Goal: Task Accomplishment & Management: Complete application form

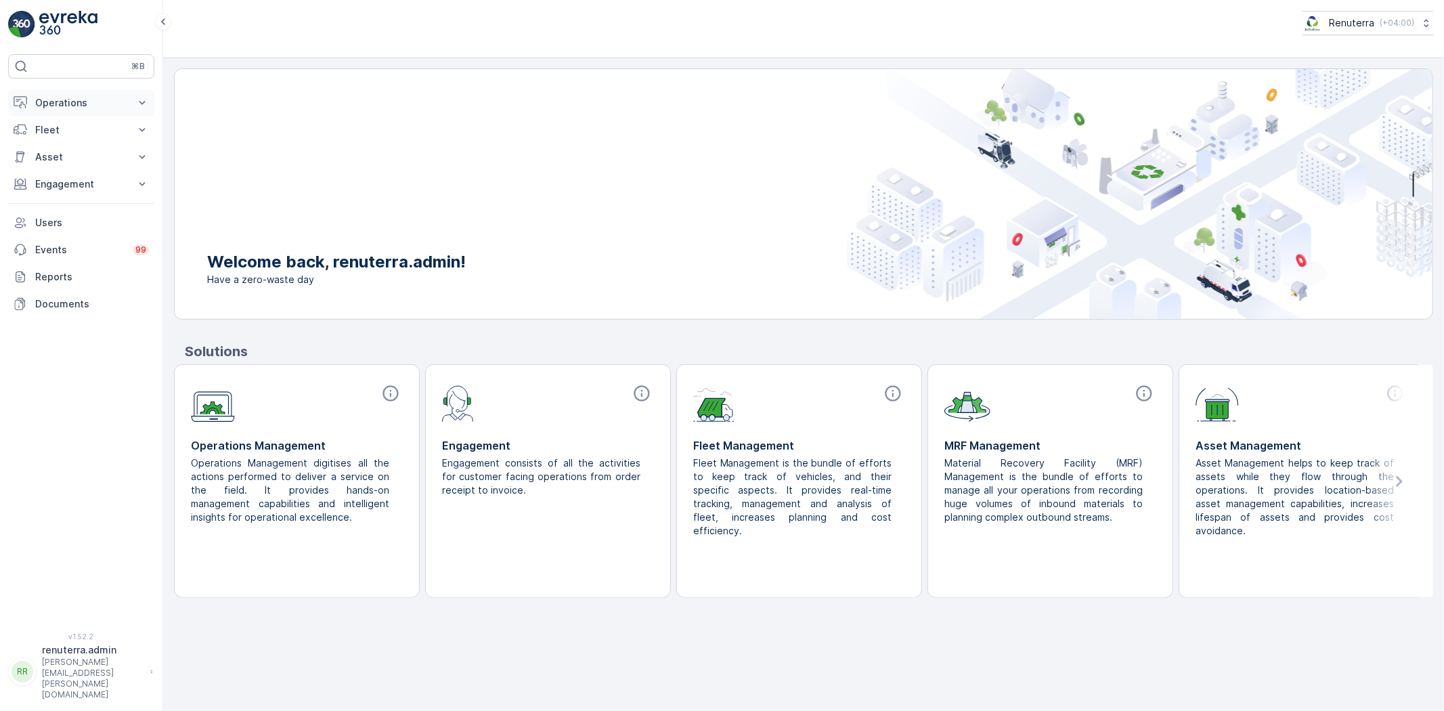
click at [102, 102] on p "Operations" at bounding box center [81, 103] width 92 height 14
click at [63, 145] on p "Planning" at bounding box center [54, 145] width 38 height 14
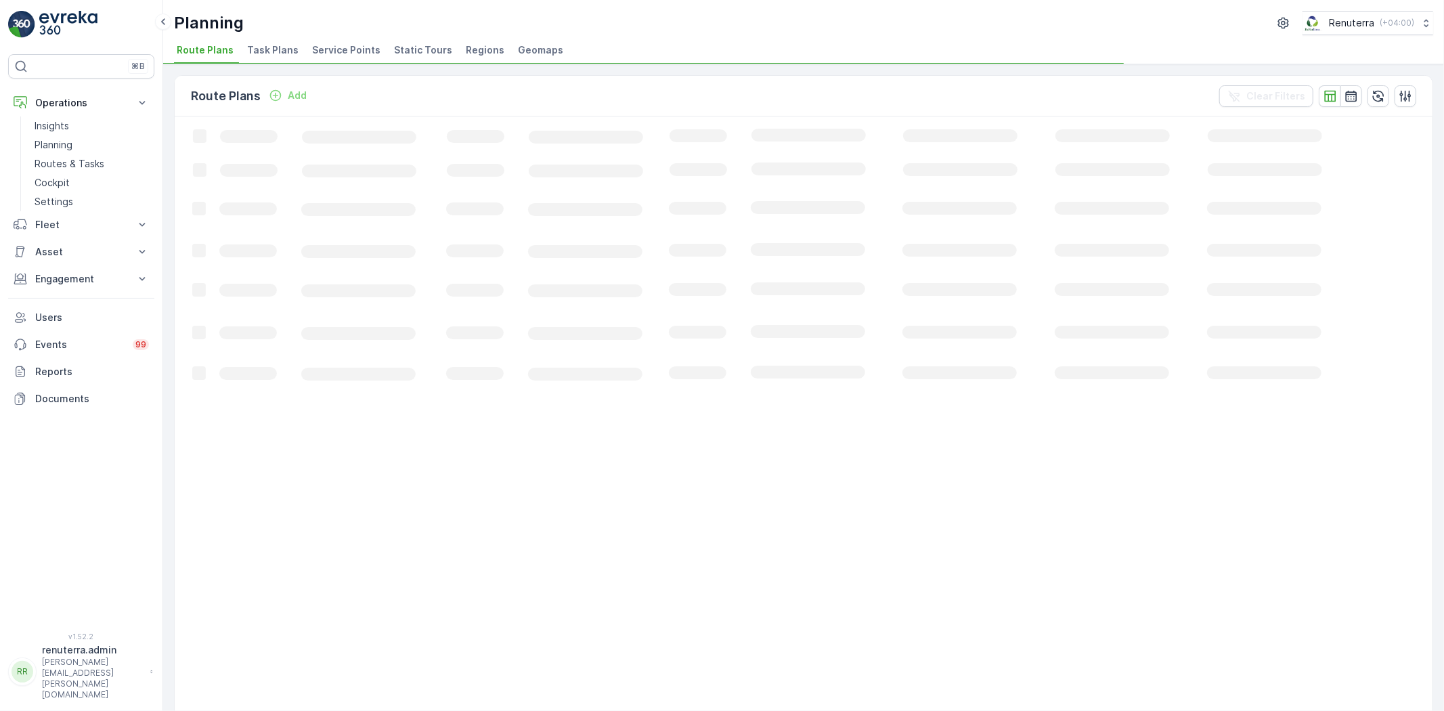
click at [349, 46] on span "Service Points" at bounding box center [346, 50] width 68 height 14
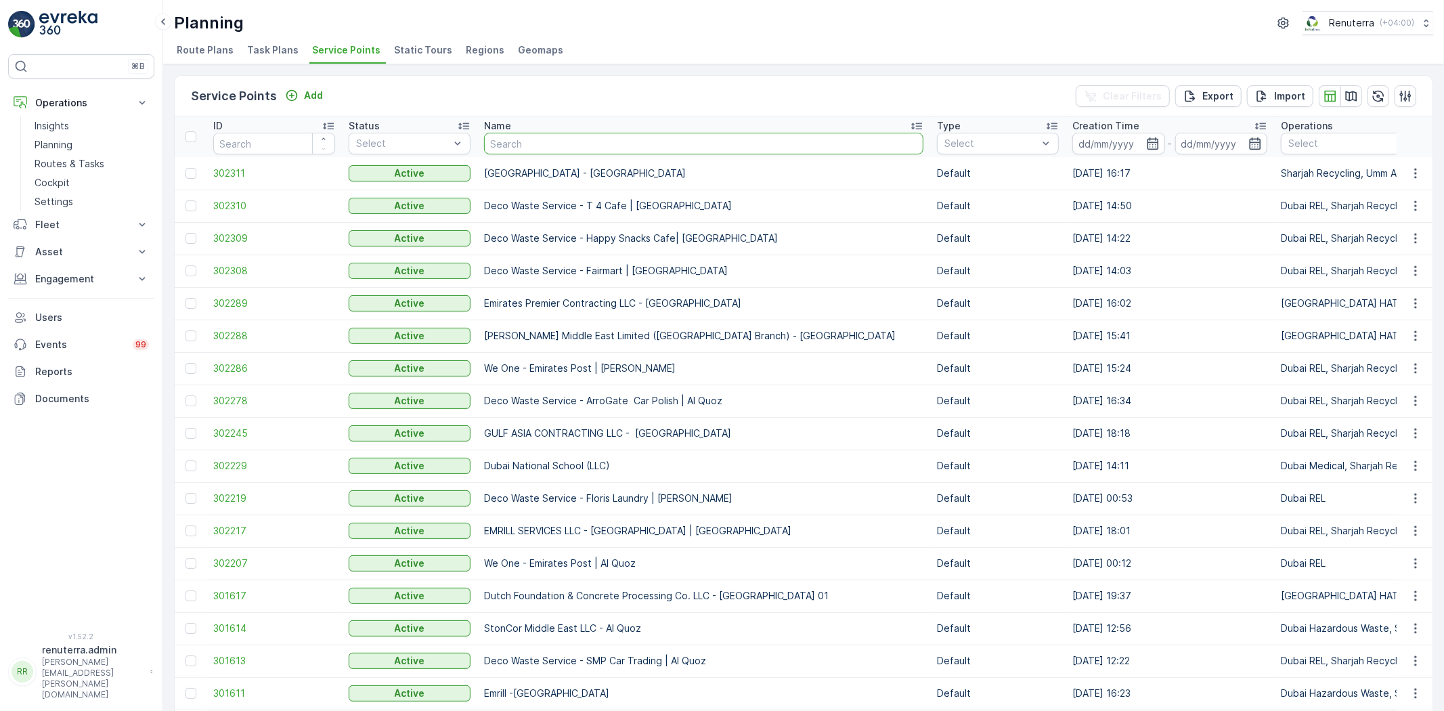
click at [565, 141] on input "text" at bounding box center [703, 144] width 439 height 22
type input "emrill"
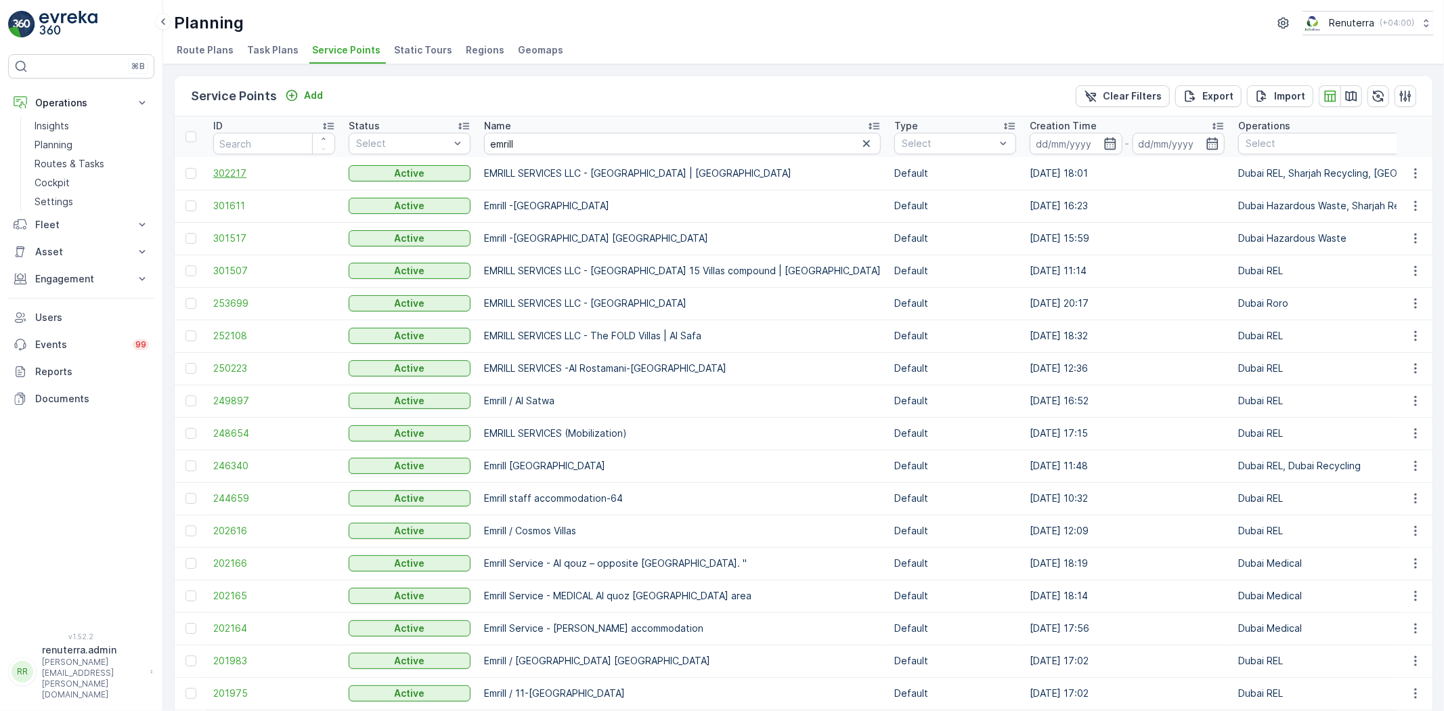
click at [239, 169] on span "302217" at bounding box center [274, 174] width 122 height 14
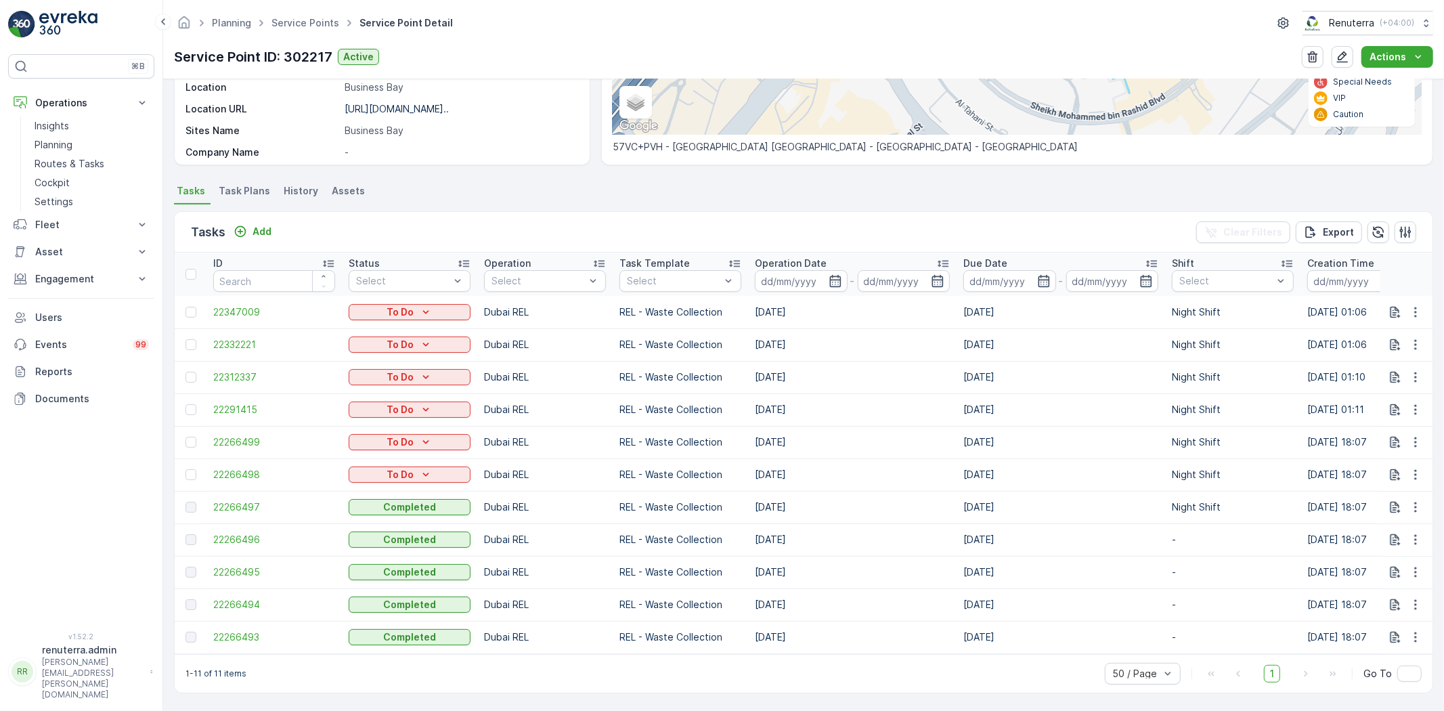
scroll to position [269, 0]
click at [246, 500] on span "22266497" at bounding box center [274, 507] width 122 height 14
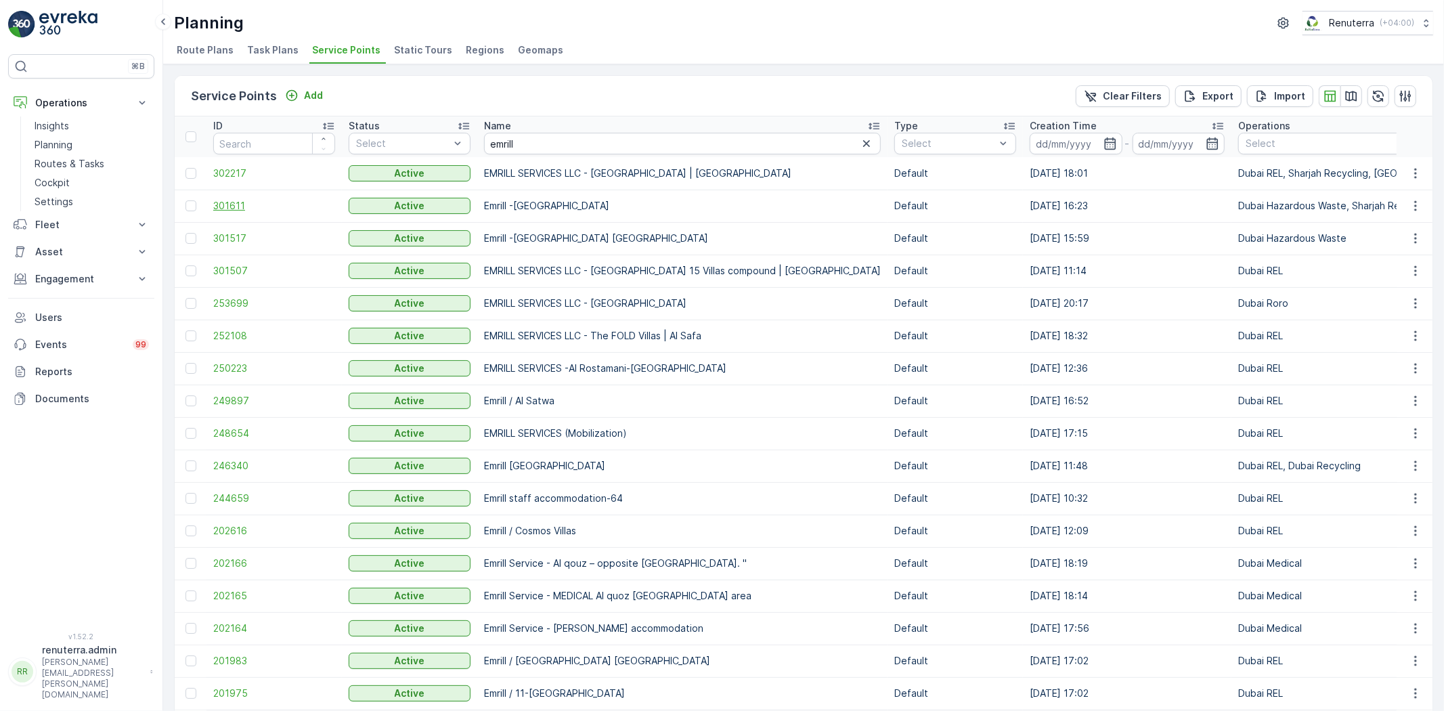
click at [234, 201] on span "301611" at bounding box center [274, 206] width 122 height 14
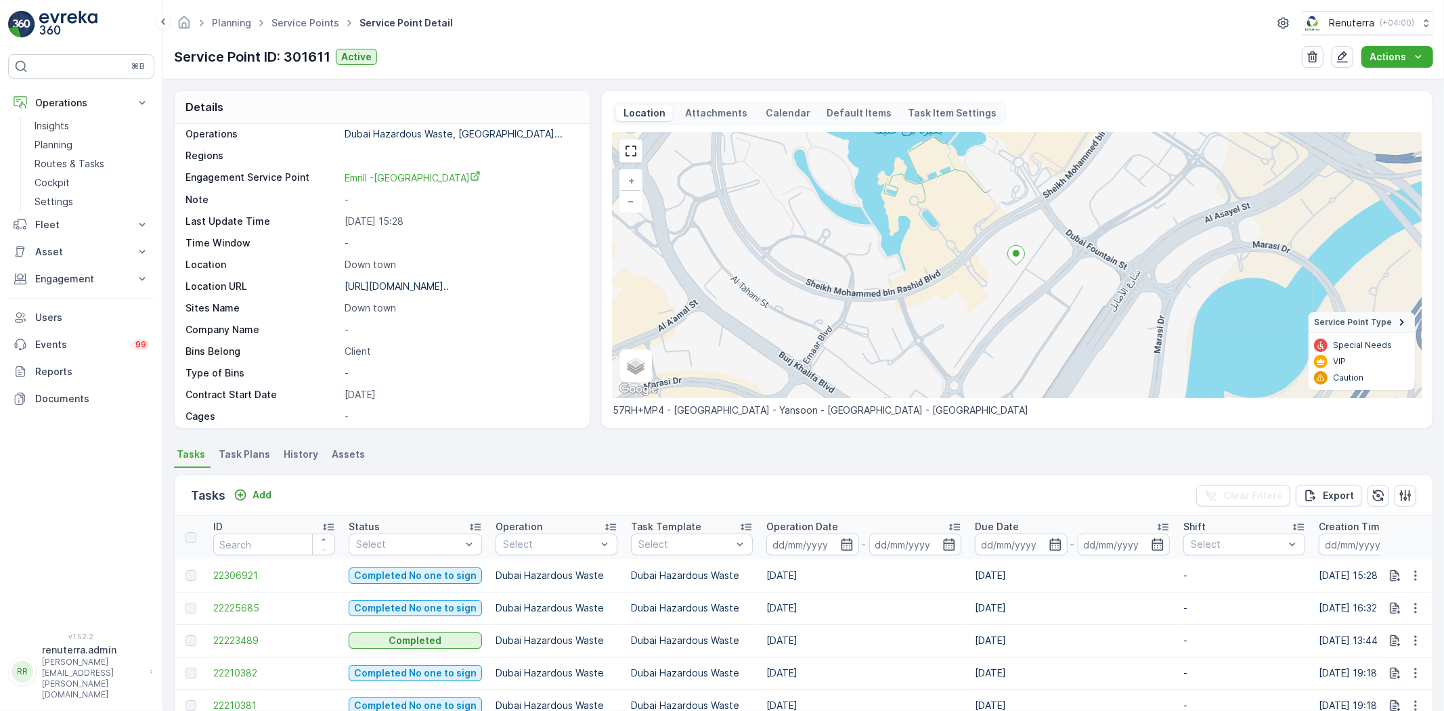
scroll to position [75, 0]
click at [254, 491] on p "Add" at bounding box center [261, 495] width 19 height 14
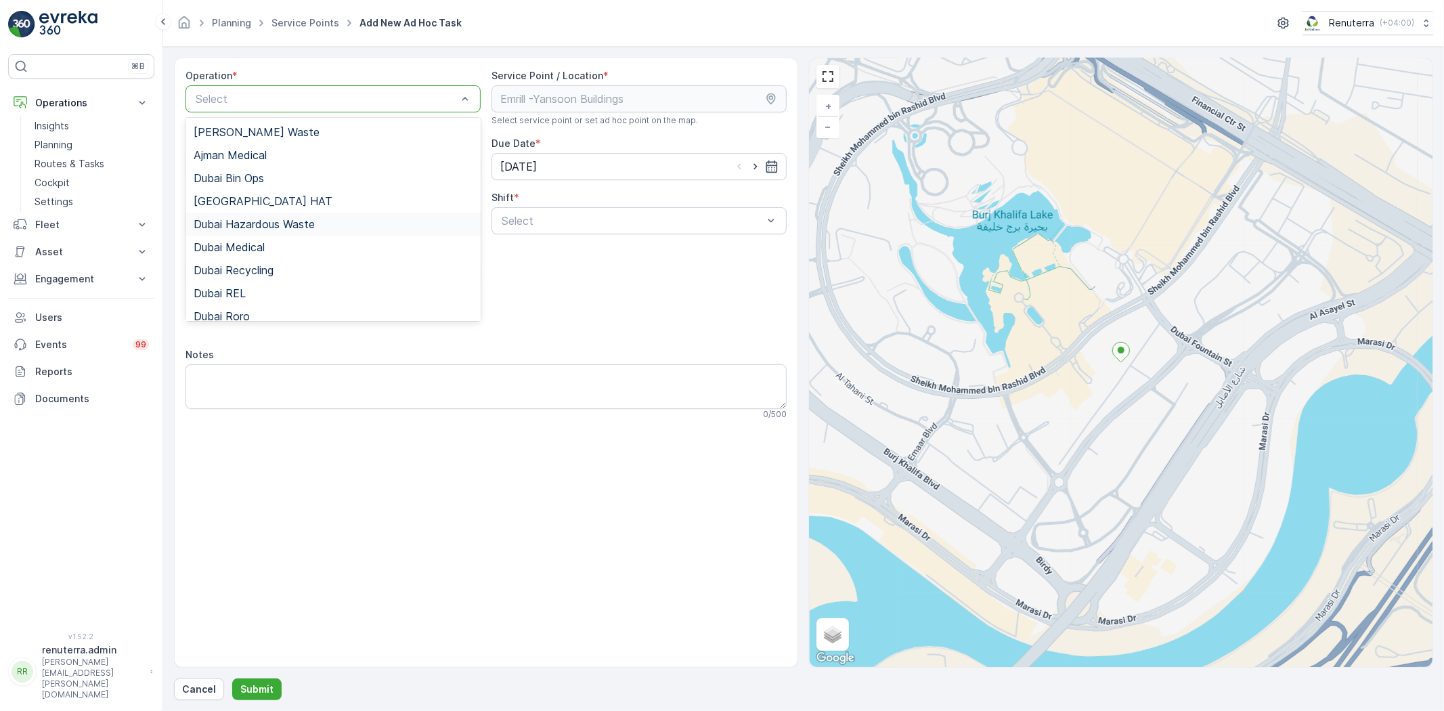
click at [260, 221] on span "Dubai Hazardous Waste" at bounding box center [254, 224] width 121 height 12
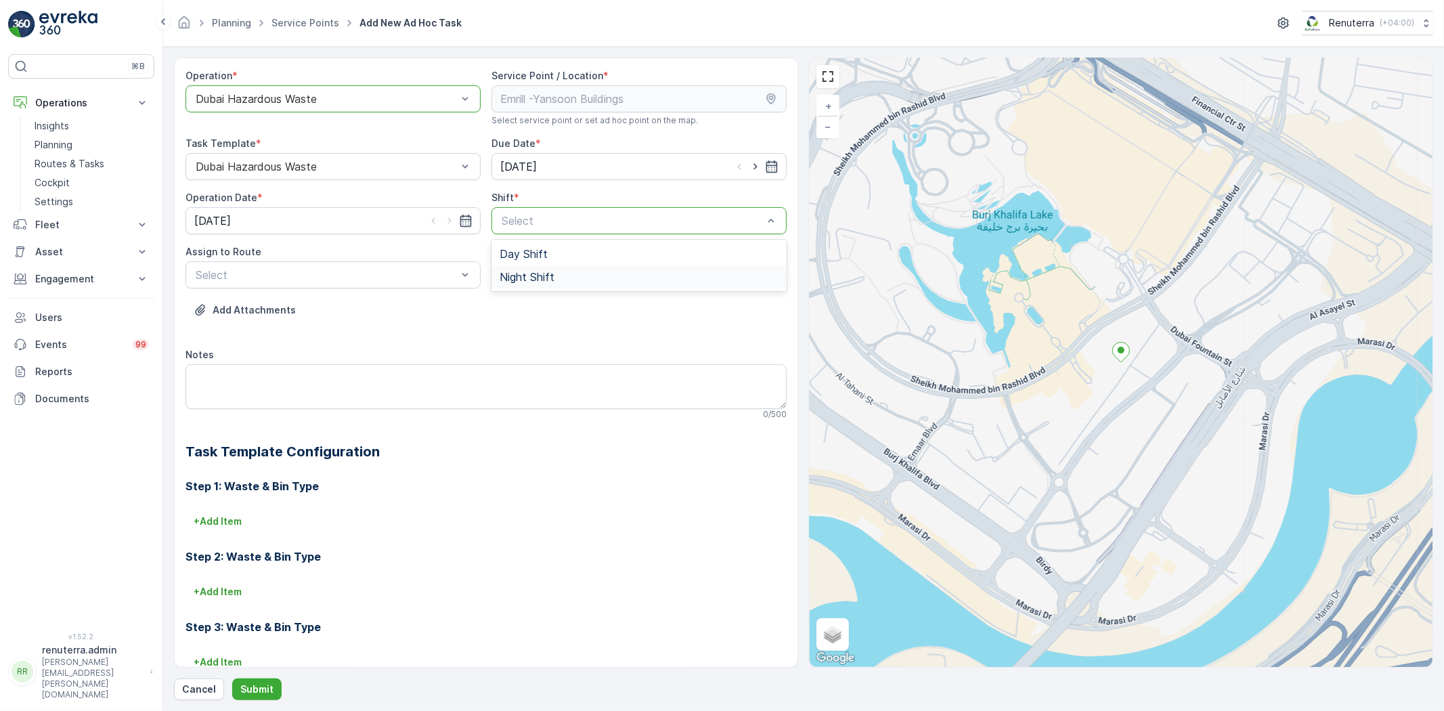
click at [523, 276] on span "Night Shift" at bounding box center [527, 277] width 55 height 12
click at [269, 303] on span "DHAZ201 (Upcoming) - 06EVREKA06" at bounding box center [290, 308] width 192 height 12
click at [260, 687] on p "Submit" at bounding box center [256, 689] width 33 height 14
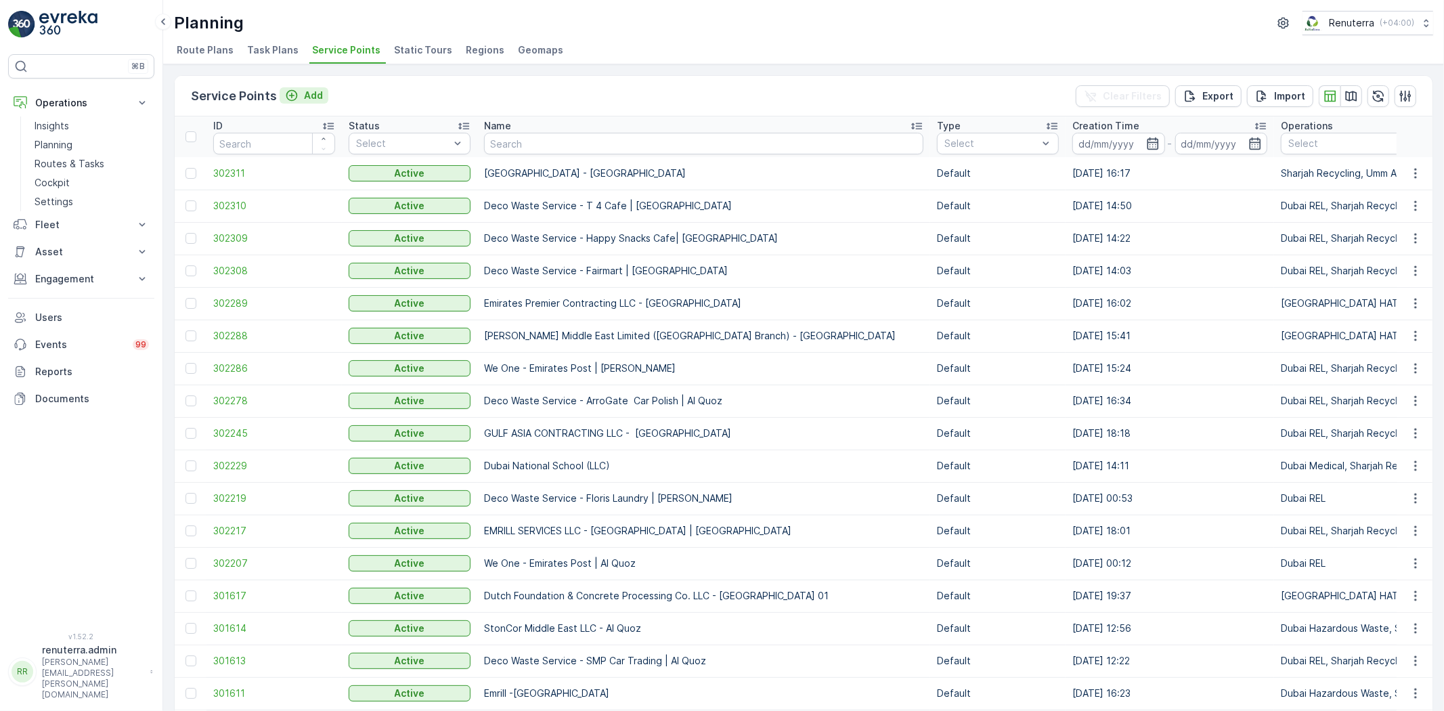
click at [313, 89] on p "Add" at bounding box center [313, 96] width 19 height 14
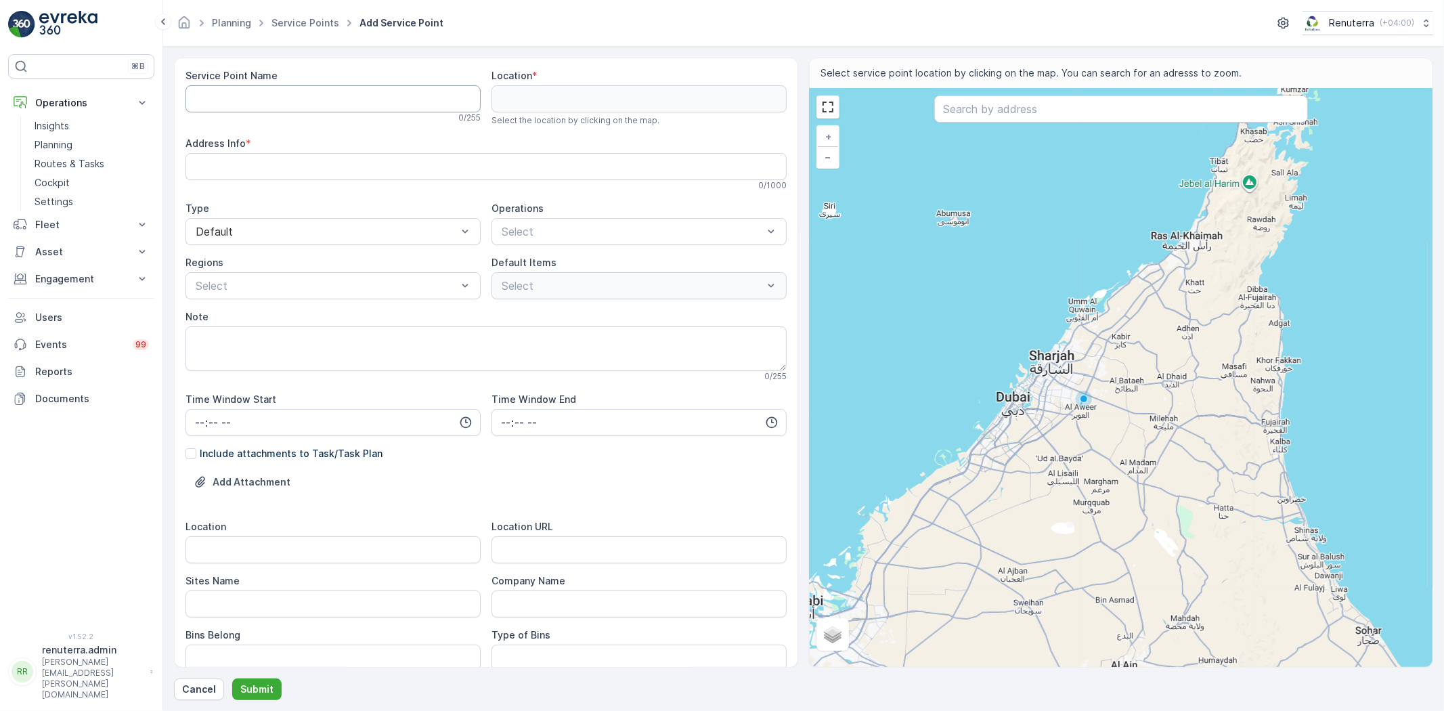
click at [362, 98] on Name "Service Point Name" at bounding box center [332, 98] width 295 height 27
paste Name "University of Birmingham"
paste Name "Dubai Academic City"
type Name "Emrill - University of Birmingham | Dubai Academic City"
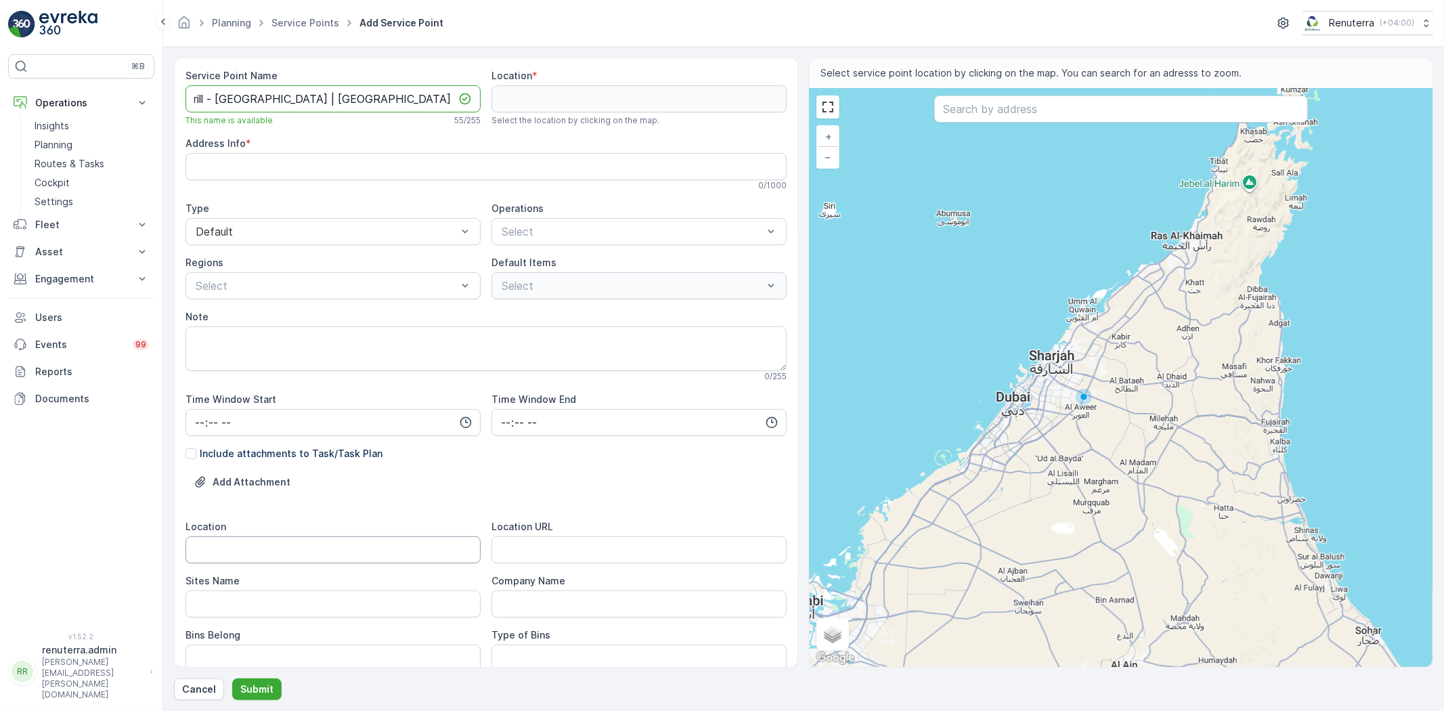
scroll to position [0, 0]
click at [234, 542] on input "Location" at bounding box center [332, 549] width 295 height 27
paste input "Dubai Academic City"
type input "Dubai Academic City"
click at [225, 600] on Name "Sites Name" at bounding box center [332, 603] width 295 height 27
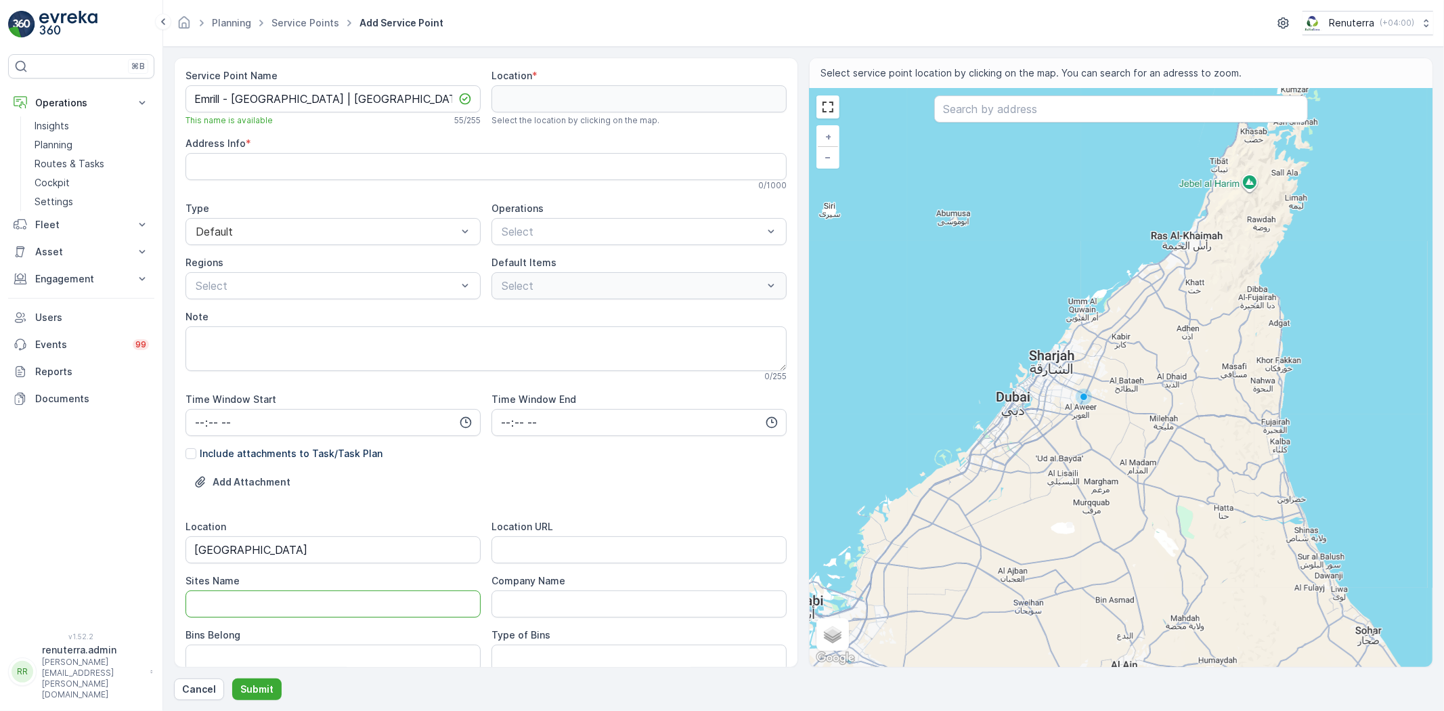
paste Name "Dubai Academic City"
type Name "Dubai Academic City"
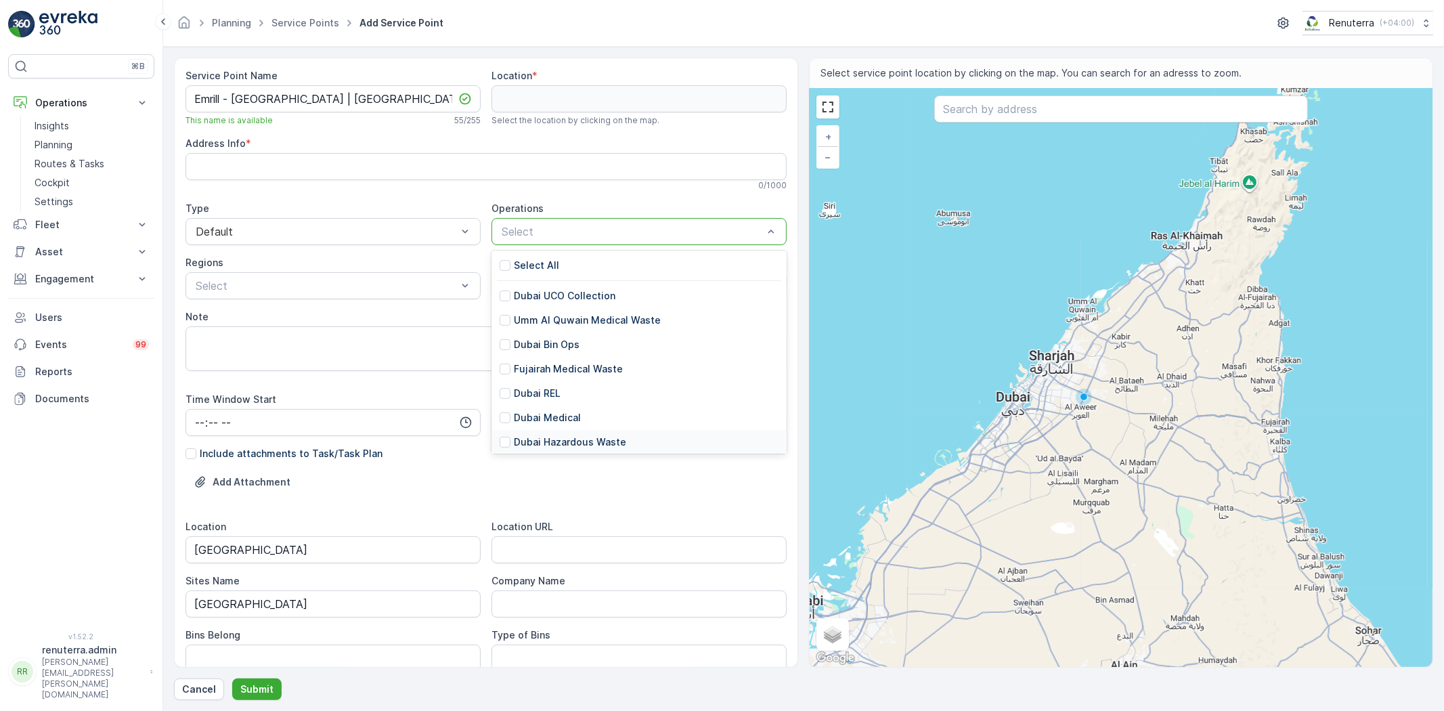
click at [564, 438] on p "Dubai Hazardous Waste" at bounding box center [570, 442] width 112 height 14
click at [556, 407] on p "Expired Paints" at bounding box center [547, 411] width 67 height 14
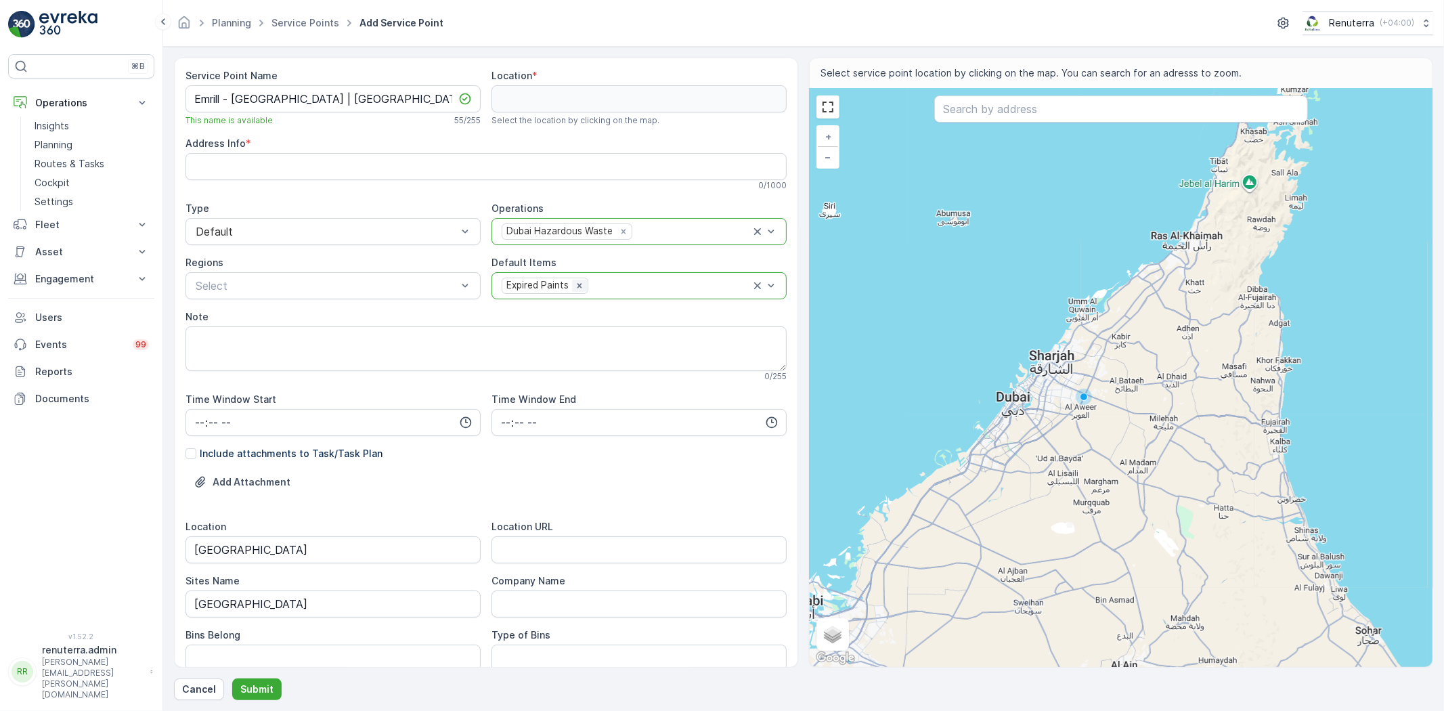
click at [579, 286] on icon "Remove Expired Paints" at bounding box center [579, 285] width 9 height 9
click at [579, 286] on div at bounding box center [632, 286] width 264 height 12
click at [544, 366] on p "Chemical Waste" at bounding box center [552, 362] width 76 height 14
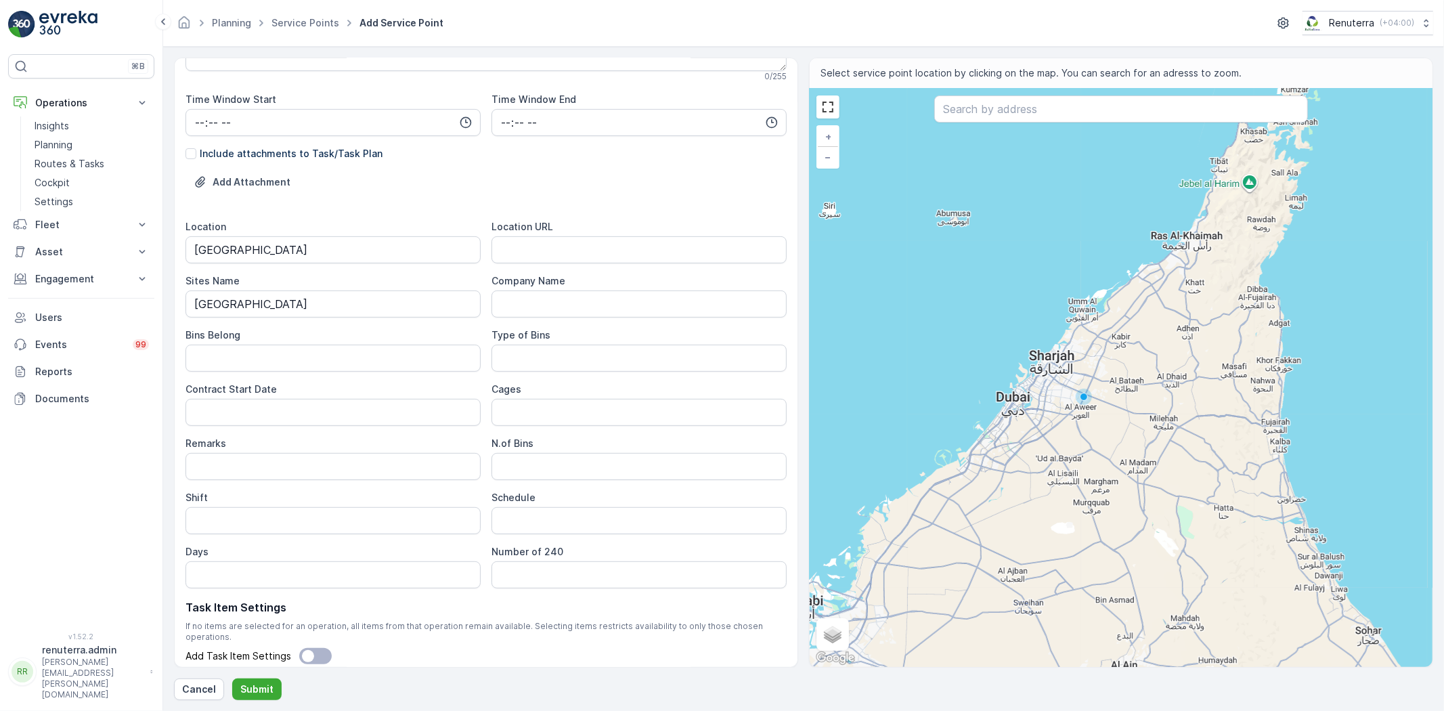
scroll to position [301, 0]
click at [538, 244] on URL "Location URL" at bounding box center [638, 249] width 295 height 27
paste URL "https://maps.app.goo.gl/eHGUxhSQiYAZ5vcv6"
type URL "https://maps.app.goo.gl/eHGUxhSQiYAZ5vcv6"
click at [311, 416] on Date "Contract Start Date" at bounding box center [332, 411] width 295 height 27
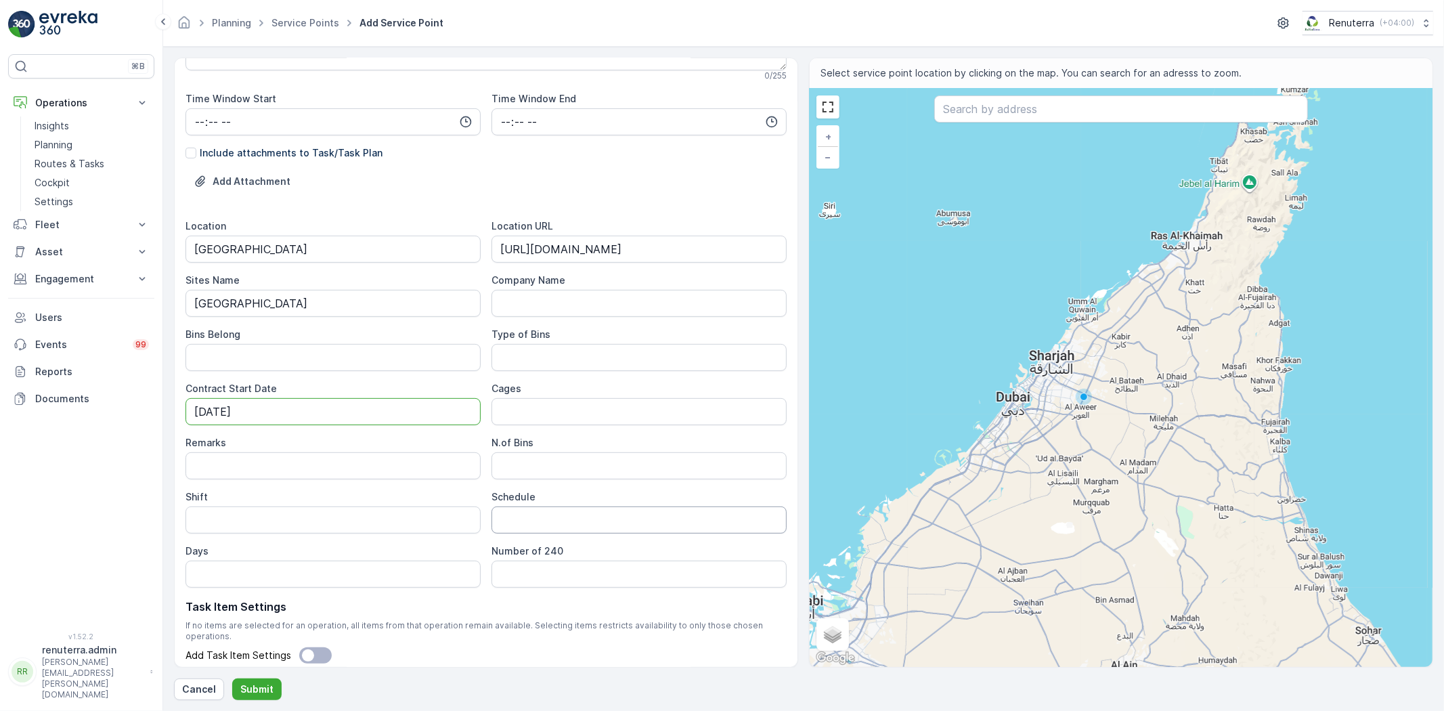
type Date "12-10-2025"
click at [550, 509] on input "Schedule" at bounding box center [638, 519] width 295 height 27
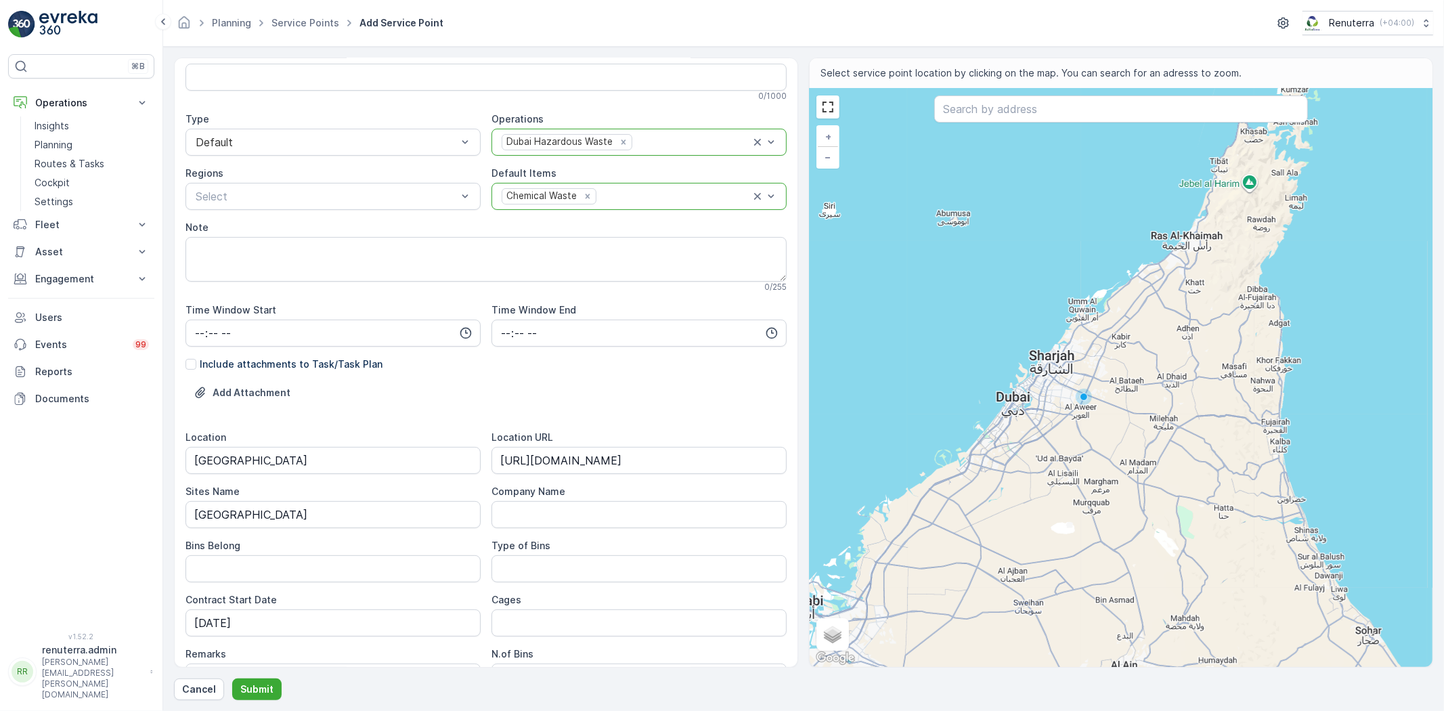
scroll to position [0, 0]
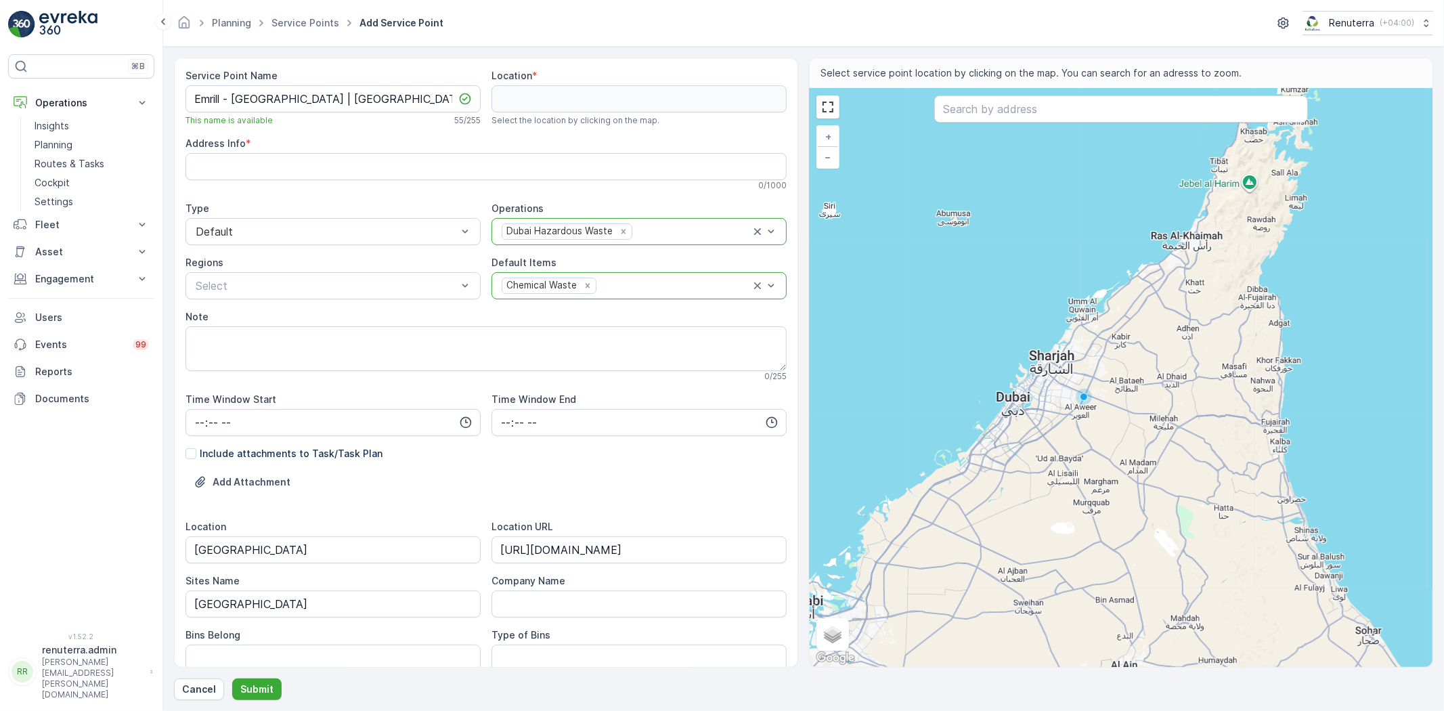
type input "On Time Job"
click at [990, 109] on input "text" at bounding box center [1121, 108] width 374 height 27
paste input "University of Birmingham Dubai"
type input "University of Birmingham Dubai"
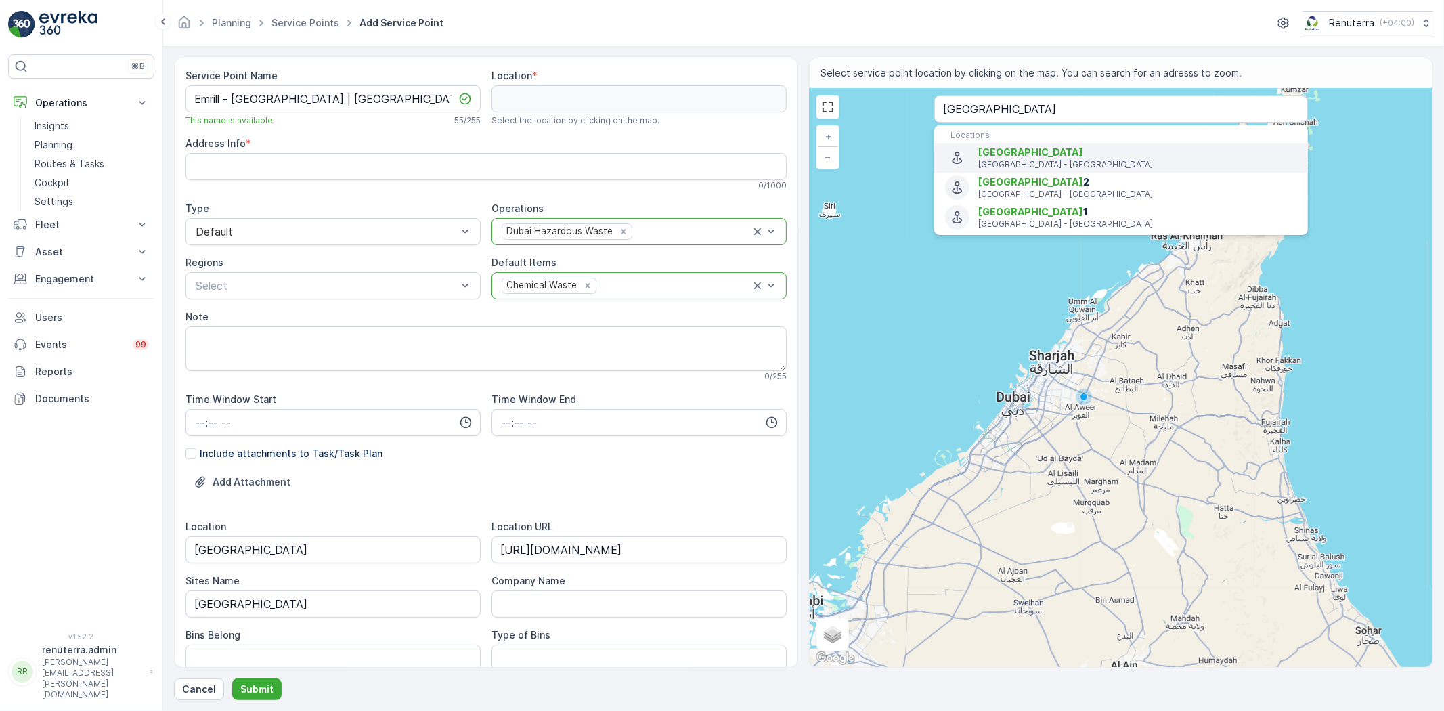
click at [1007, 158] on span "University of Birmingham Dubai" at bounding box center [1137, 153] width 319 height 14
type input "25.1321925,55.4223161"
type Info "Academic City - Dubai - United Arab Emirates"
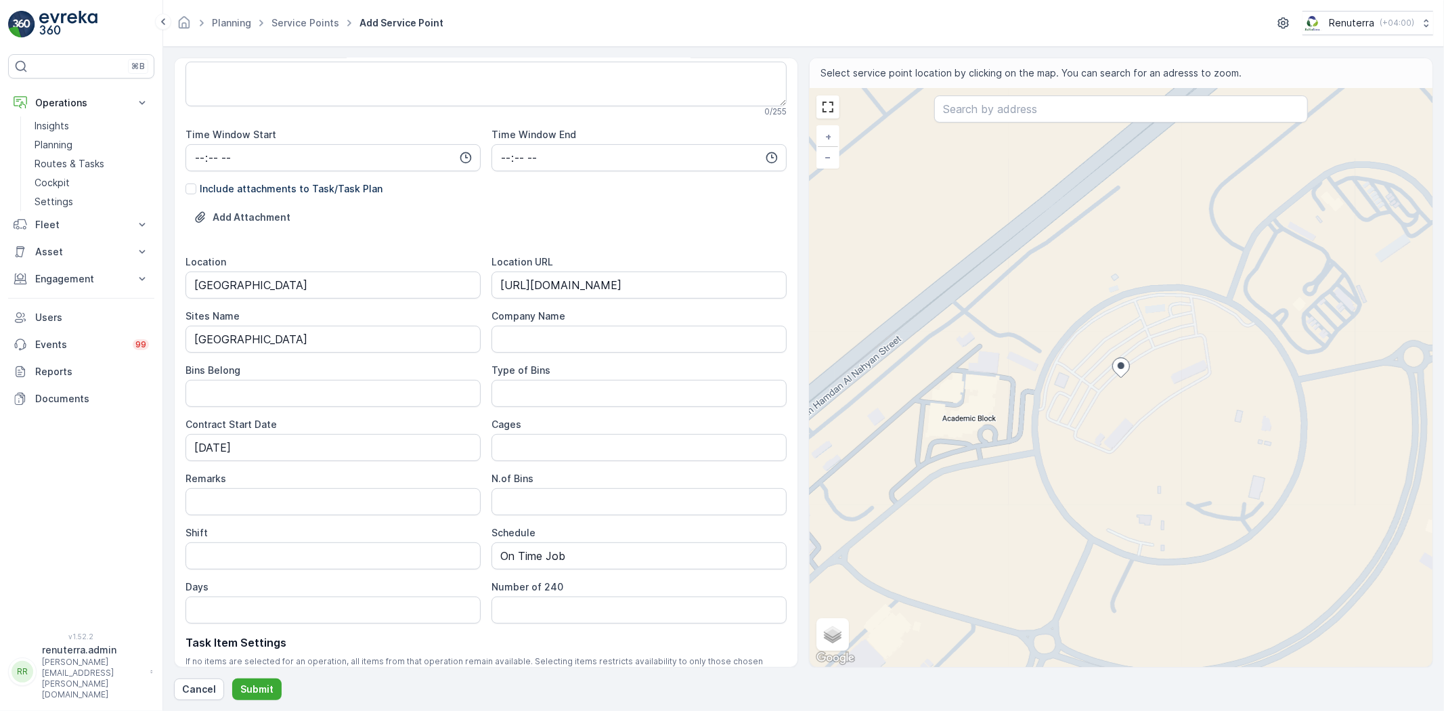
scroll to position [301, 0]
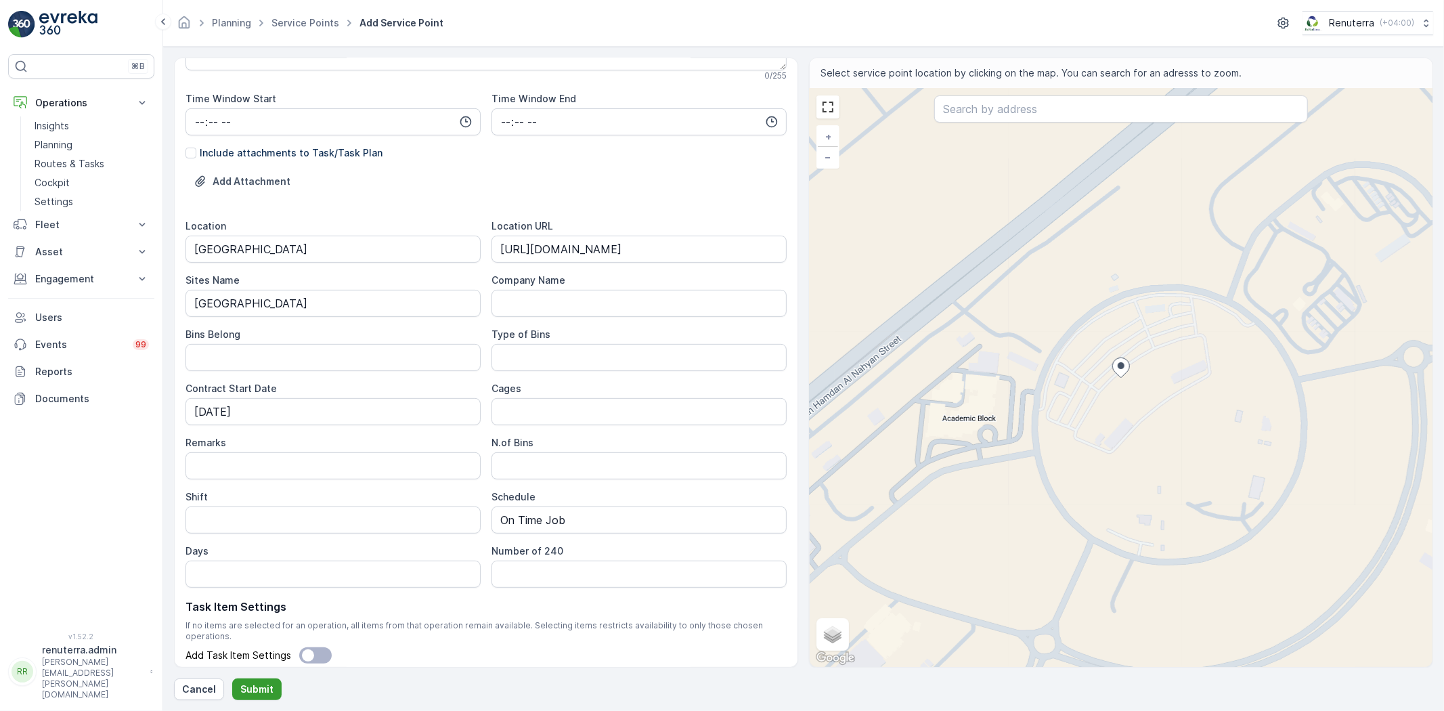
click at [259, 688] on p "Submit" at bounding box center [256, 689] width 33 height 14
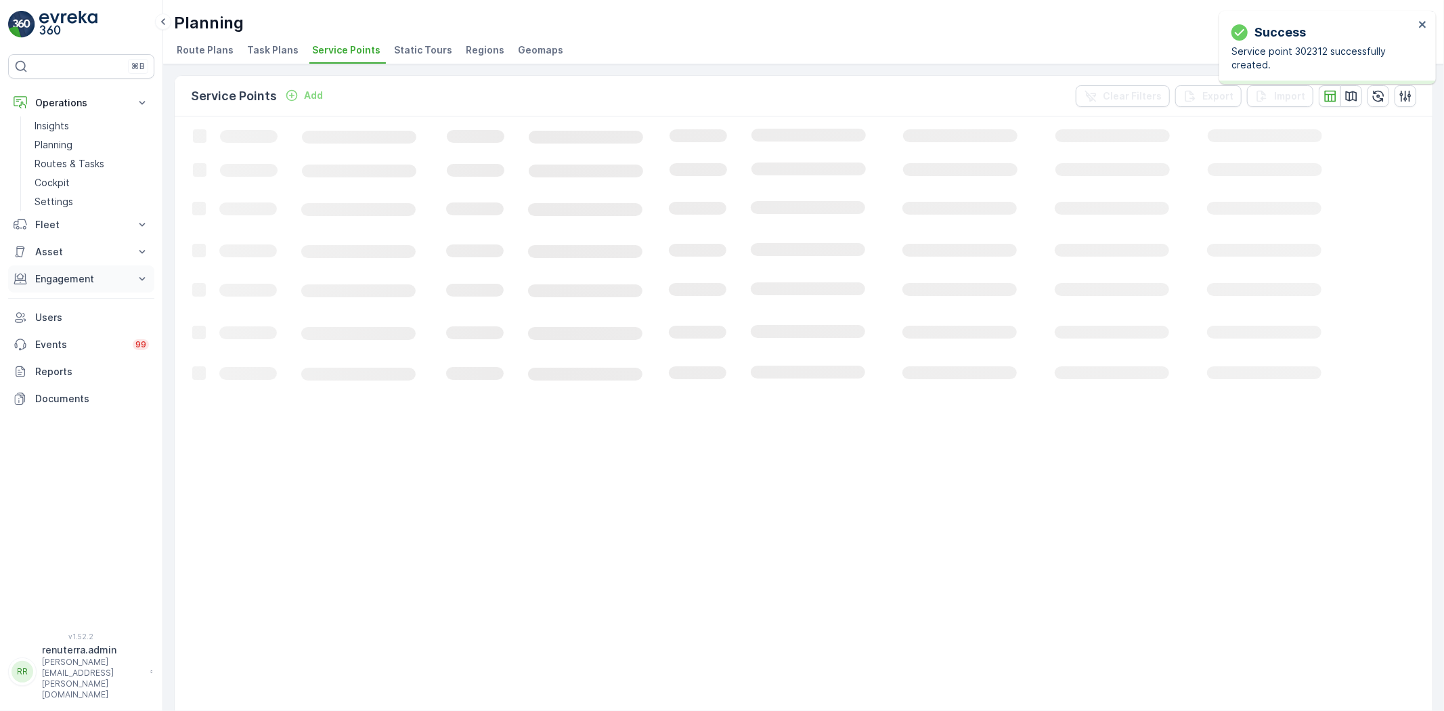
click at [70, 280] on p "Engagement" at bounding box center [81, 279] width 92 height 14
click at [63, 357] on p "Service Points" at bounding box center [68, 359] width 66 height 14
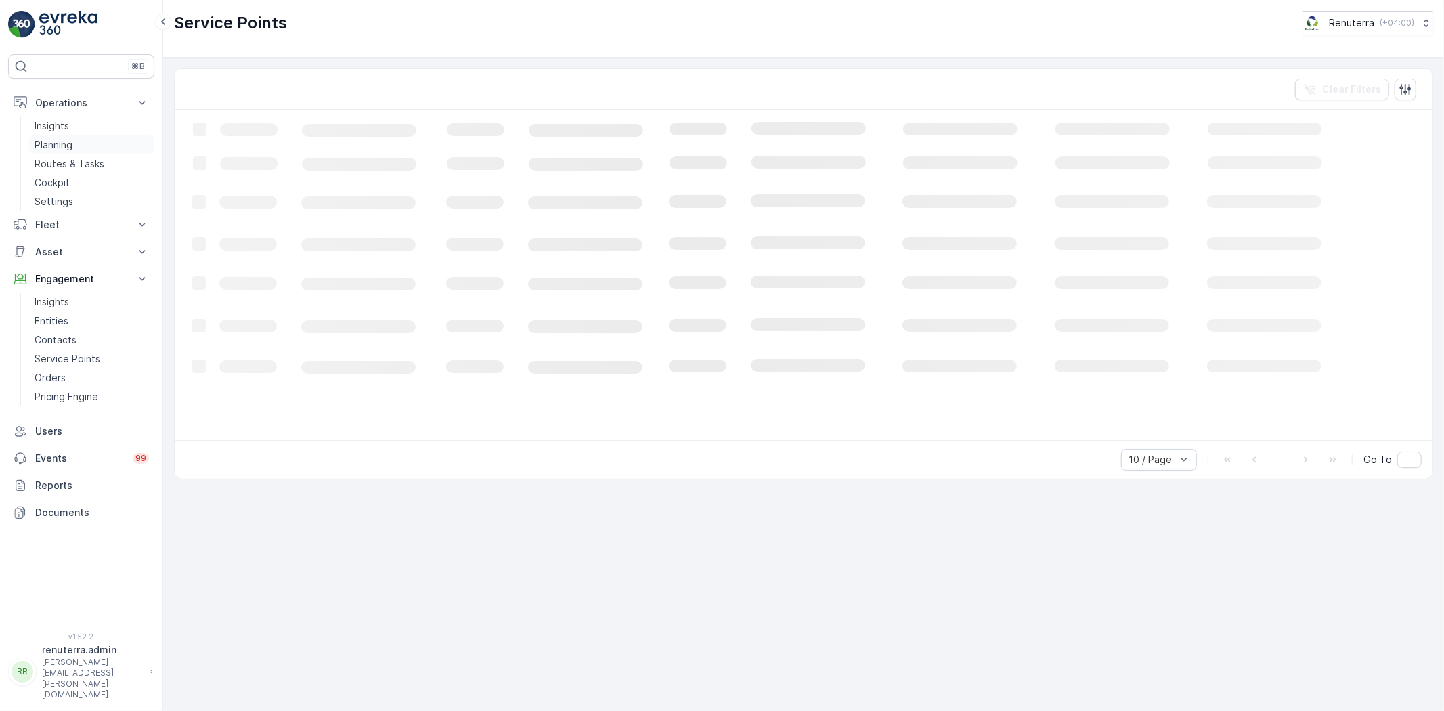
click at [60, 140] on p "Planning" at bounding box center [54, 145] width 38 height 14
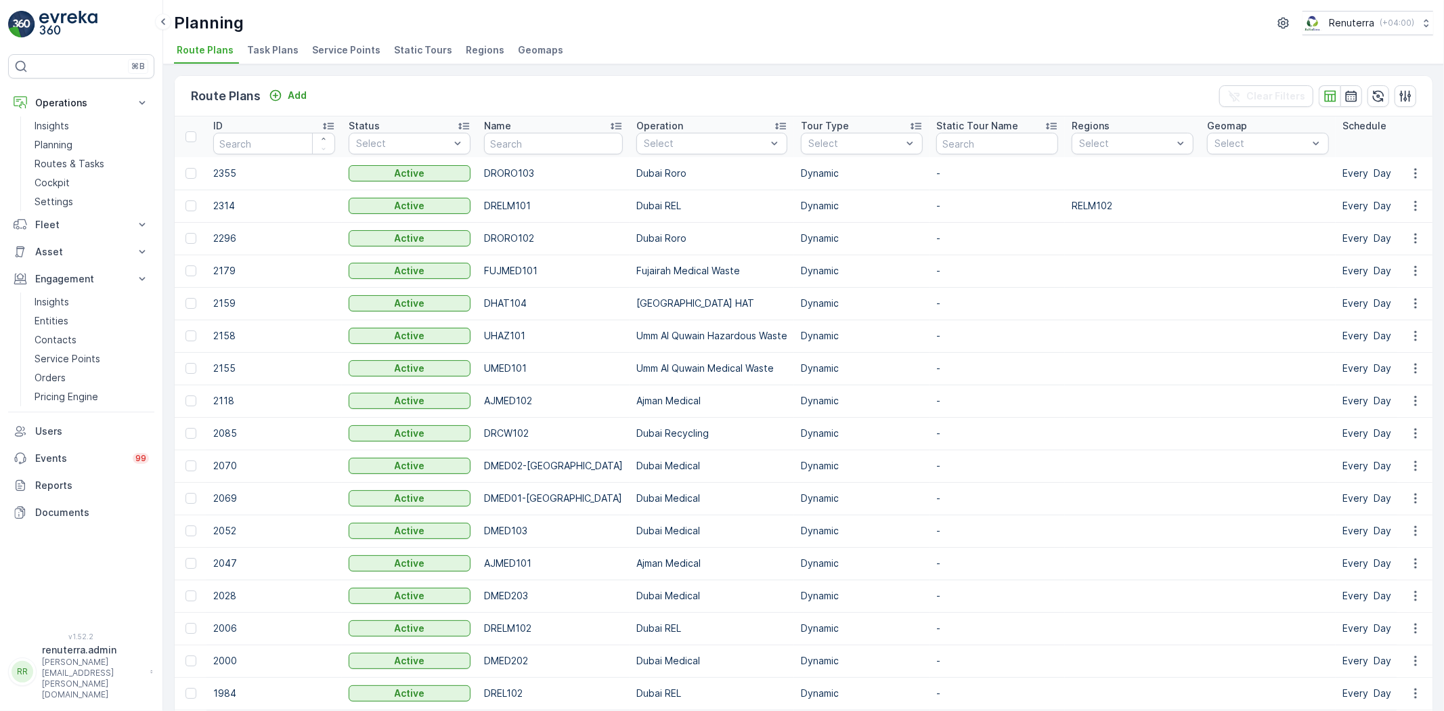
click at [374, 48] on li "Service Points" at bounding box center [347, 52] width 76 height 23
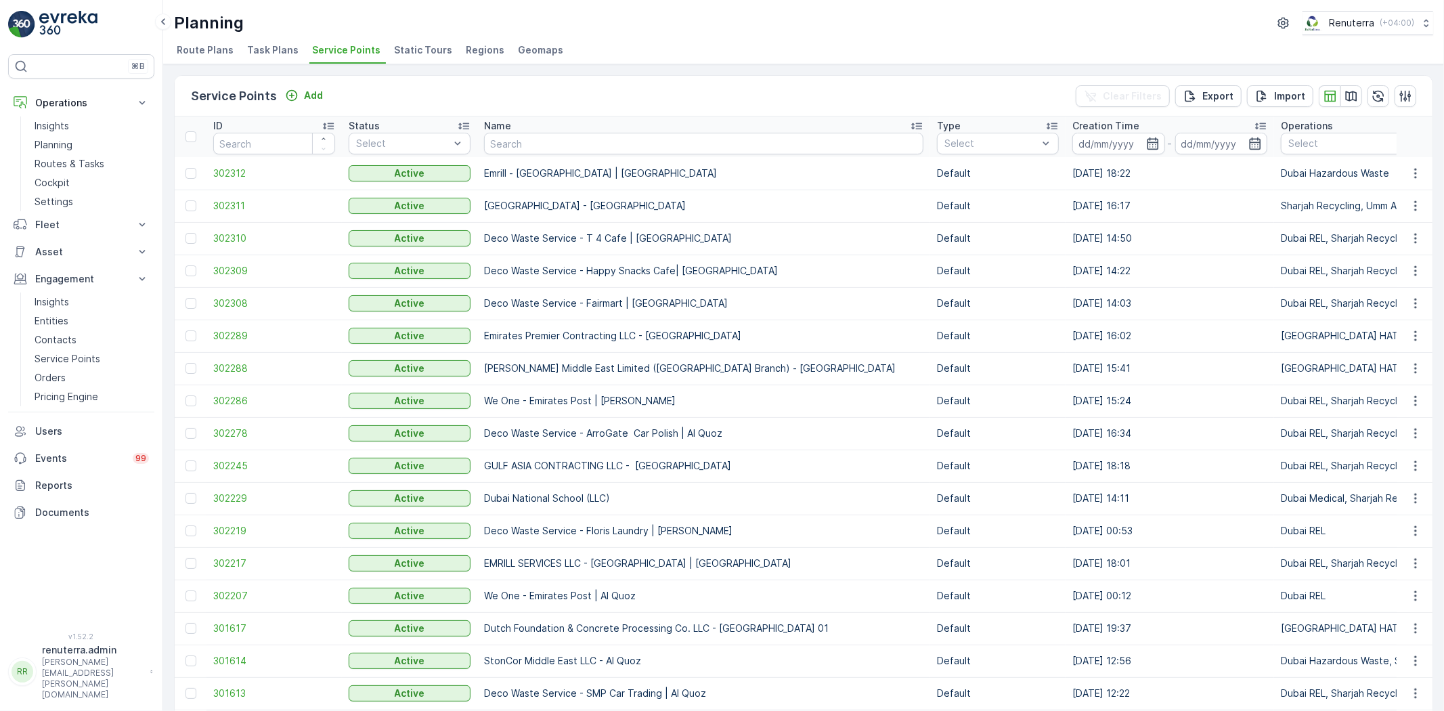
drag, startPoint x: 374, startPoint y: 48, endPoint x: 772, endPoint y: 175, distance: 418.3
click at [772, 175] on td "Emrill - University of Birmingham | Dubai Academic City" at bounding box center [703, 173] width 453 height 32
copy p "Emrill - University of Birmingham | Dubai Academic City"
click at [70, 354] on p "Service Points" at bounding box center [68, 359] width 66 height 14
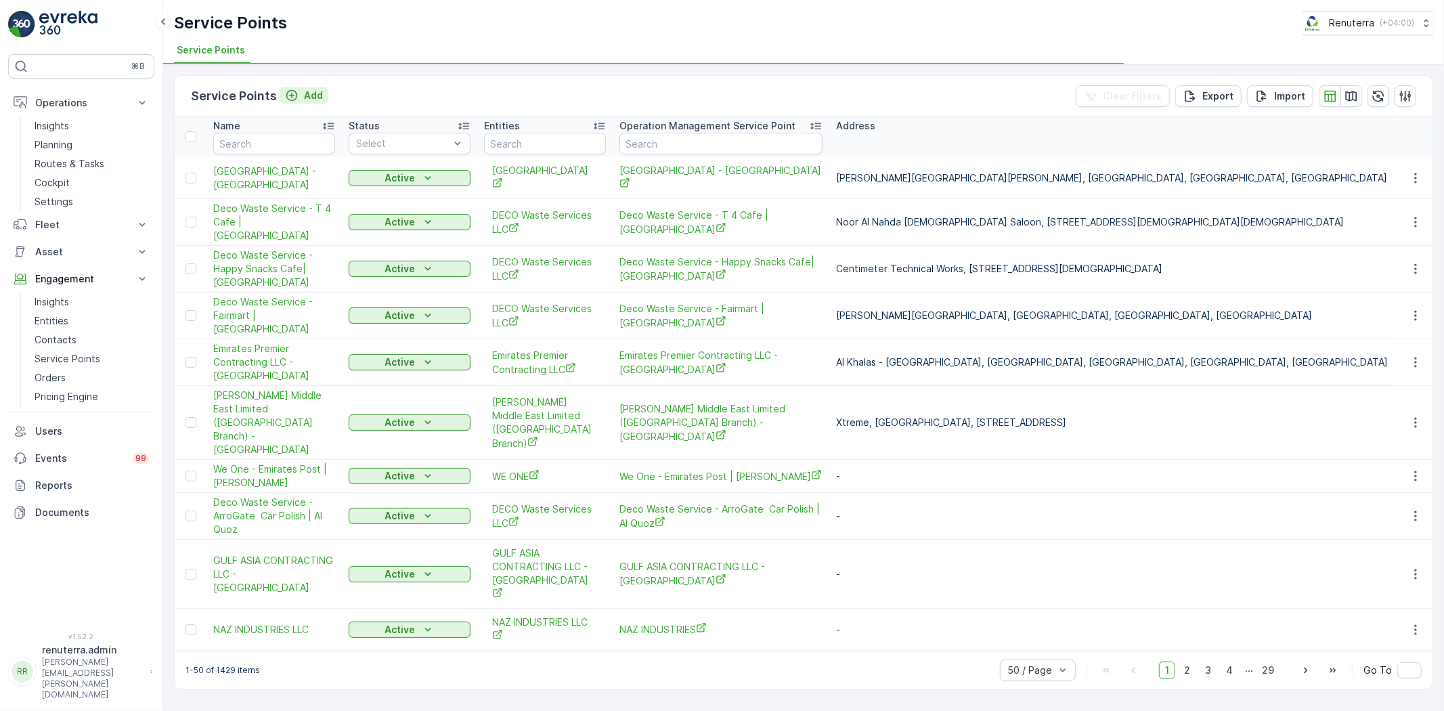
click at [304, 95] on p "Add" at bounding box center [313, 96] width 19 height 14
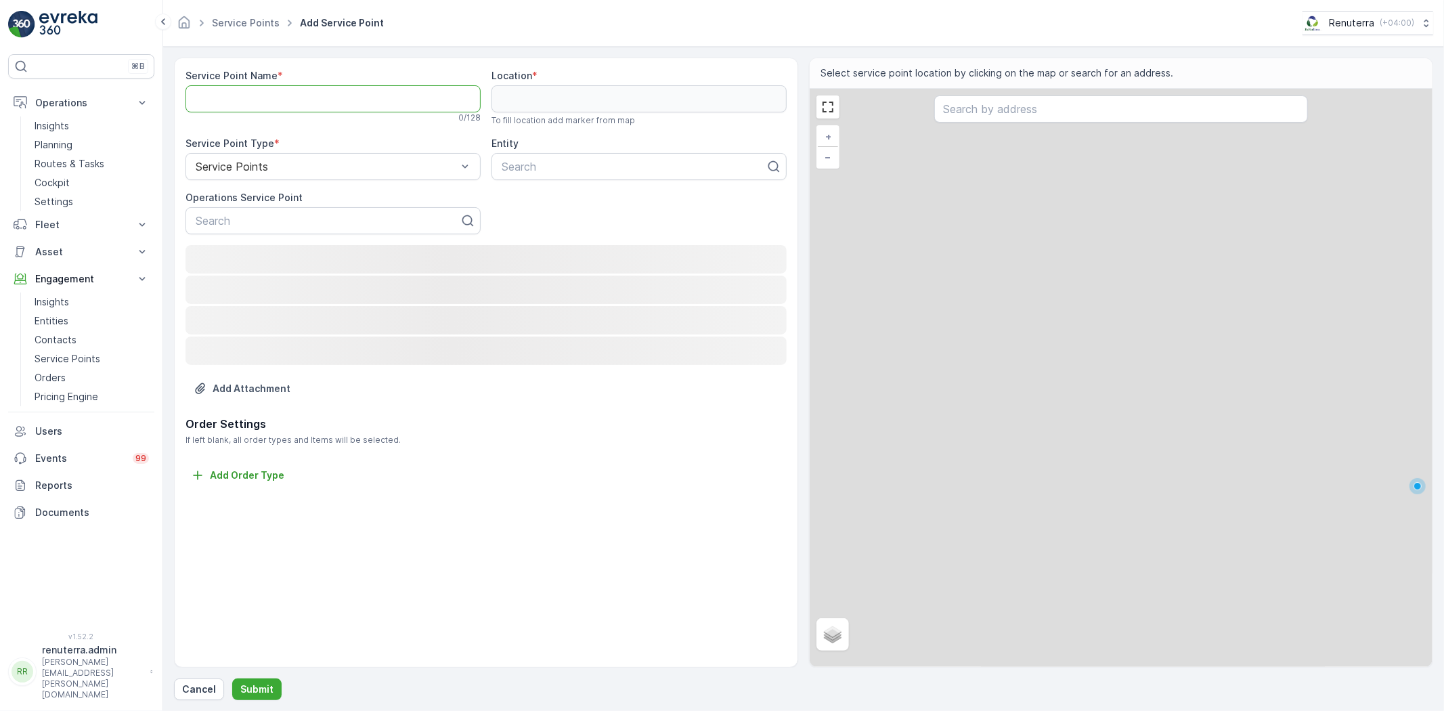
click at [286, 107] on Name "Service Point Name" at bounding box center [332, 98] width 295 height 27
paste Name "Emrill - University of Birmingham | Dubai Academic City"
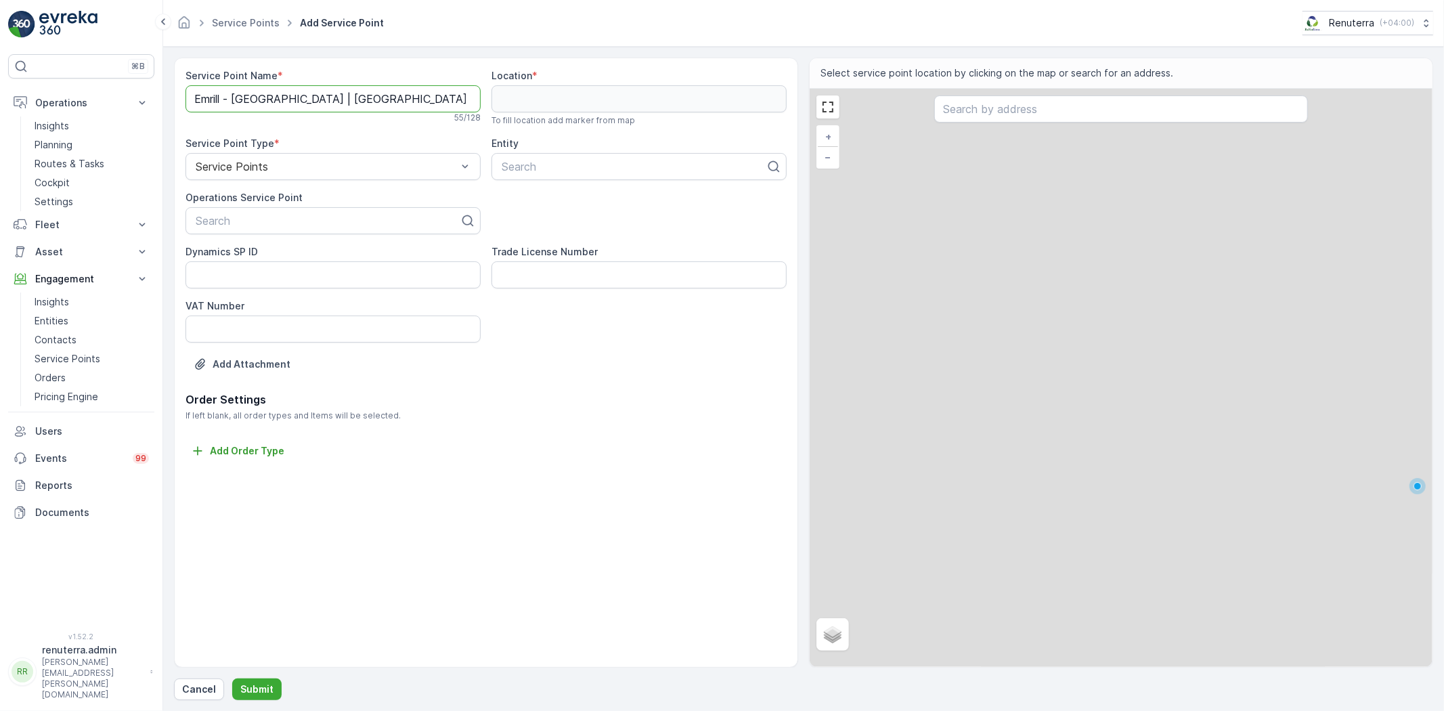
scroll to position [0, 11]
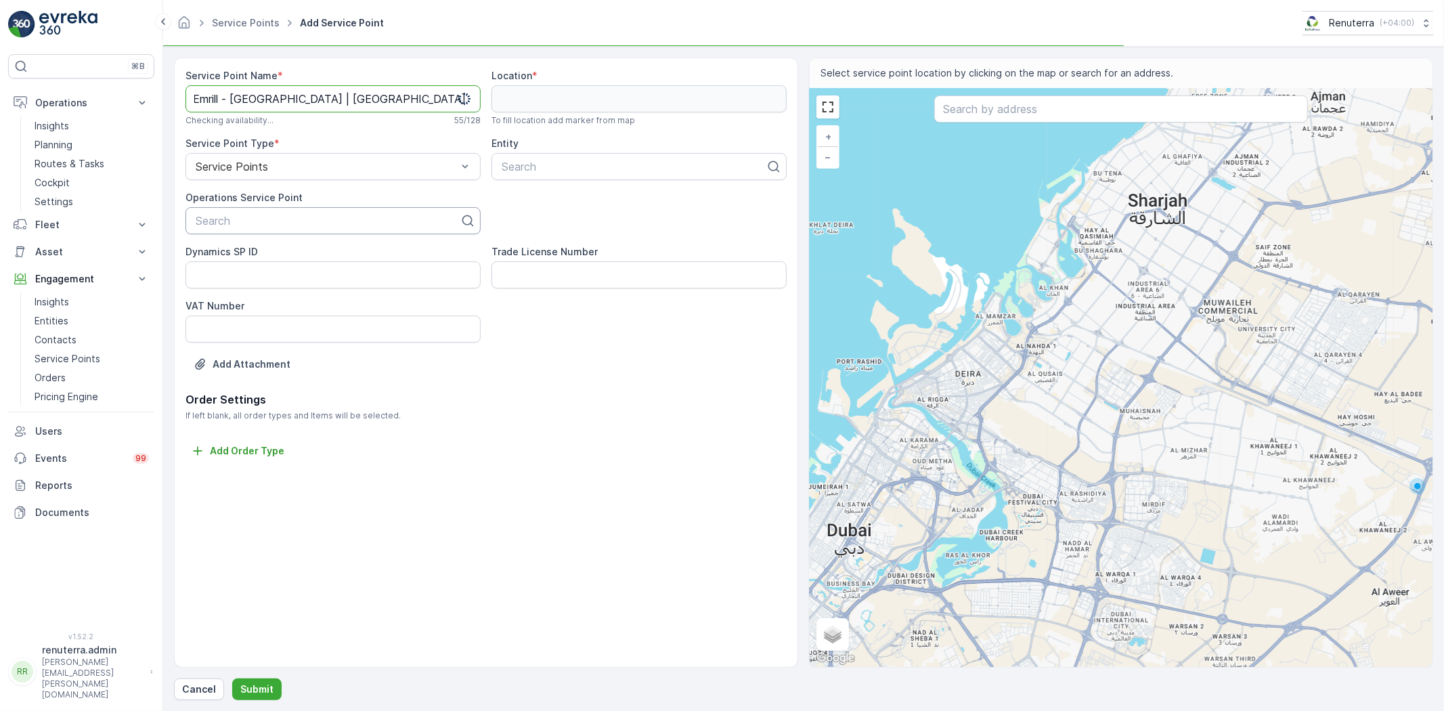
type Name "Emrill - University of Birmingham | Dubai Academic City"
click at [278, 231] on div "Search" at bounding box center [332, 220] width 295 height 27
paste input "Emrill - University of Birmingham | Dubai Academic City"
type input "Emrill - University of Birmingham | Dubai Academic City"
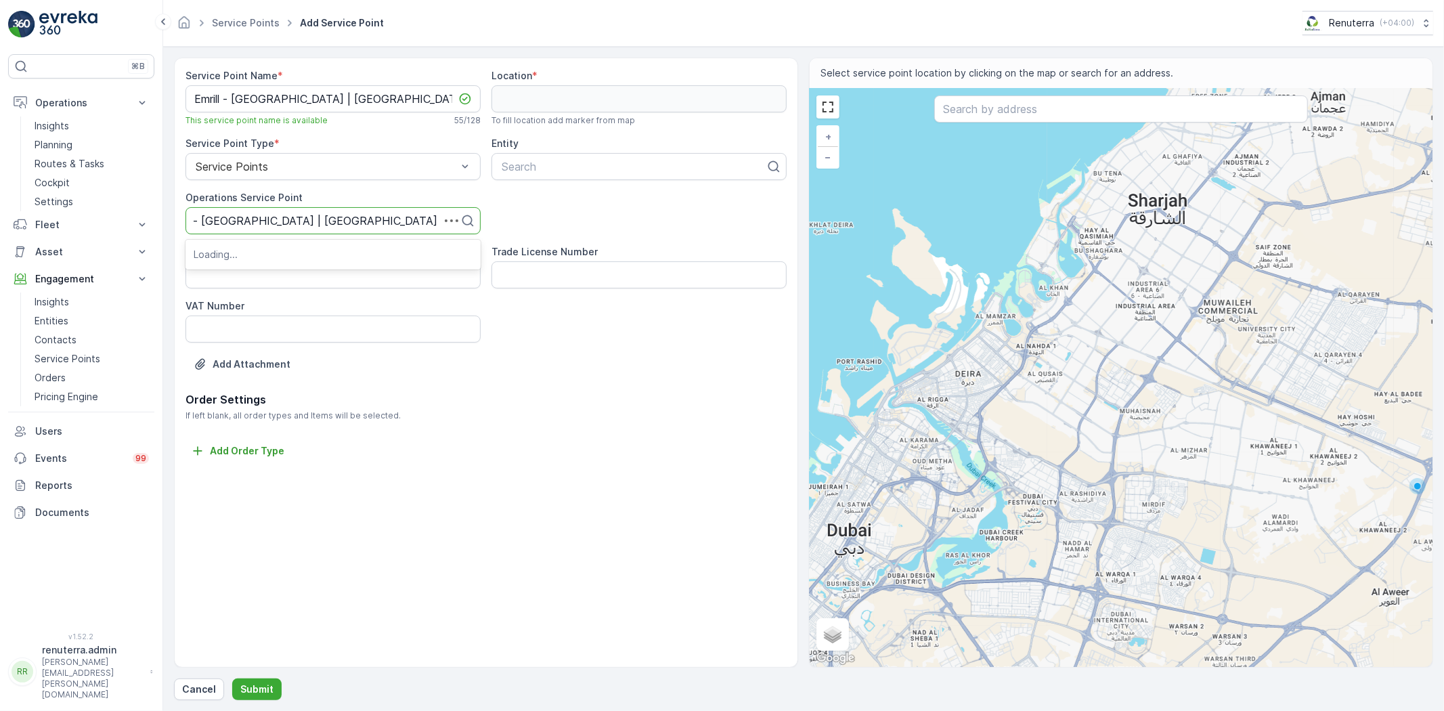
scroll to position [0, 19]
click at [317, 256] on span "Emrill - University of Birmingham | Dubai Academic City" at bounding box center [330, 254] width 273 height 12
click at [525, 177] on div "Search" at bounding box center [638, 166] width 295 height 27
type input "emrill"
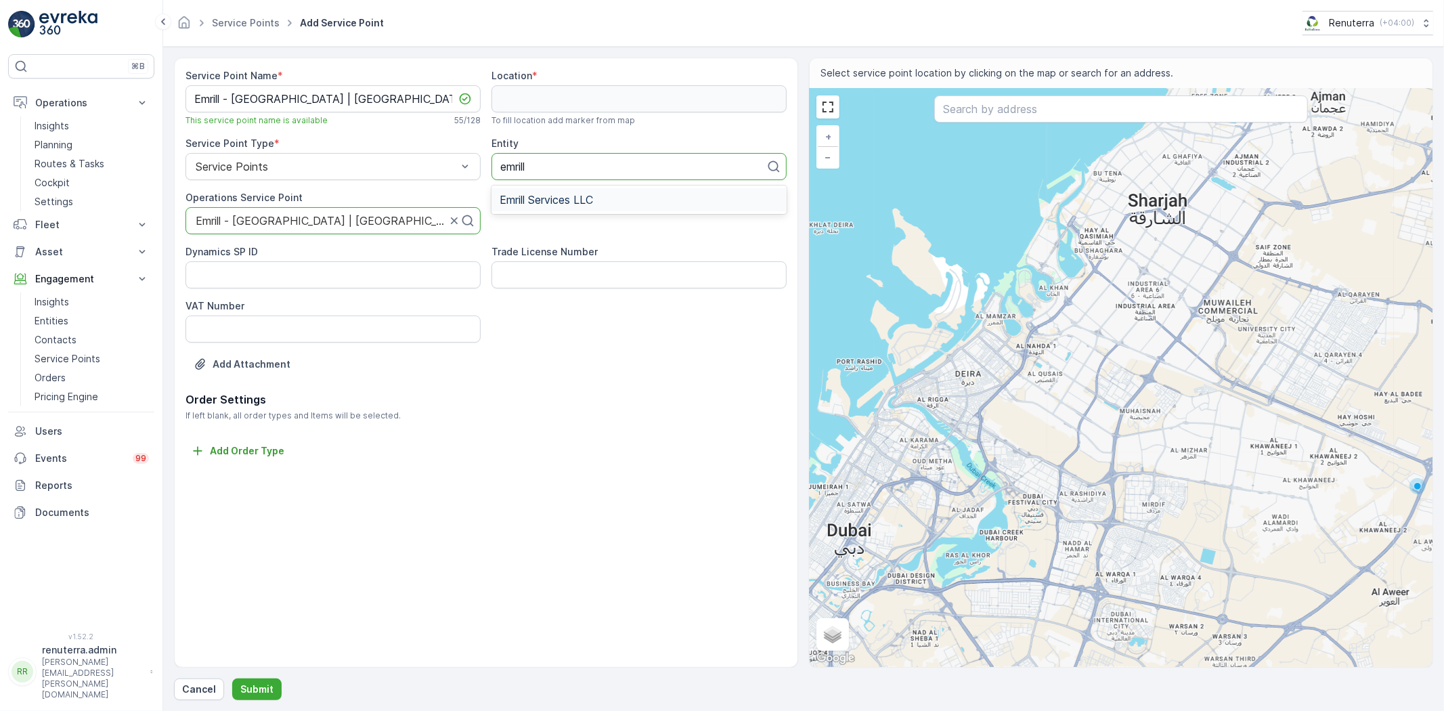
click at [558, 201] on span "Emrill Services LLC" at bounding box center [546, 200] width 93 height 12
click at [1030, 109] on input "text" at bounding box center [1121, 108] width 374 height 27
paste input "University of Birmingham Dubai"
type input "University of Birmingham Dubai"
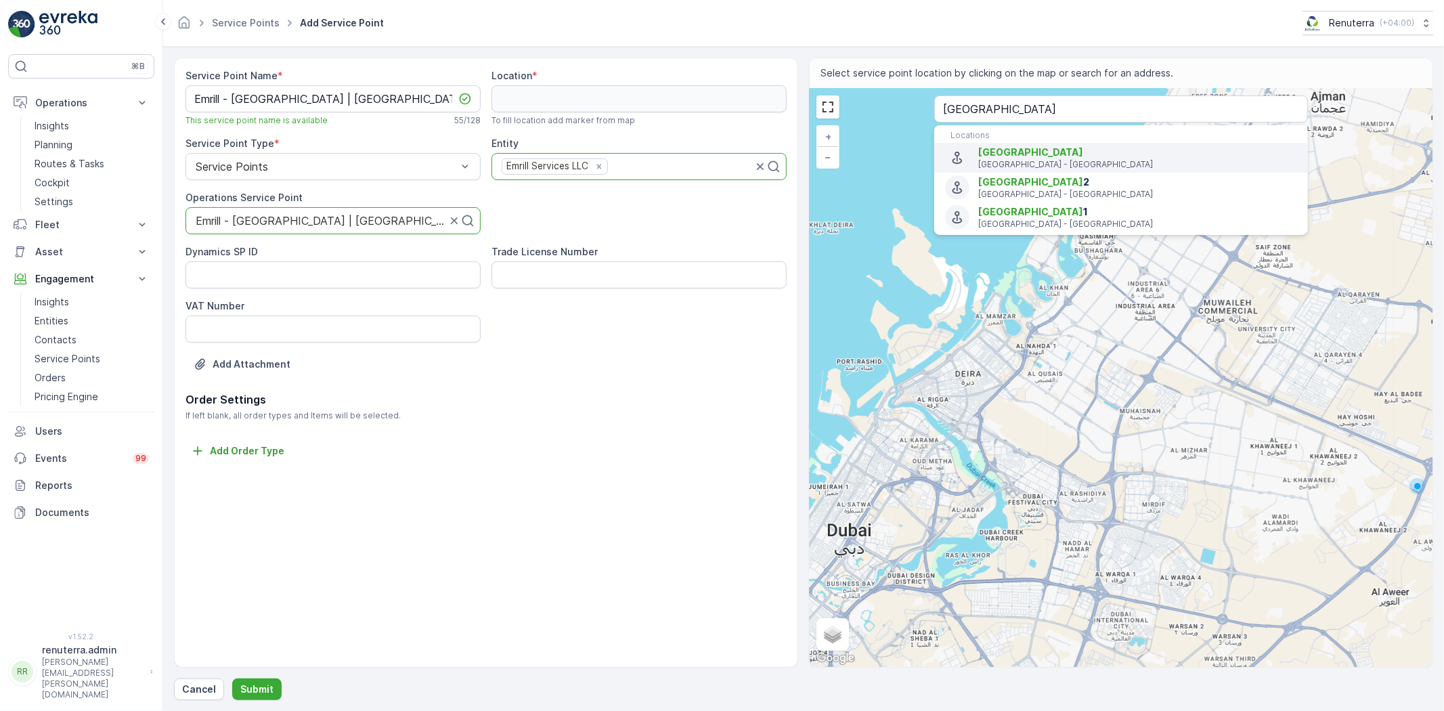
click at [1003, 154] on span "University of Birmingham Dubai" at bounding box center [1030, 152] width 105 height 12
type input "25.1321925,55.4223161"
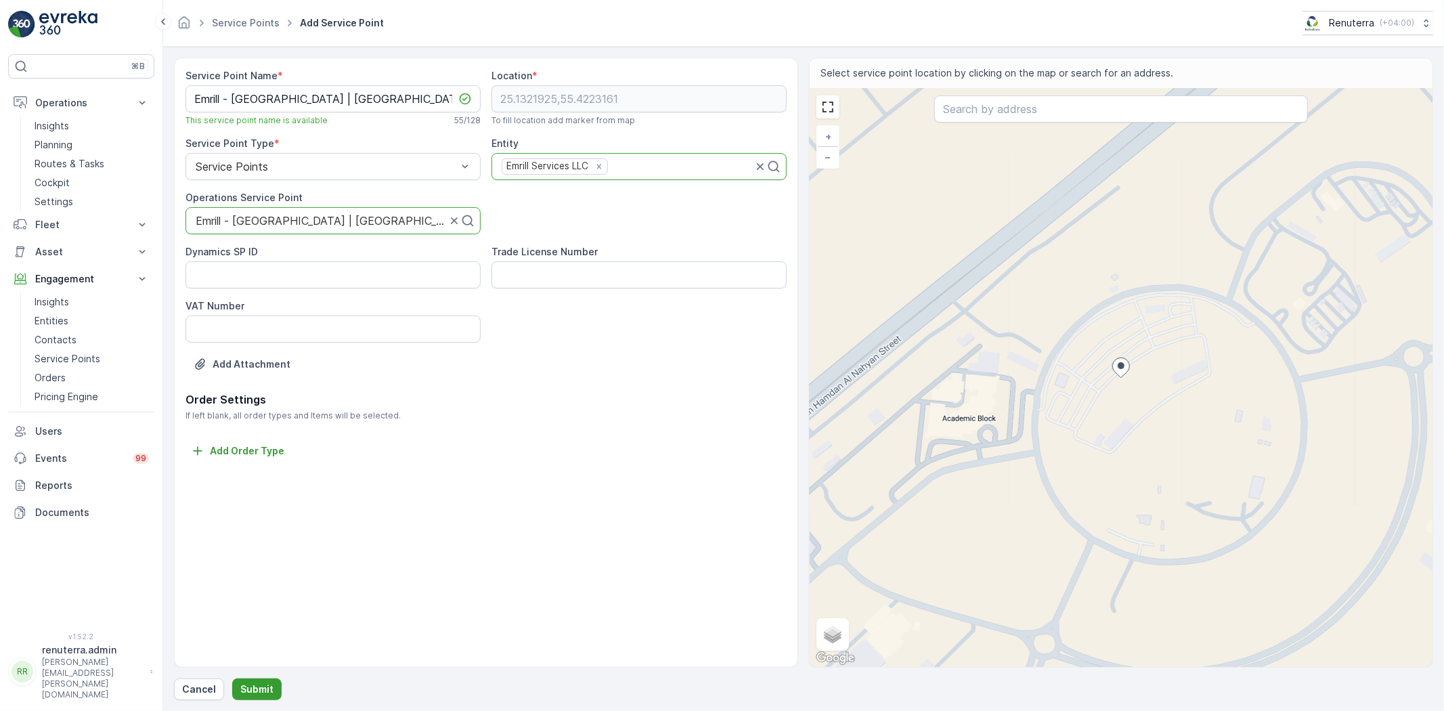
click at [245, 682] on p "Submit" at bounding box center [256, 689] width 33 height 14
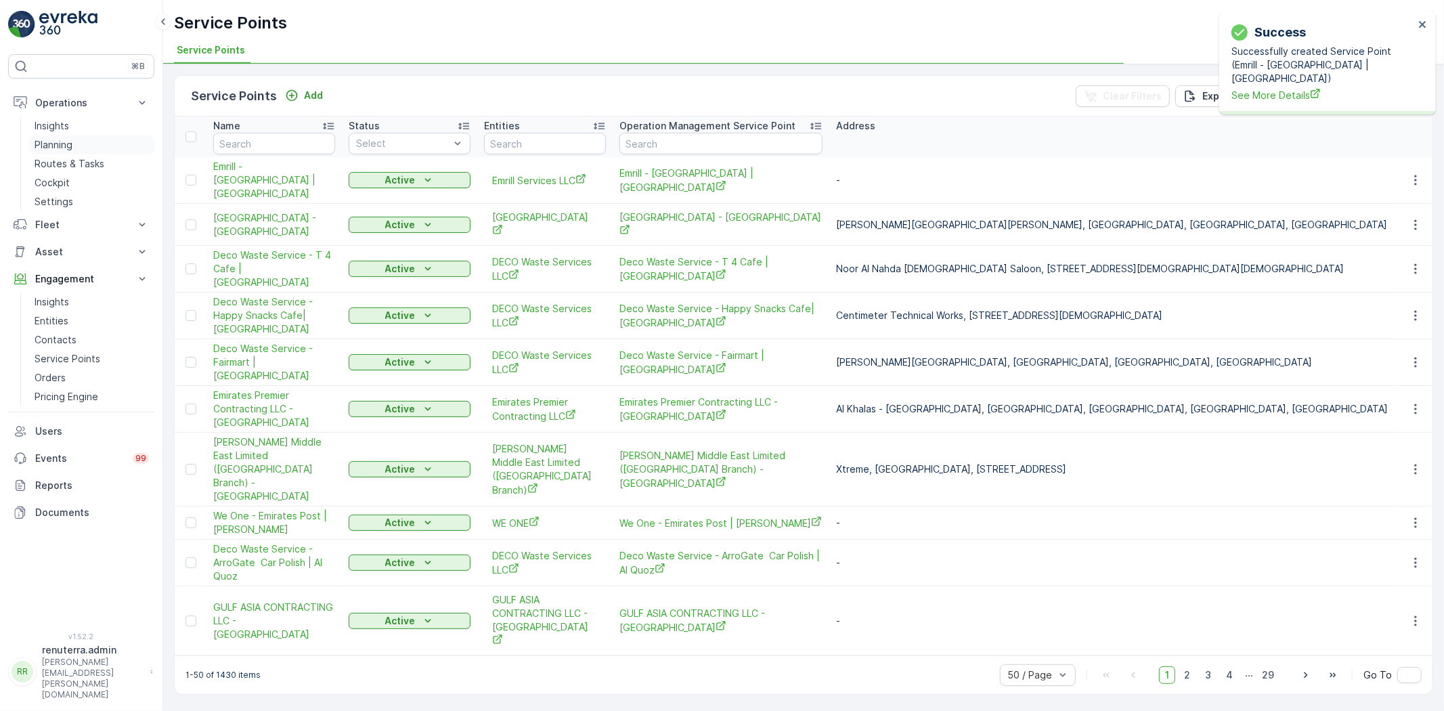
click at [43, 138] on p "Planning" at bounding box center [54, 145] width 38 height 14
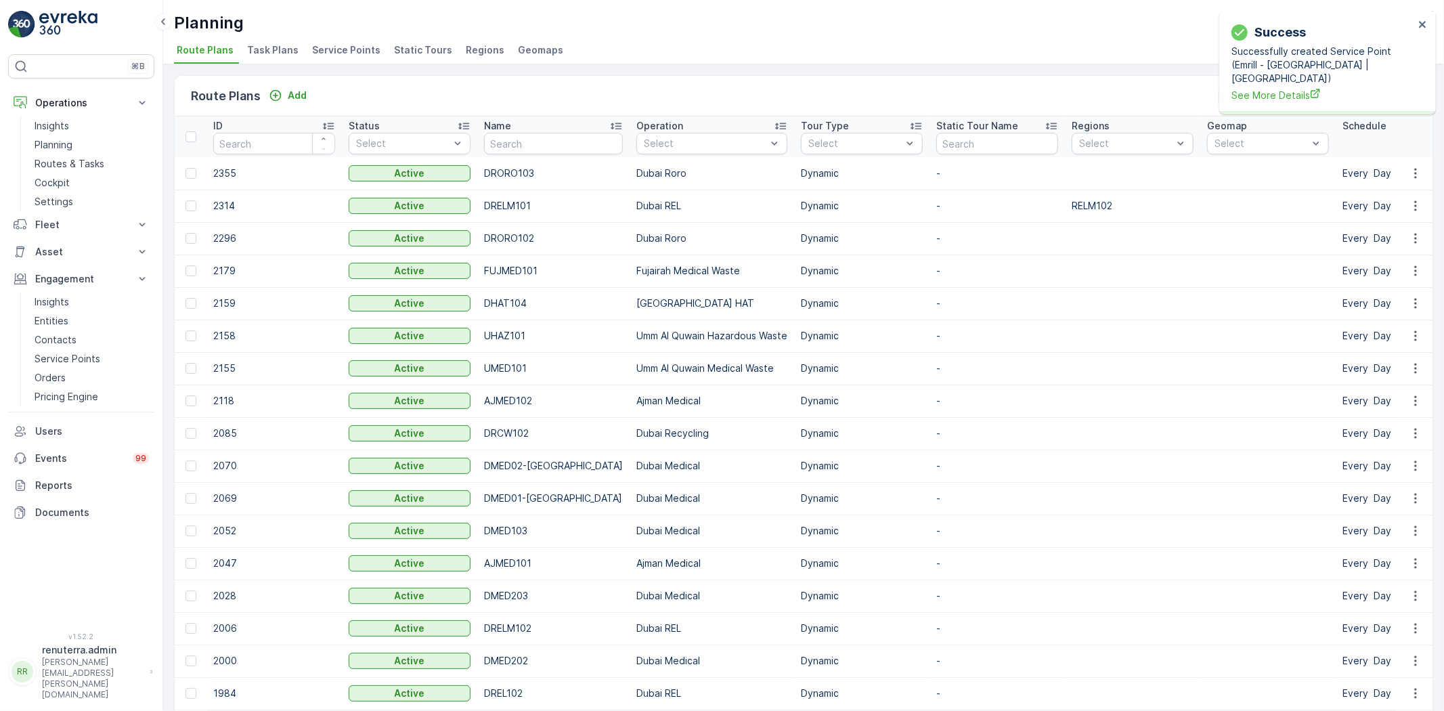
click at [342, 37] on div "Planning Renuterra ( +04:00 ) Route Plans Task Plans Service Points Static Tour…" at bounding box center [803, 32] width 1281 height 64
click at [340, 47] on span "Service Points" at bounding box center [346, 50] width 68 height 14
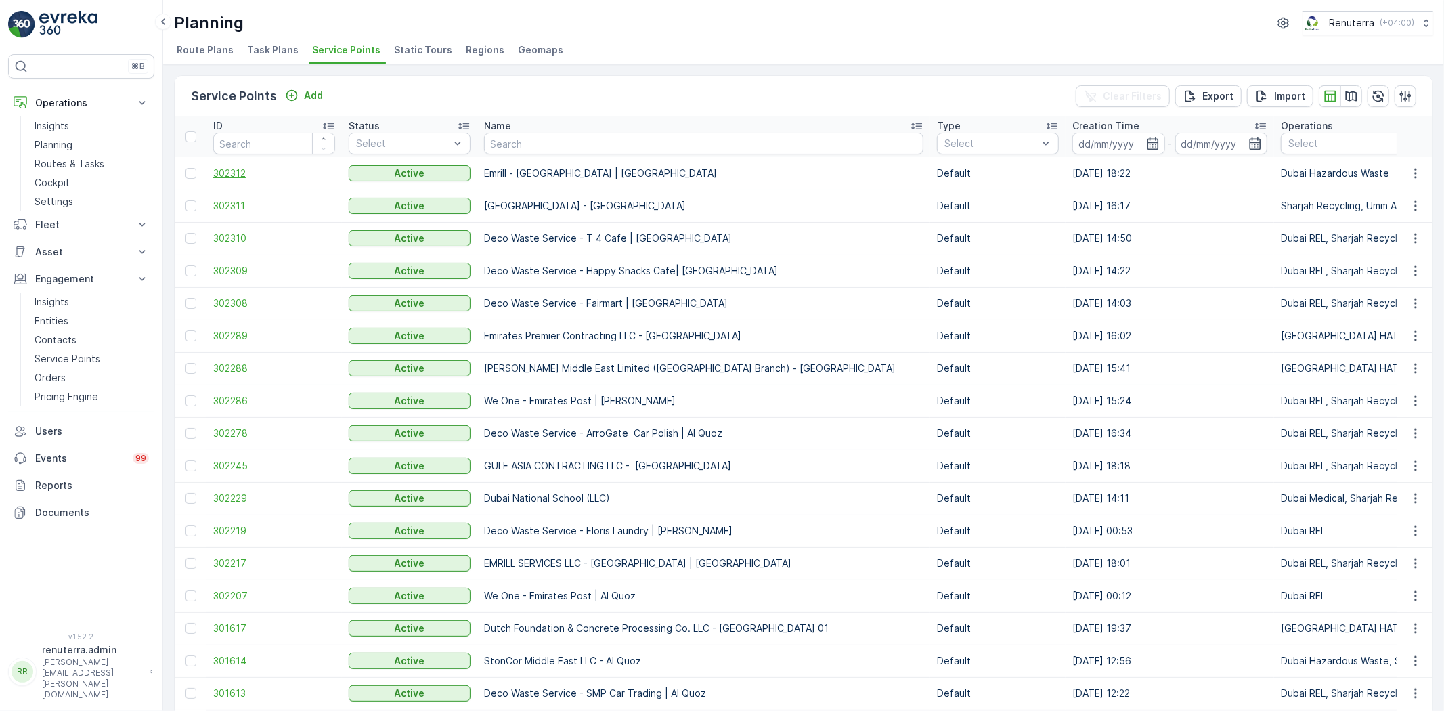
click at [227, 170] on span "302312" at bounding box center [274, 174] width 122 height 14
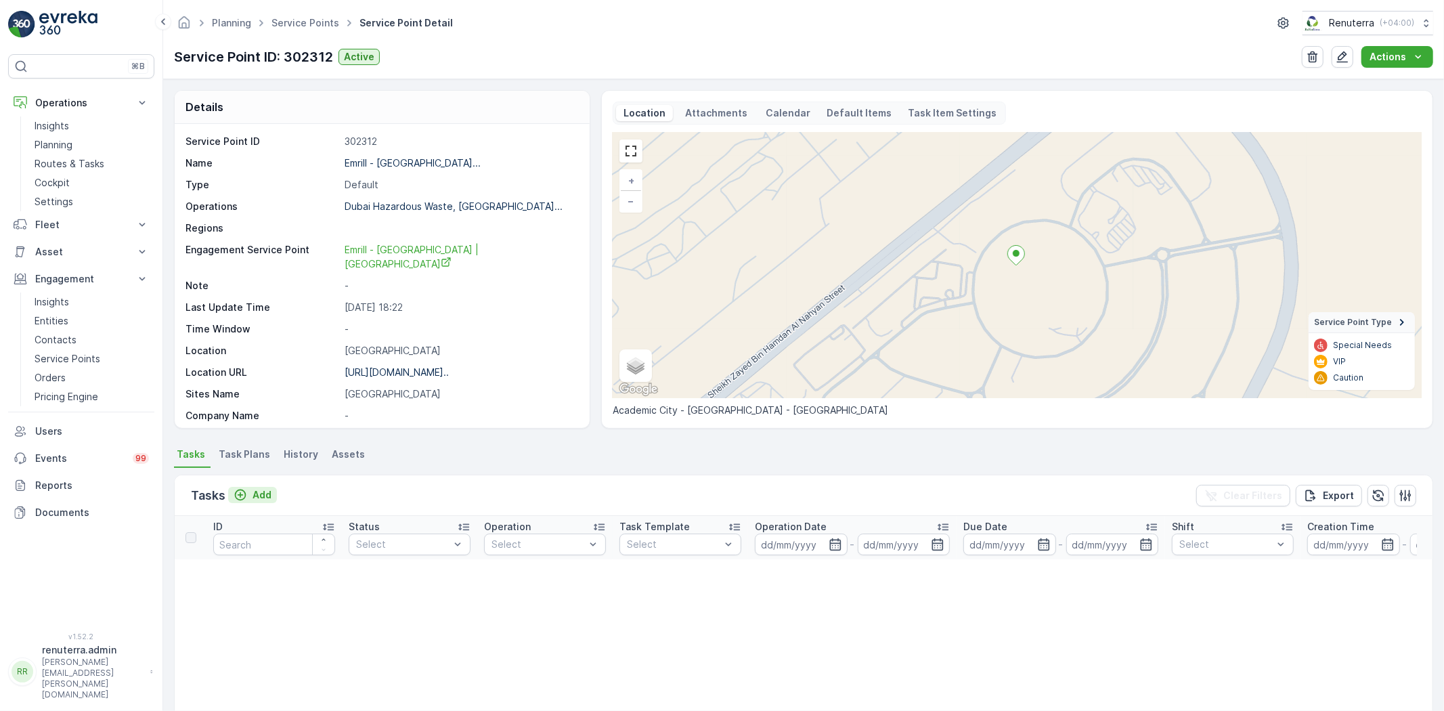
click at [255, 495] on p "Add" at bounding box center [261, 495] width 19 height 14
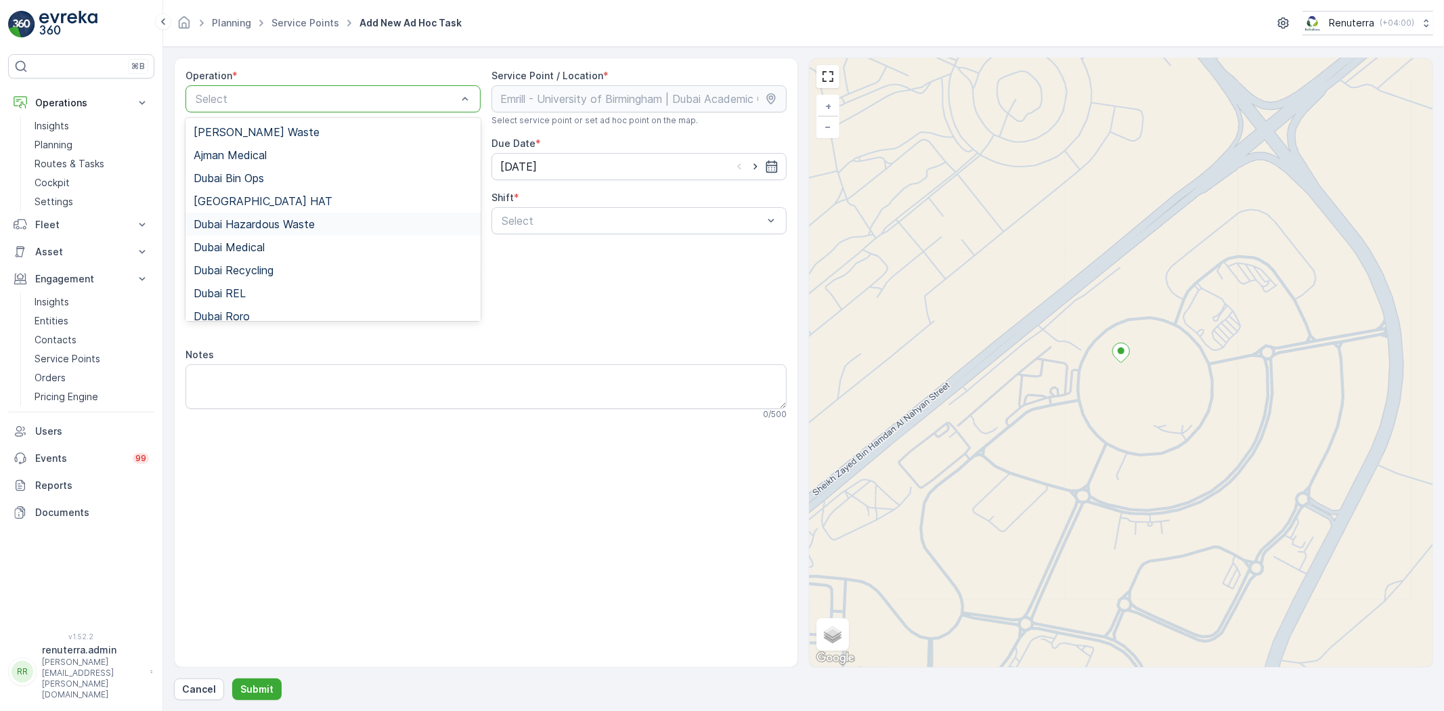
click at [252, 227] on span "Dubai Hazardous Waste" at bounding box center [254, 224] width 121 height 12
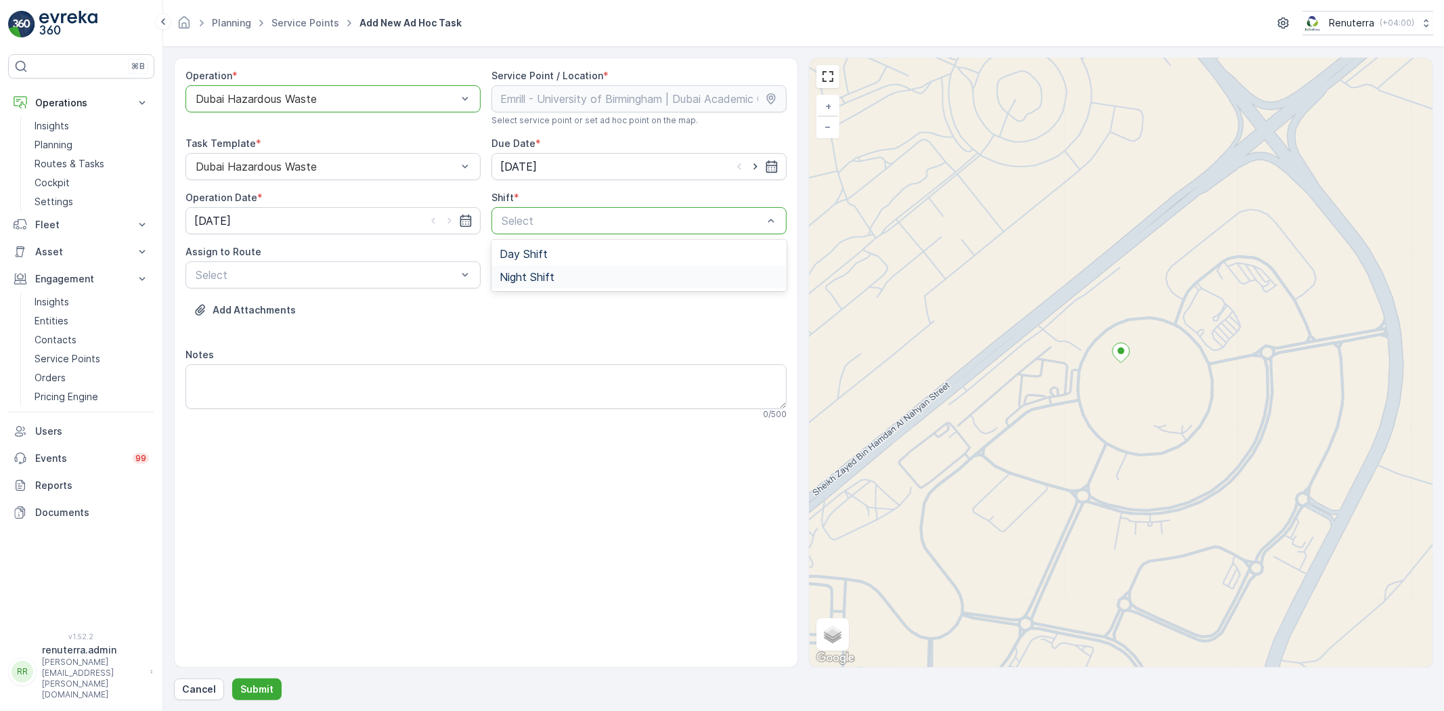
click at [525, 273] on span "Night Shift" at bounding box center [527, 277] width 55 height 12
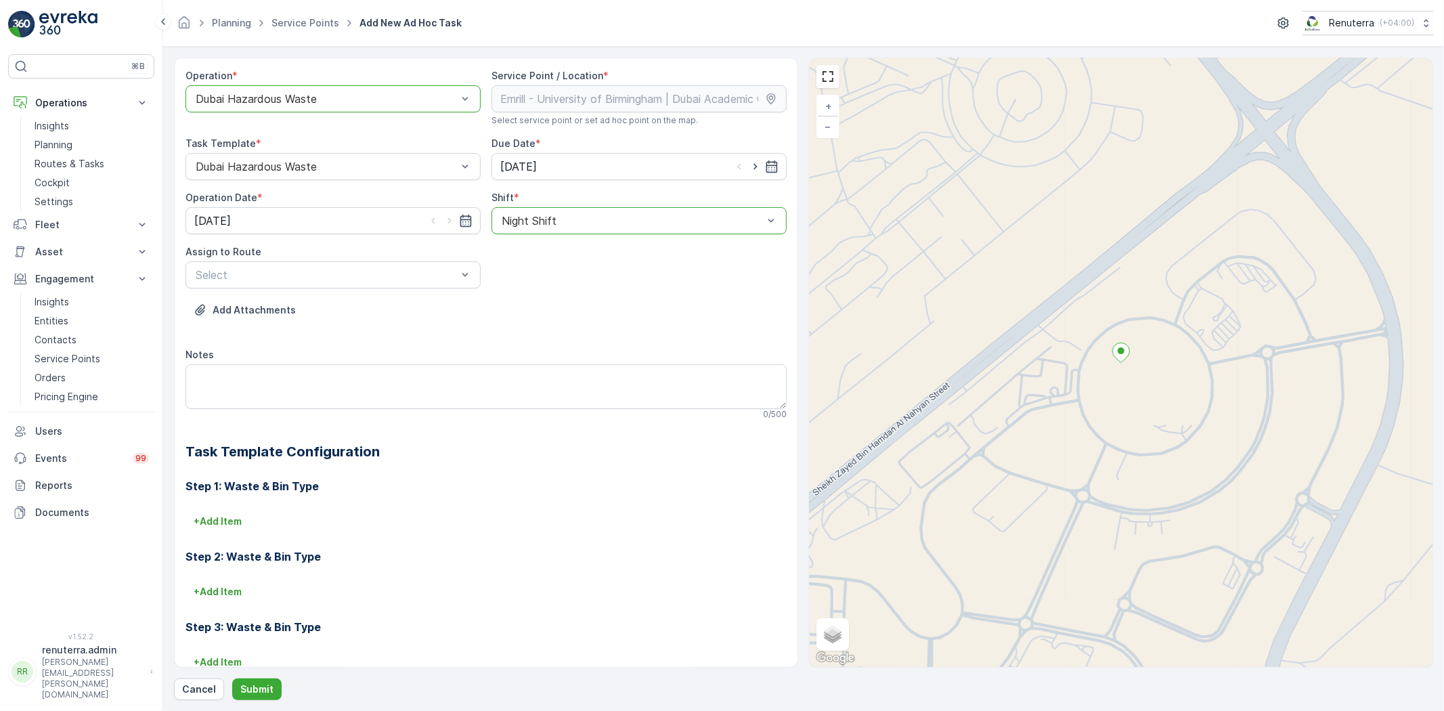
click at [303, 307] on span "DHAZ201 (Upcoming) - 06EVREKA06" at bounding box center [290, 308] width 192 height 12
click at [255, 689] on p "Submit" at bounding box center [256, 689] width 33 height 14
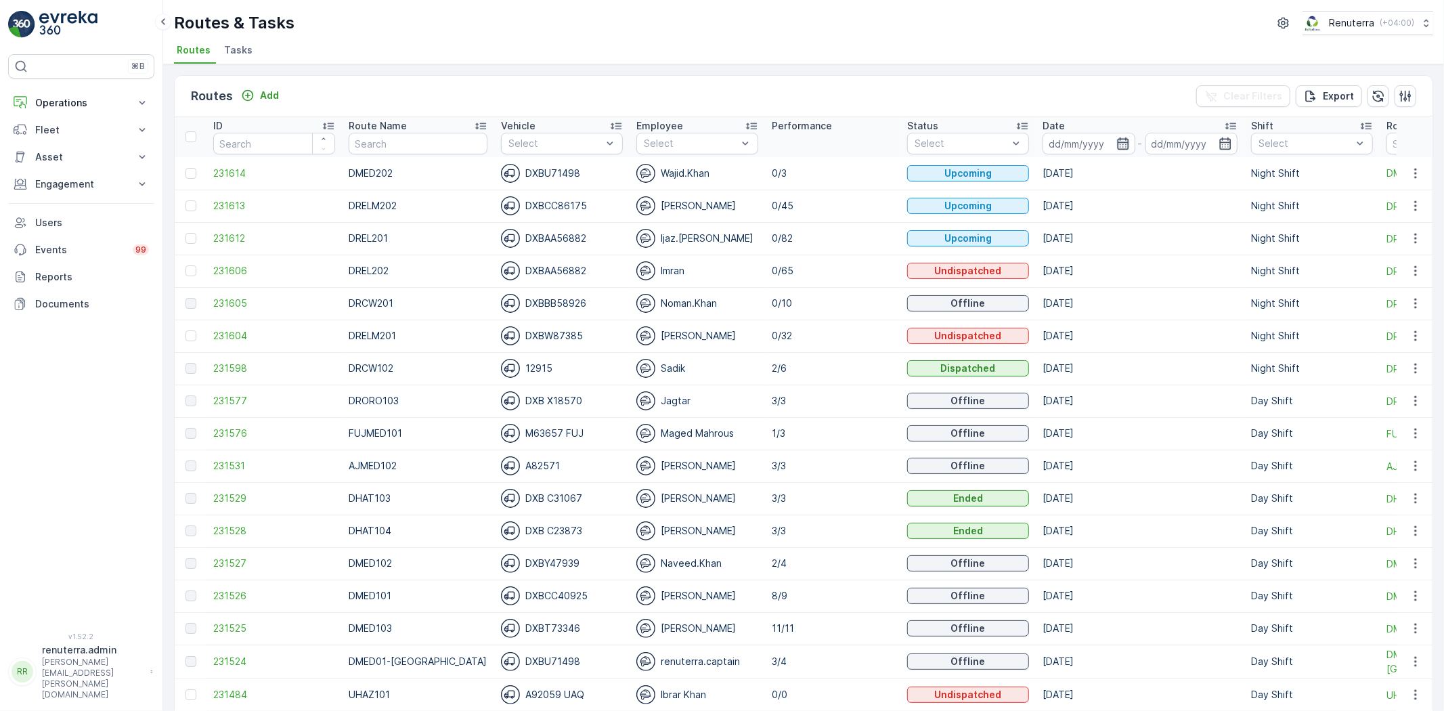
click at [1116, 140] on icon "button" at bounding box center [1123, 144] width 14 height 14
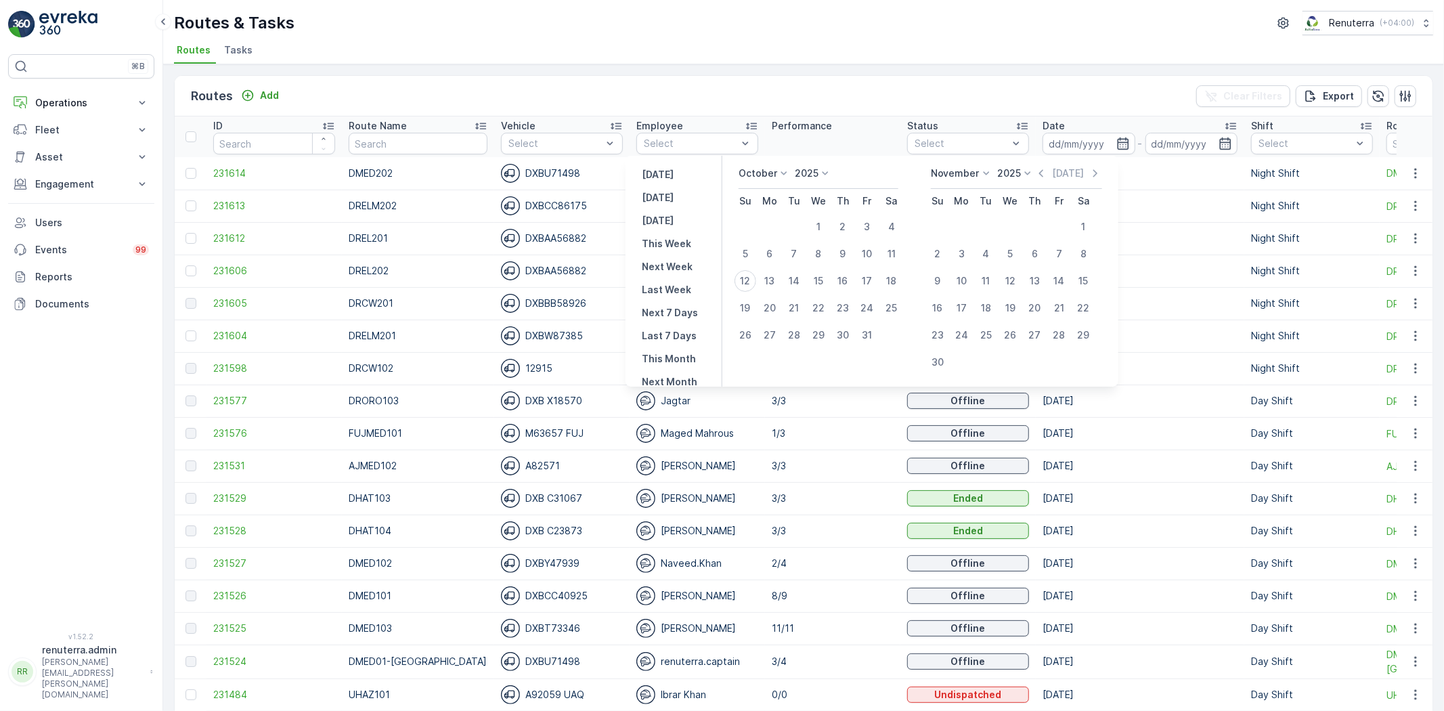
click at [728, 14] on div "Routes & Tasks Renuterra ( +04:00 )" at bounding box center [803, 23] width 1259 height 24
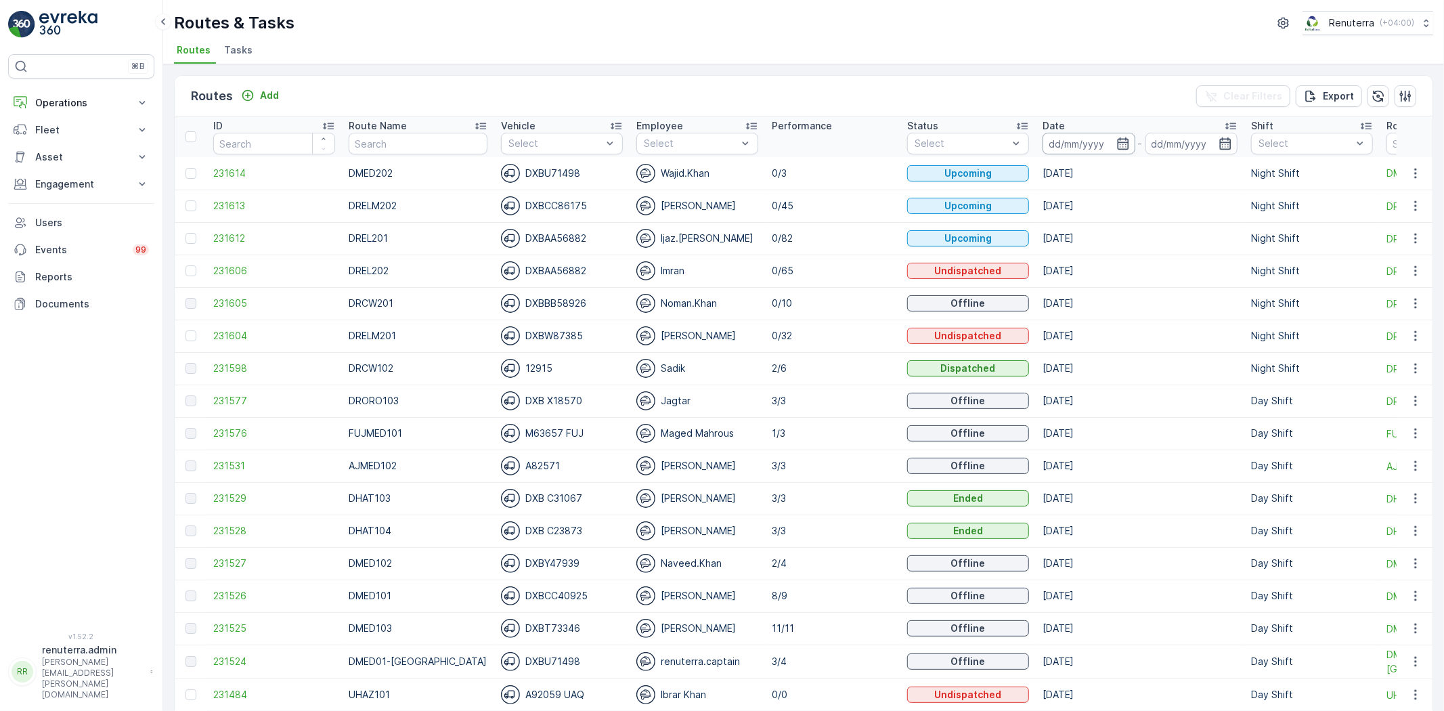
click at [1092, 142] on input at bounding box center [1088, 144] width 93 height 22
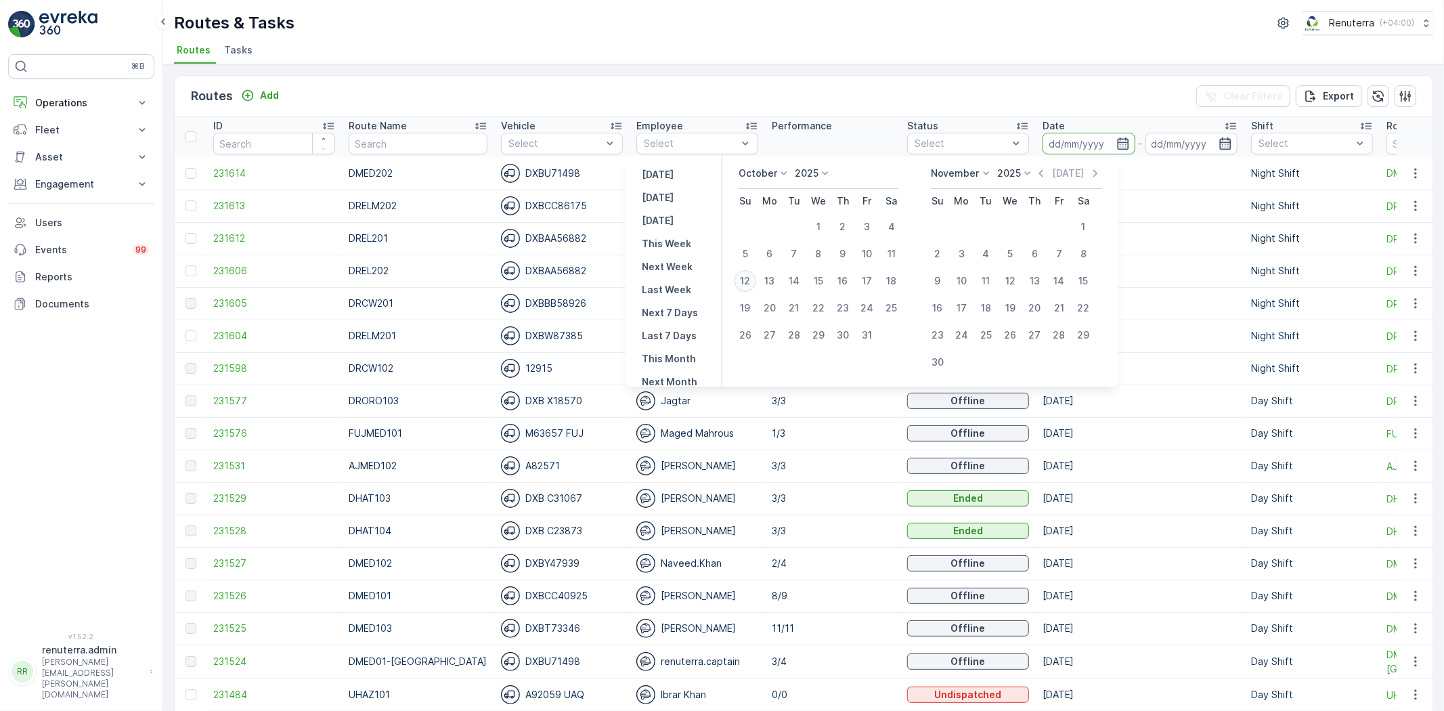
click at [749, 275] on div "12" at bounding box center [745, 281] width 22 height 22
type input "[DATE]"
click at [749, 275] on div "12" at bounding box center [745, 281] width 22 height 22
type input "[DATE]"
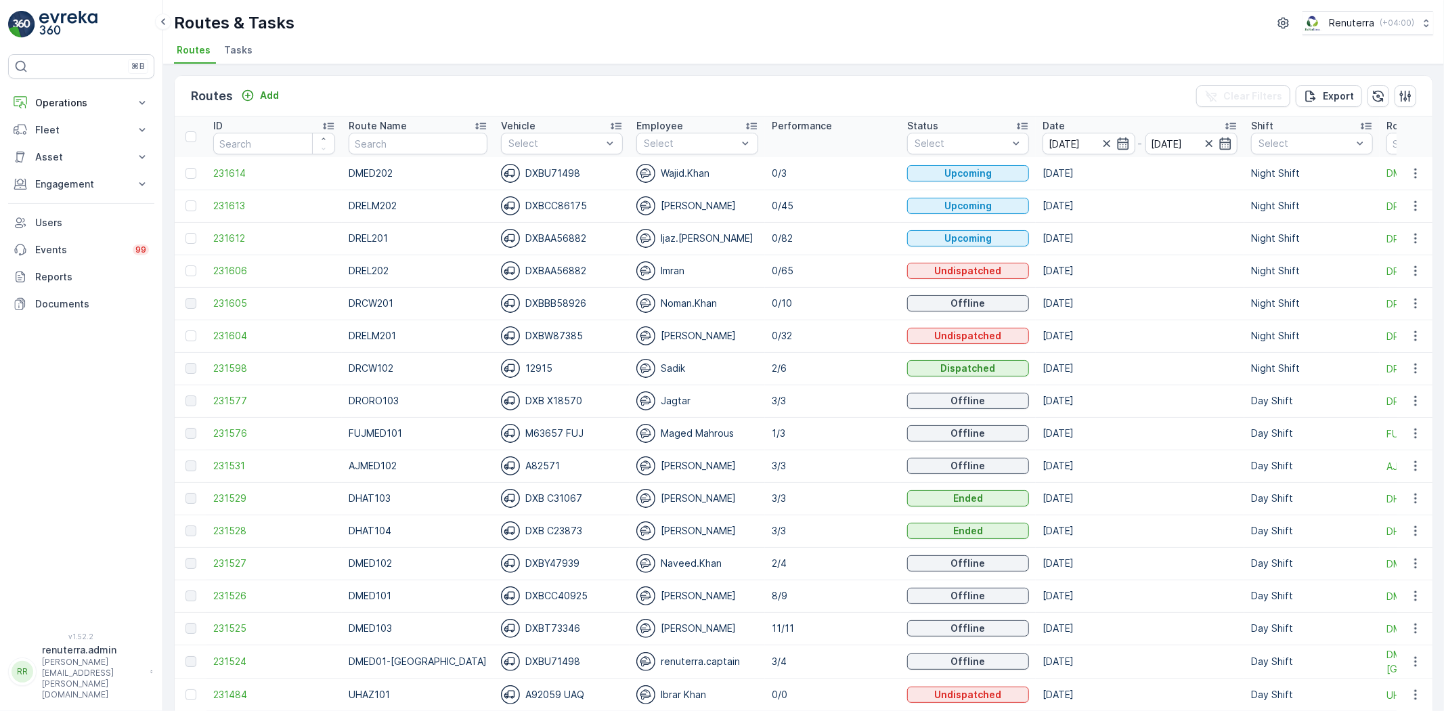
click at [692, 35] on div "Routes & Tasks Renuterra ( +04:00 ) Routes Tasks" at bounding box center [803, 32] width 1281 height 64
click at [261, 99] on p "Add" at bounding box center [269, 96] width 19 height 14
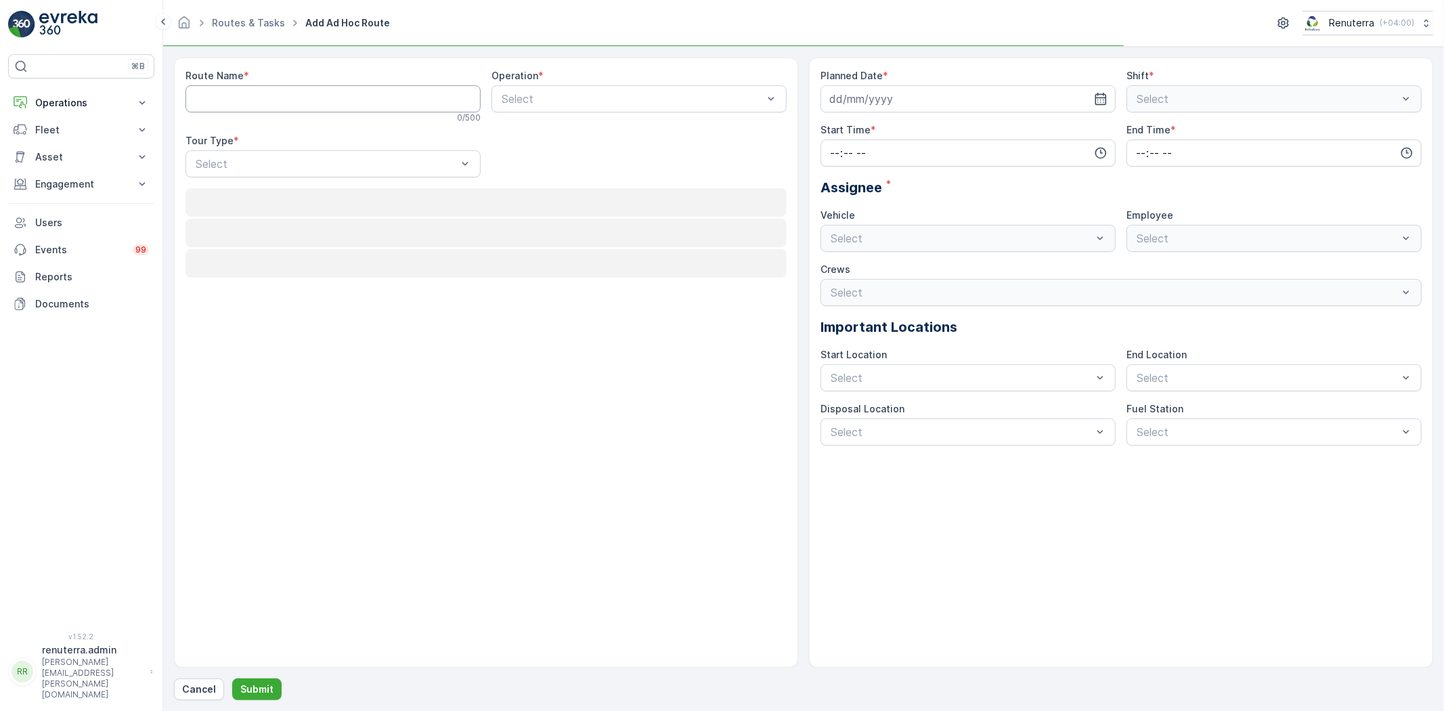
click at [261, 98] on Name "Route Name" at bounding box center [332, 98] width 295 height 27
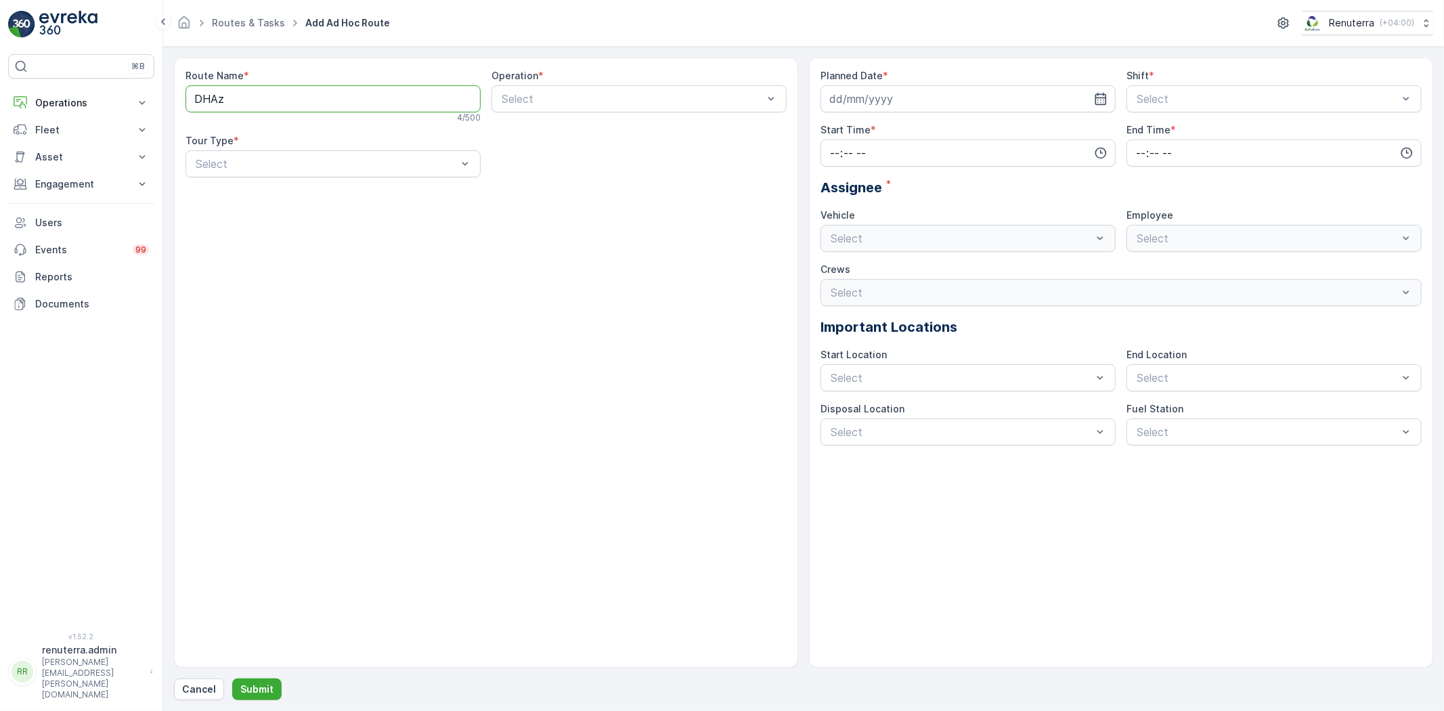
type Name "DHAZ201"
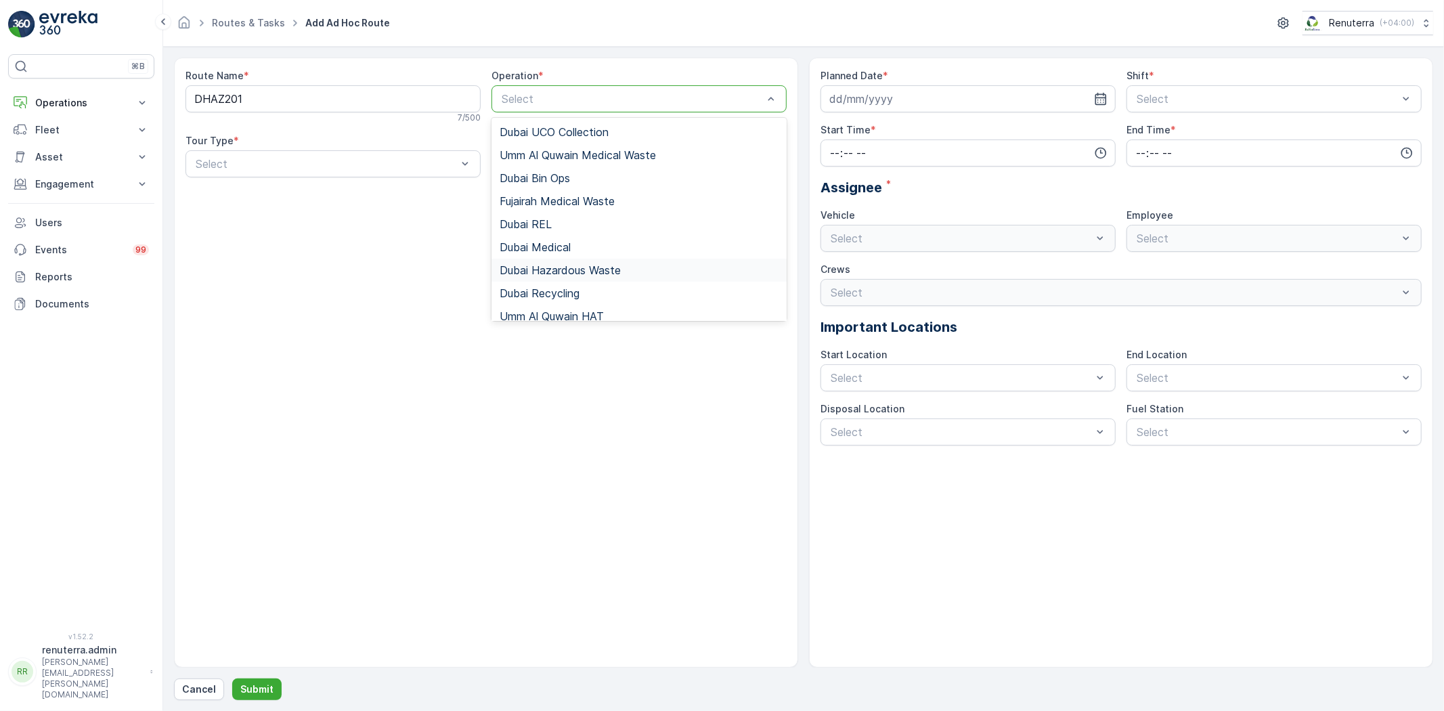
click at [573, 272] on span "Dubai Hazardous Waste" at bounding box center [560, 270] width 121 height 12
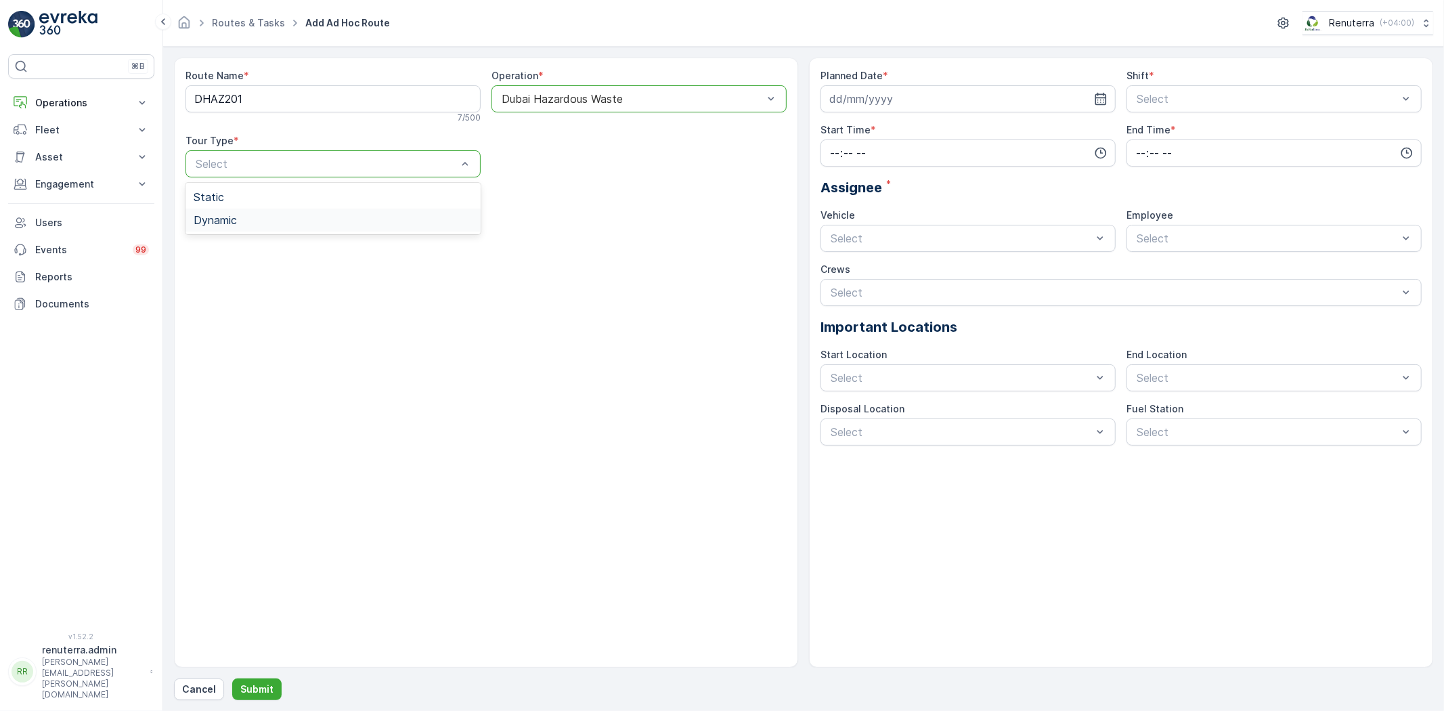
click at [239, 219] on div "Dynamic" at bounding box center [333, 220] width 279 height 12
click at [991, 89] on input at bounding box center [967, 98] width 295 height 27
click at [844, 229] on div "12" at bounding box center [844, 240] width 22 height 22
type input "[DATE]"
click at [1162, 147] on div "Night Shift" at bounding box center [1273, 154] width 295 height 23
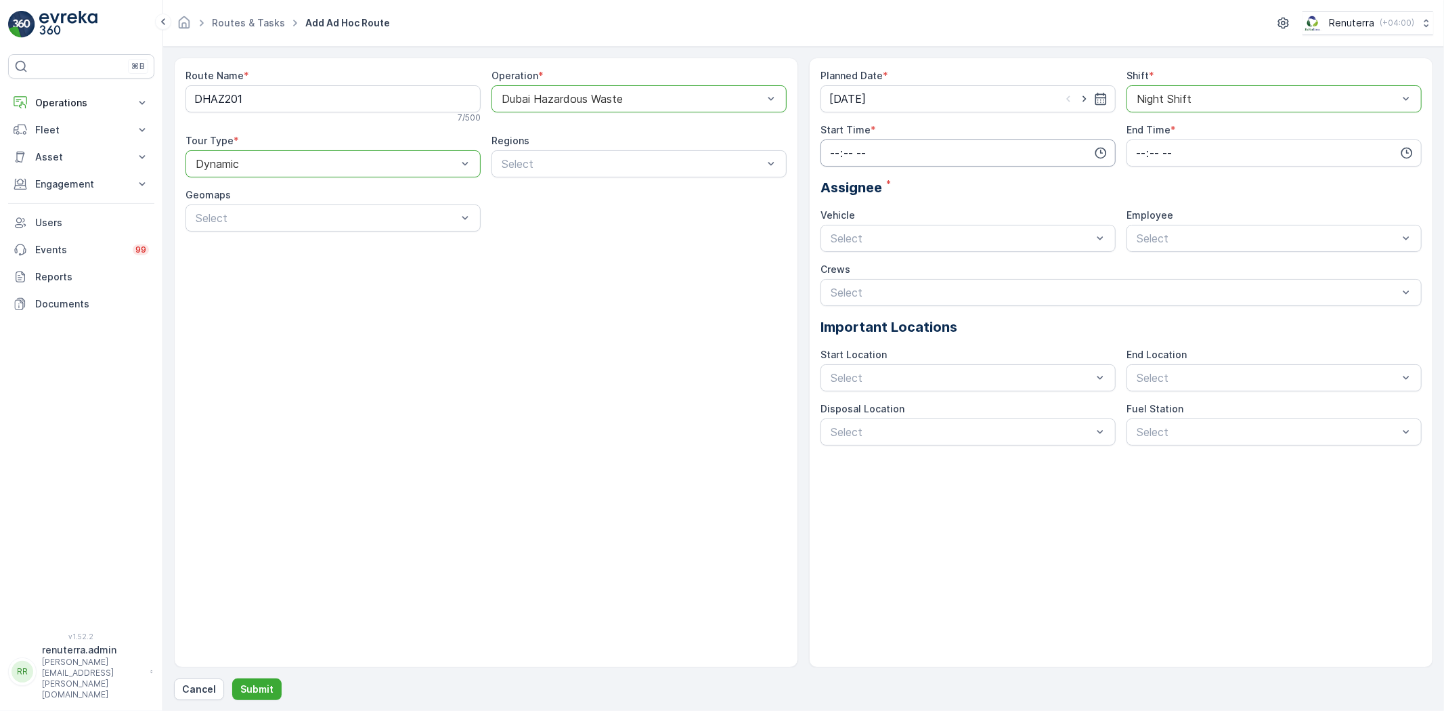
click at [946, 142] on input "time" at bounding box center [967, 152] width 295 height 27
click at [835, 188] on span "18" at bounding box center [834, 195] width 11 height 14
click at [864, 252] on span "20" at bounding box center [863, 257] width 12 height 14
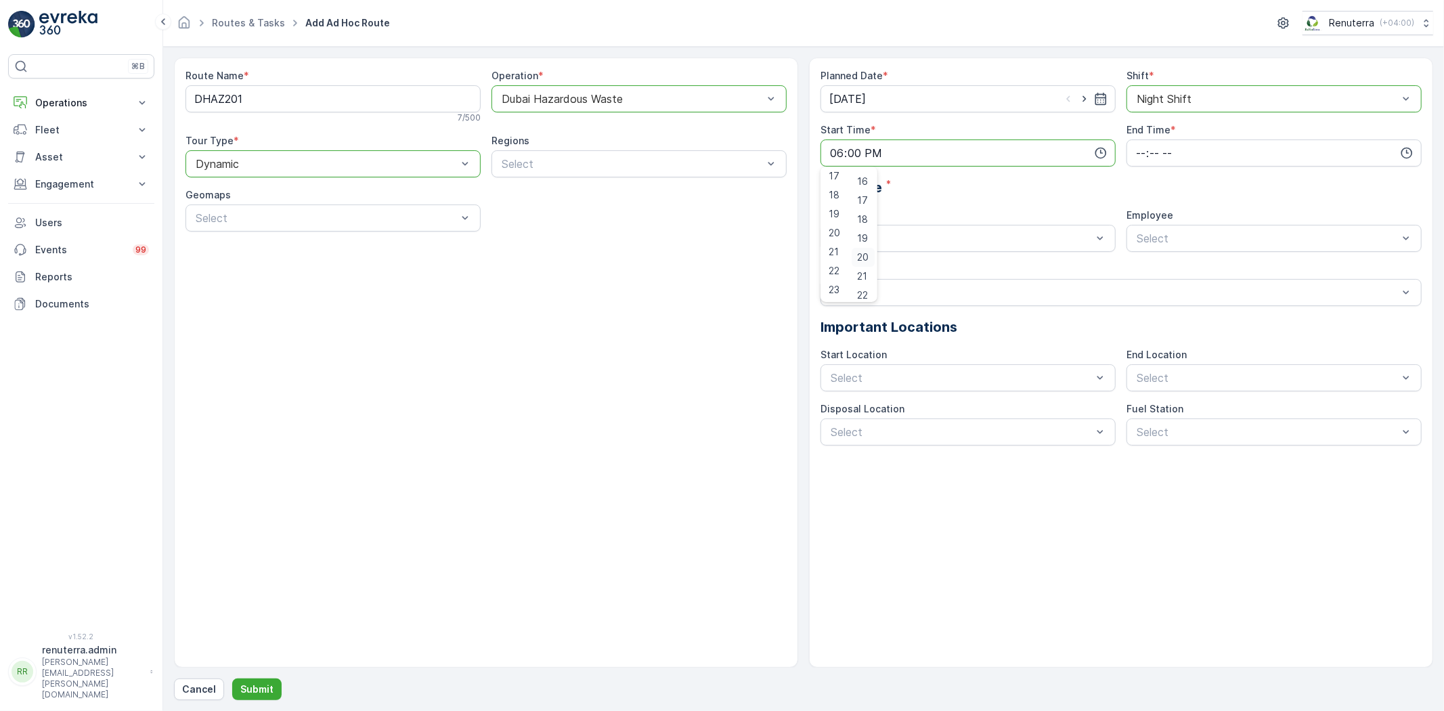
type input "18:20"
click at [1172, 152] on input "time" at bounding box center [1273, 152] width 295 height 27
click at [1138, 172] on span "05" at bounding box center [1140, 179] width 12 height 14
type input "05:00"
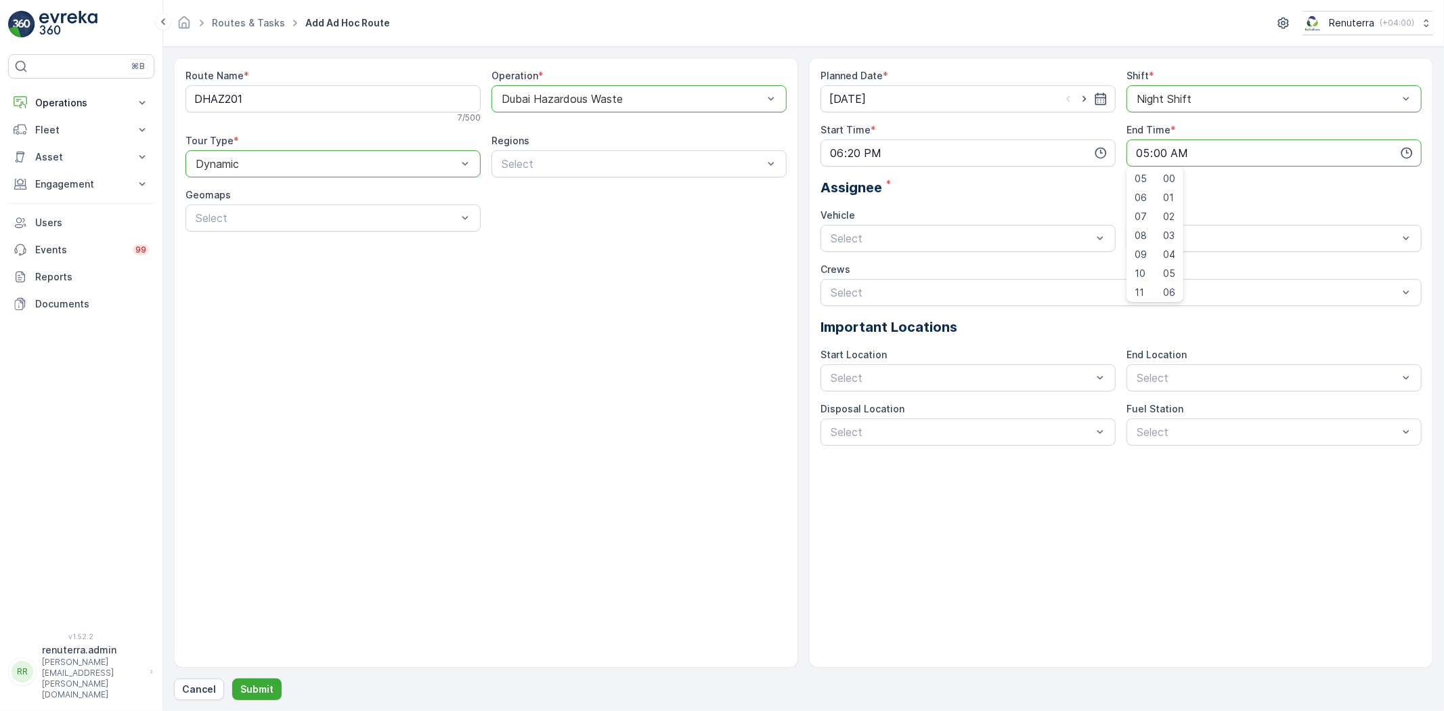
click at [1168, 177] on span "00" at bounding box center [1169, 179] width 12 height 14
click at [889, 275] on span "06EVREKA06" at bounding box center [864, 271] width 70 height 12
click at [1179, 307] on div "renuterra.captain" at bounding box center [1273, 317] width 295 height 23
click at [252, 680] on button "Submit" at bounding box center [256, 689] width 49 height 22
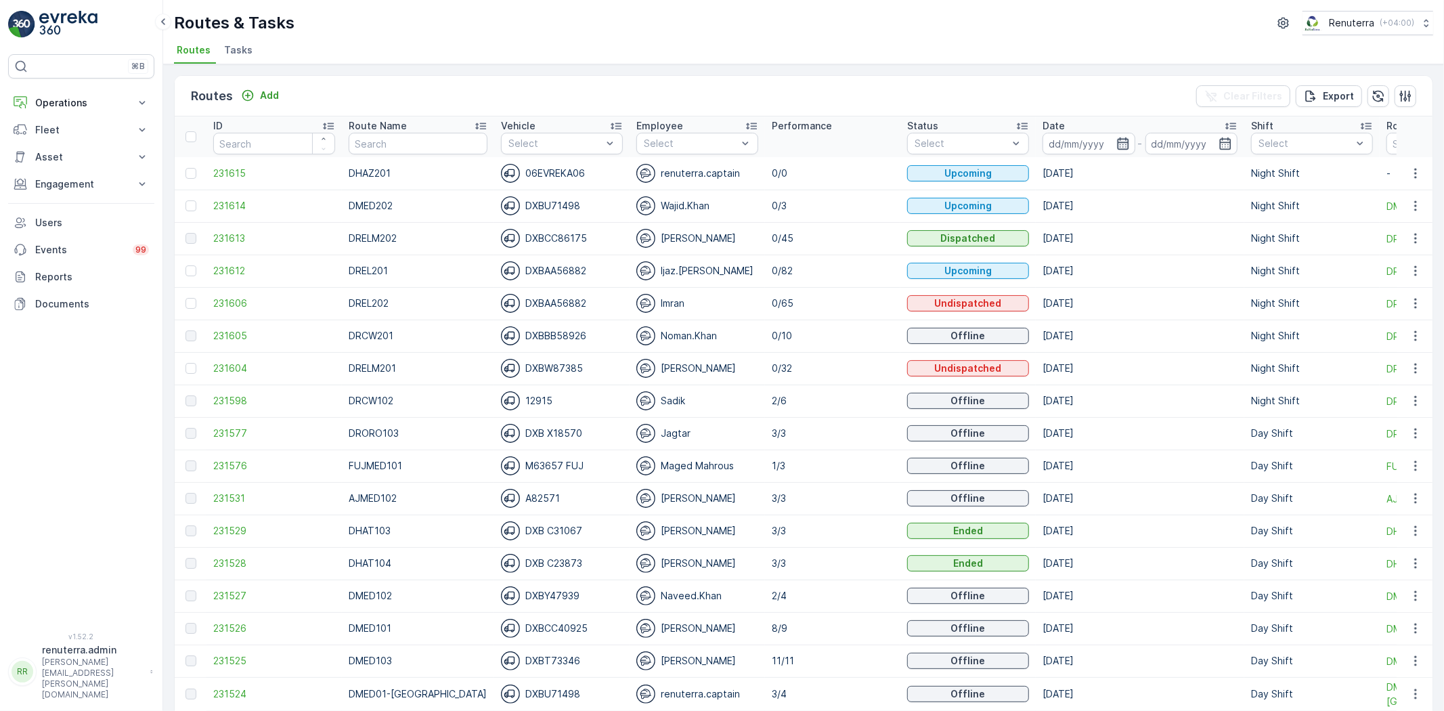
click at [1117, 138] on icon "button" at bounding box center [1123, 143] width 12 height 12
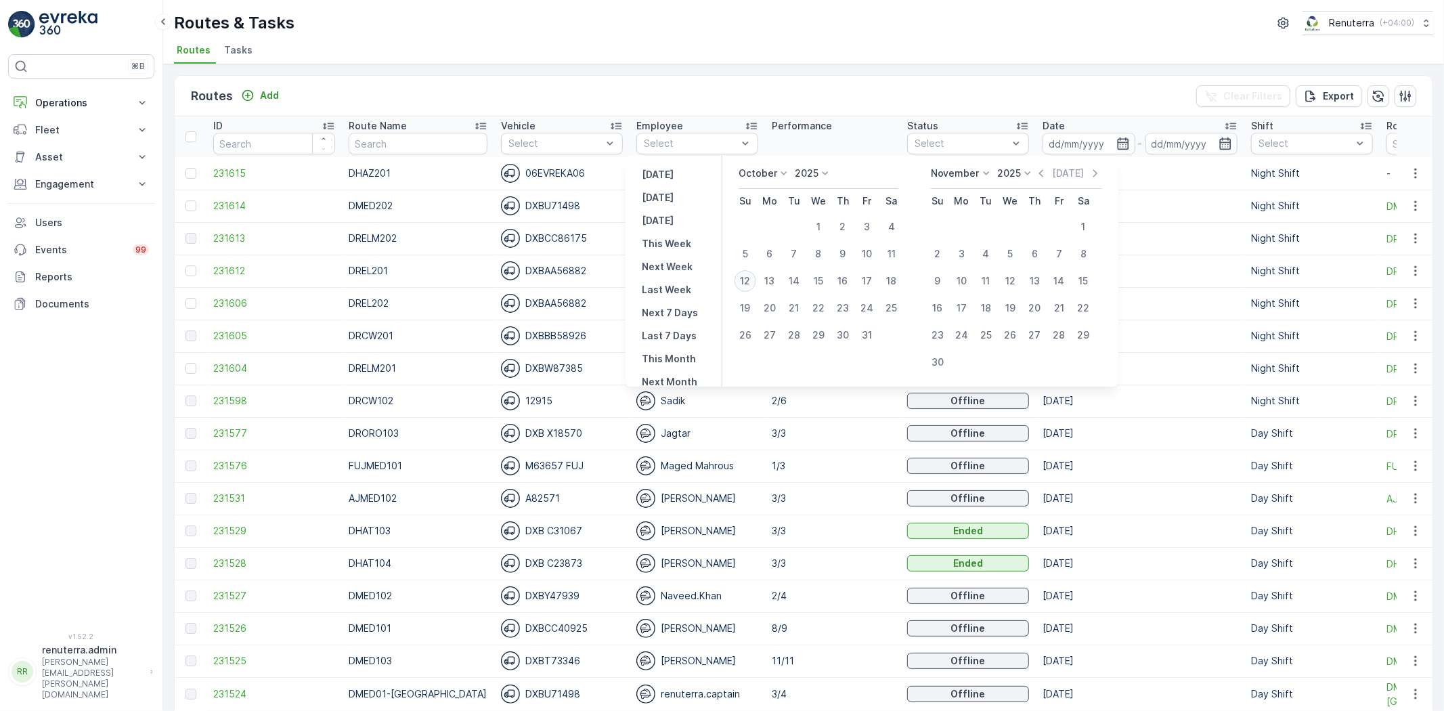
click at [749, 280] on div "12" at bounding box center [745, 281] width 22 height 22
type input "[DATE]"
click at [749, 280] on div "12" at bounding box center [745, 281] width 22 height 22
type input "[DATE]"
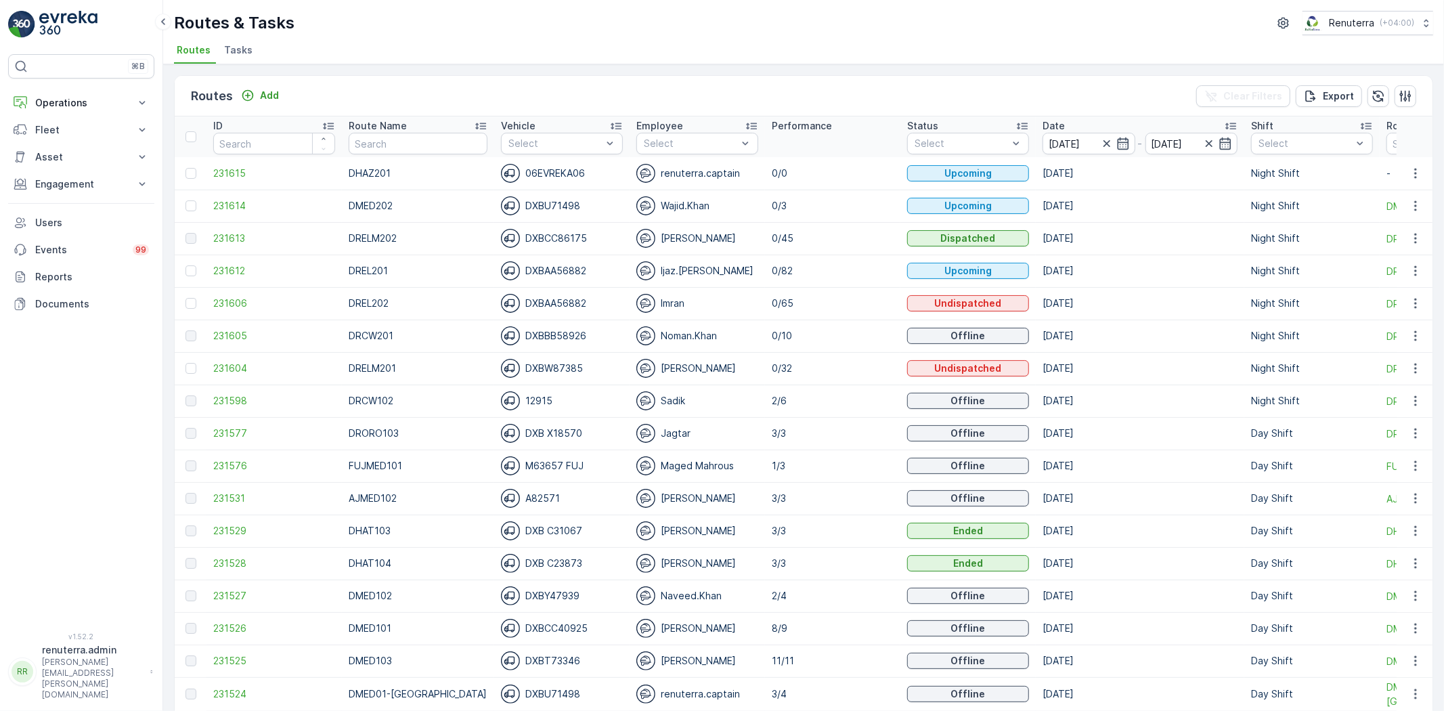
click at [659, 28] on div "Routes & Tasks Renuterra ( +04:00 )" at bounding box center [803, 23] width 1259 height 24
click at [234, 169] on span "231615" at bounding box center [274, 174] width 122 height 14
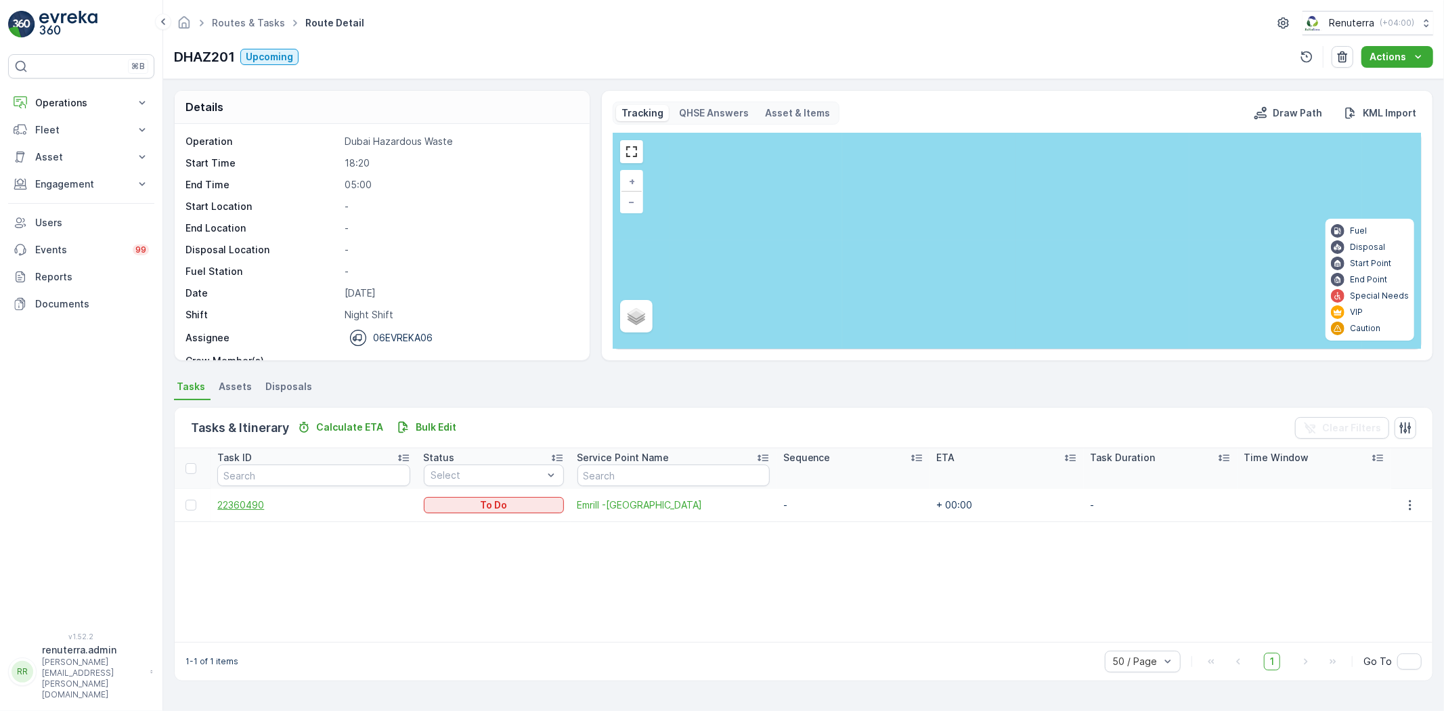
click at [247, 508] on span "22360490" at bounding box center [313, 505] width 192 height 14
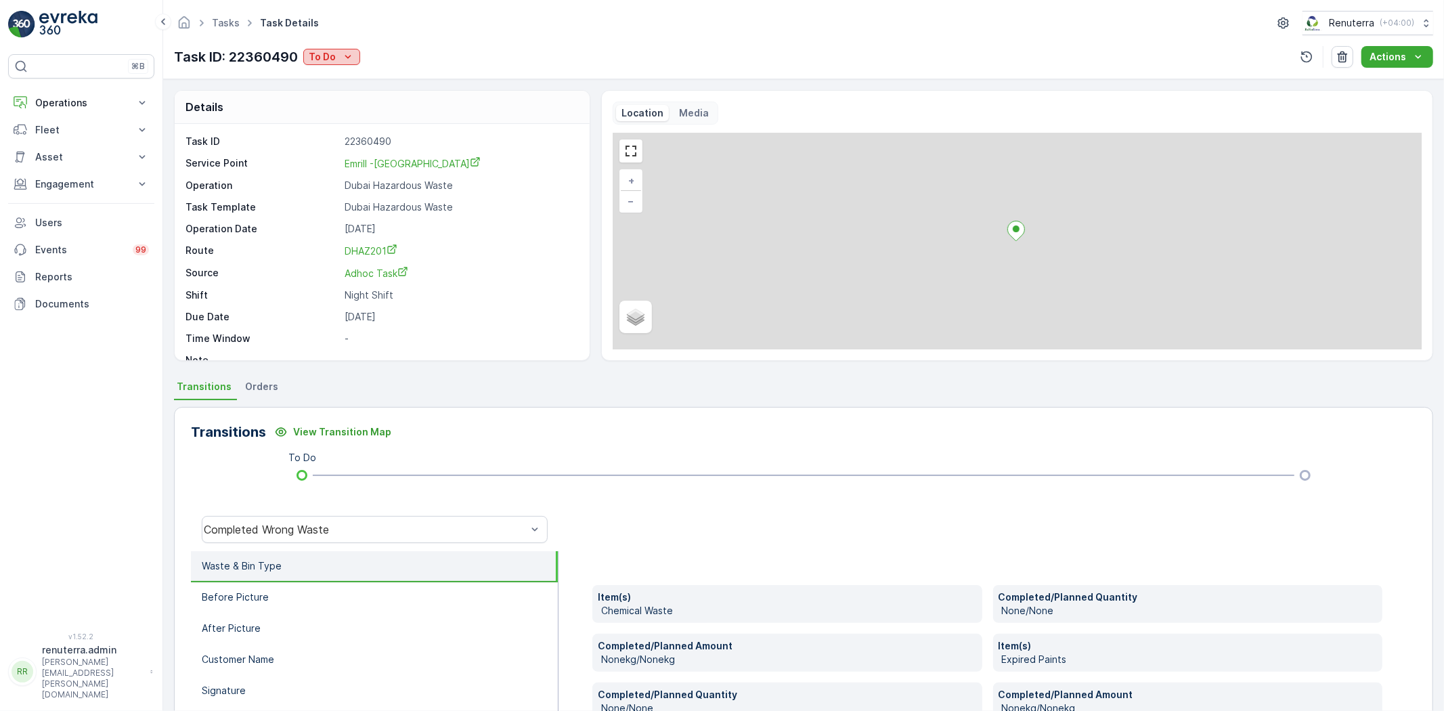
click at [332, 56] on p "To Do" at bounding box center [322, 57] width 27 height 14
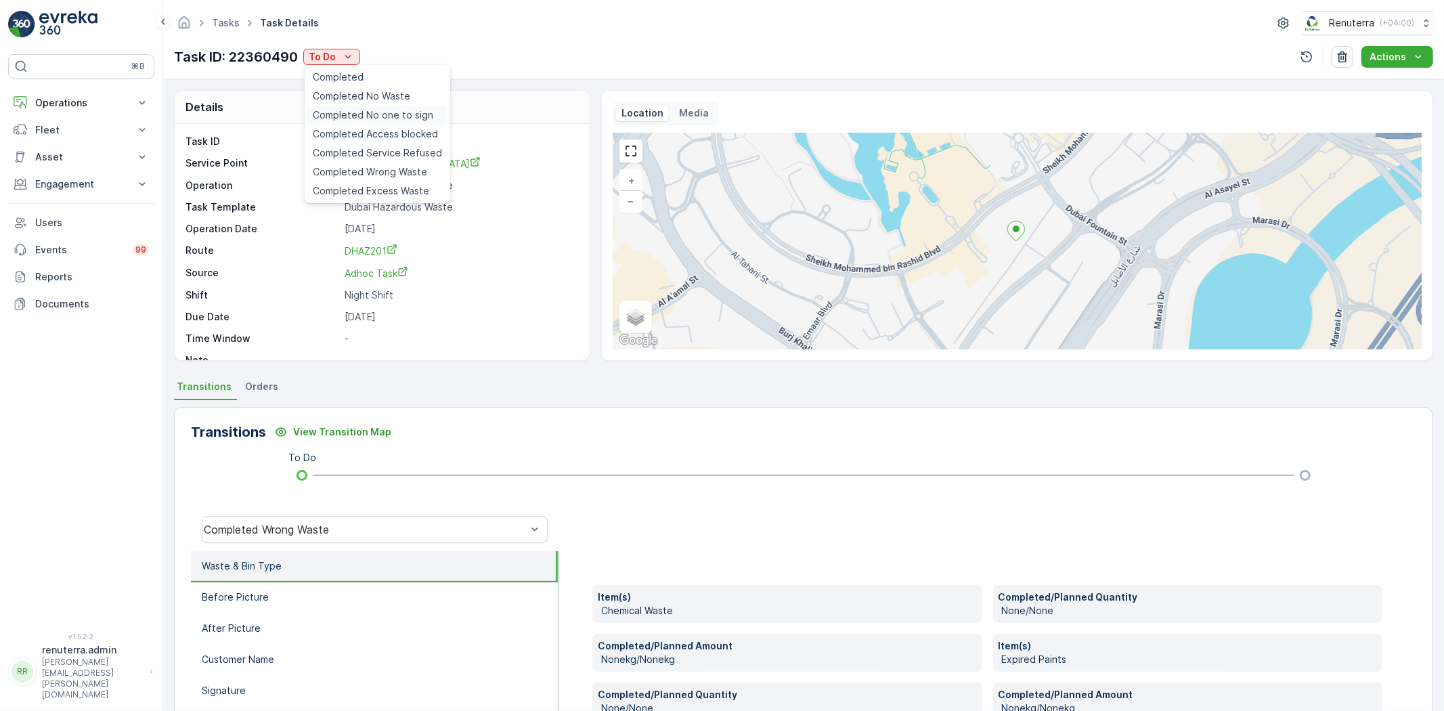
click at [386, 117] on span "Completed No one to sign" at bounding box center [373, 115] width 120 height 14
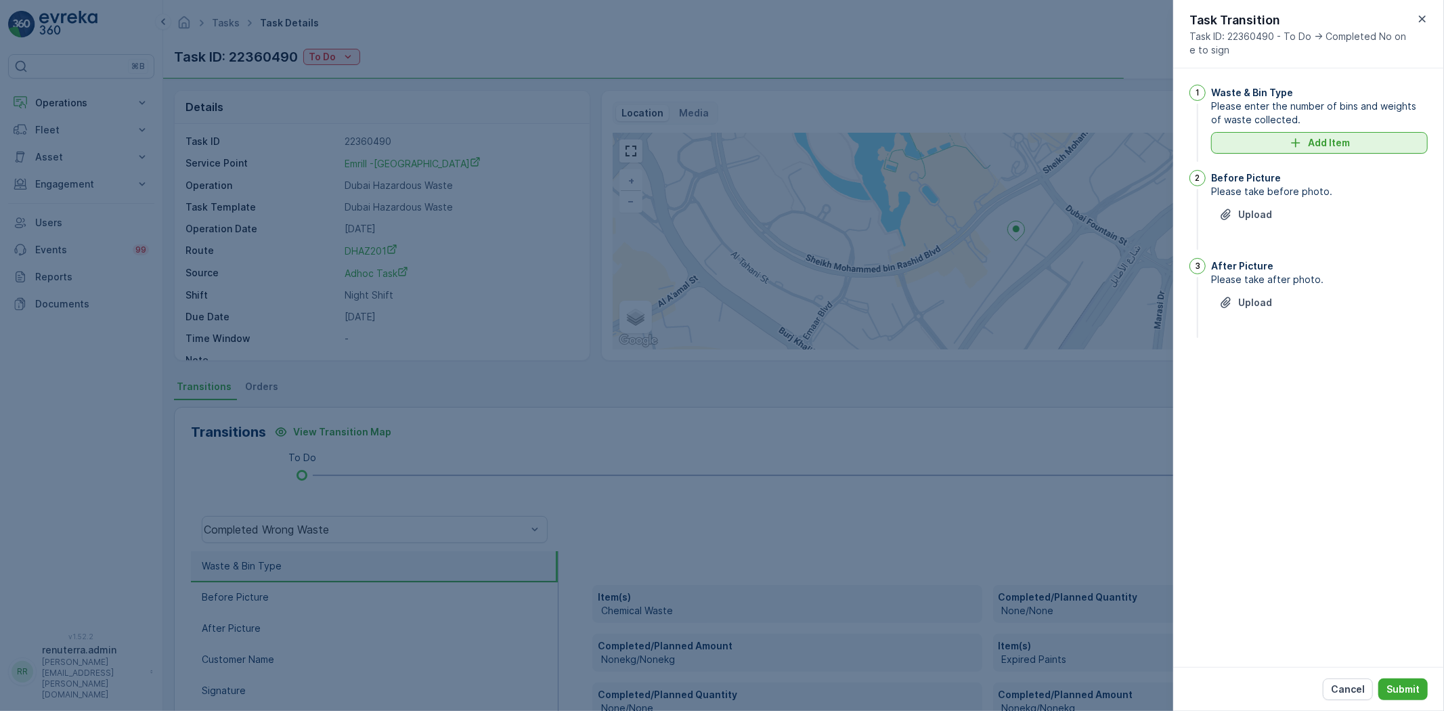
click at [1325, 140] on p "Add Item" at bounding box center [1329, 143] width 42 height 14
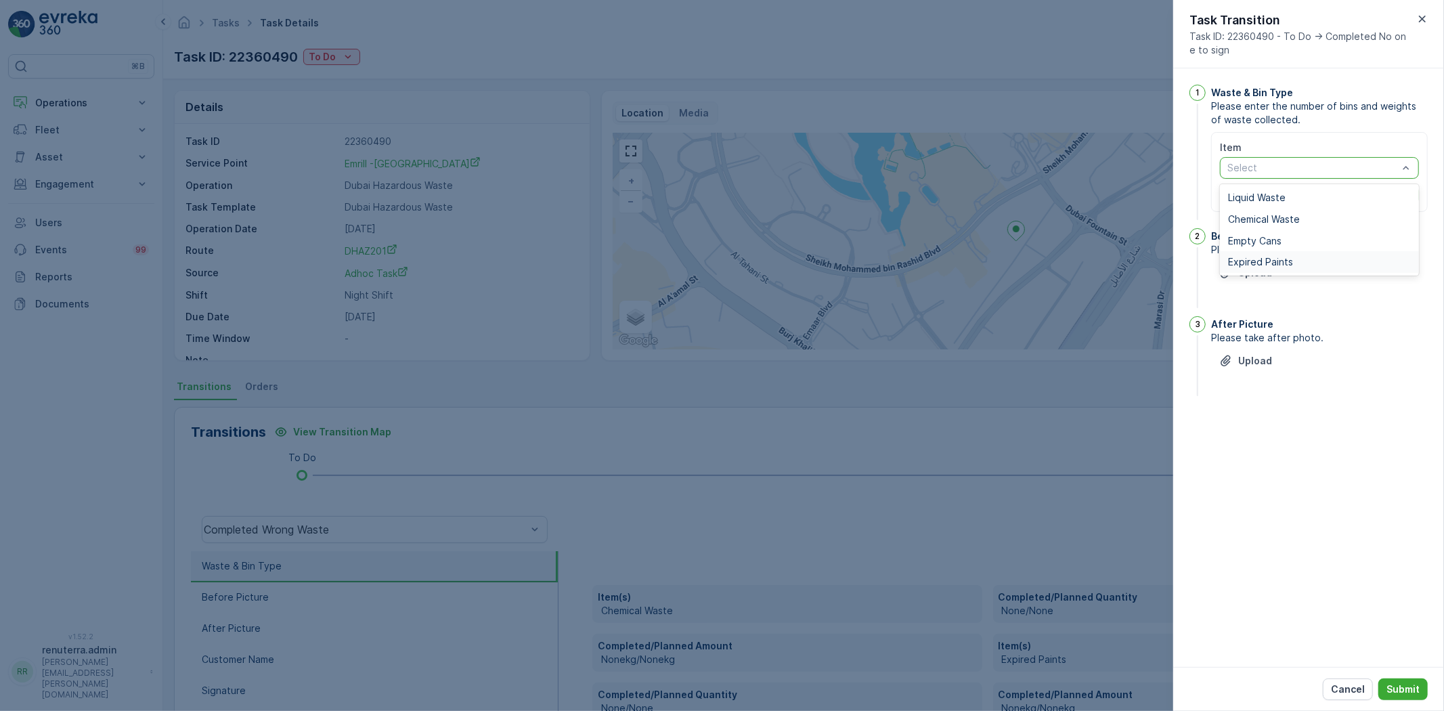
click at [1280, 257] on span "Expired Paints" at bounding box center [1260, 262] width 65 height 11
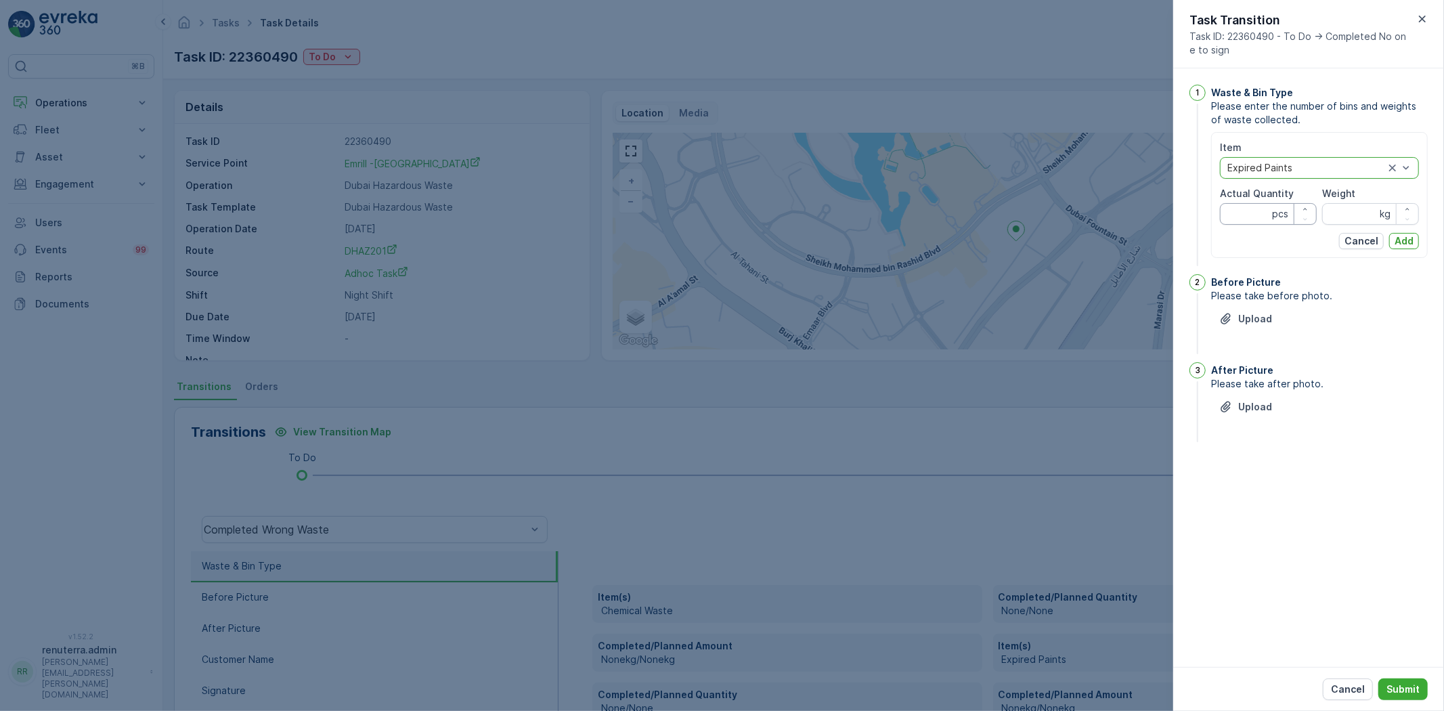
click at [1244, 213] on Quantity "Actual Quantity" at bounding box center [1268, 214] width 97 height 22
type Quantity "1"
click at [1362, 221] on input "Weight" at bounding box center [1370, 214] width 97 height 22
type input "0"
click at [1407, 238] on p "Add" at bounding box center [1403, 241] width 19 height 14
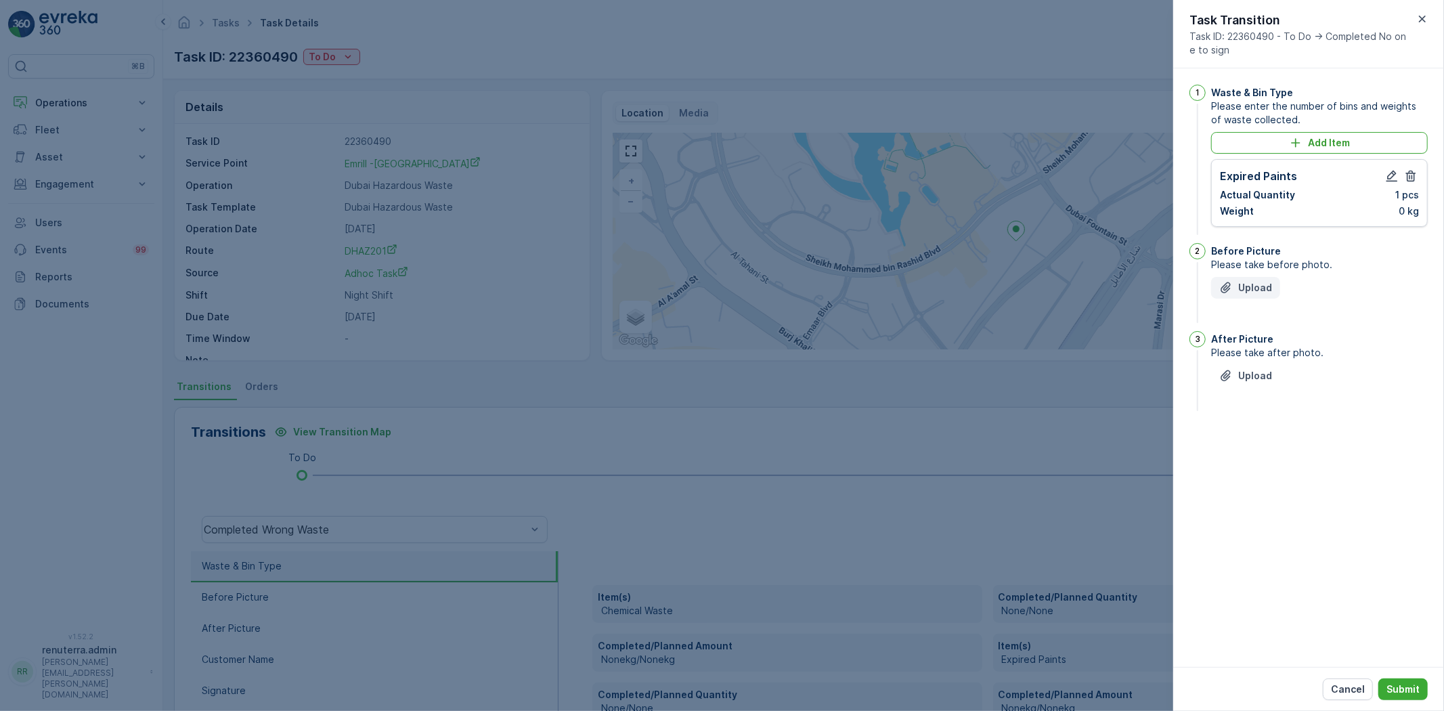
click at [1242, 284] on p "Upload" at bounding box center [1255, 288] width 34 height 14
click at [1419, 18] on icon "button" at bounding box center [1422, 19] width 14 height 14
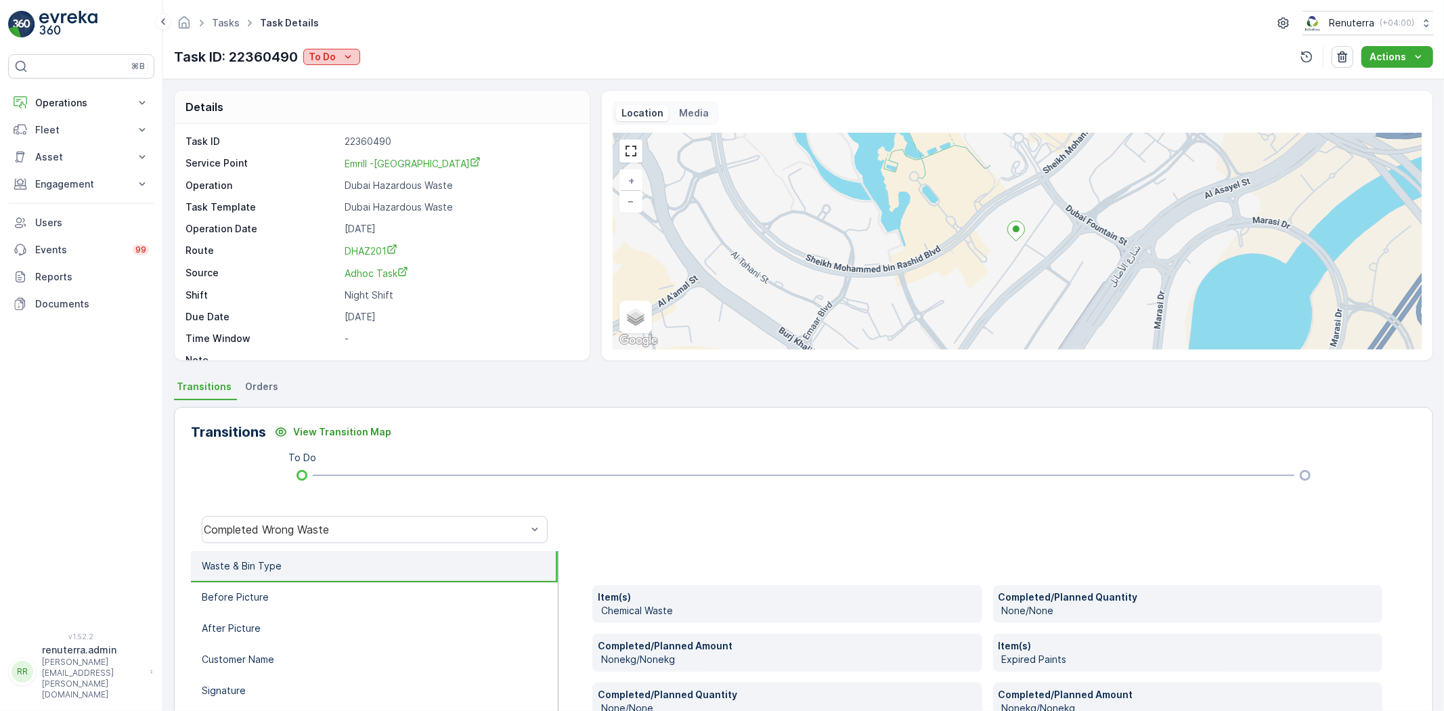
click at [328, 58] on p "To Do" at bounding box center [322, 57] width 27 height 14
click at [360, 77] on span "Completed" at bounding box center [338, 77] width 51 height 14
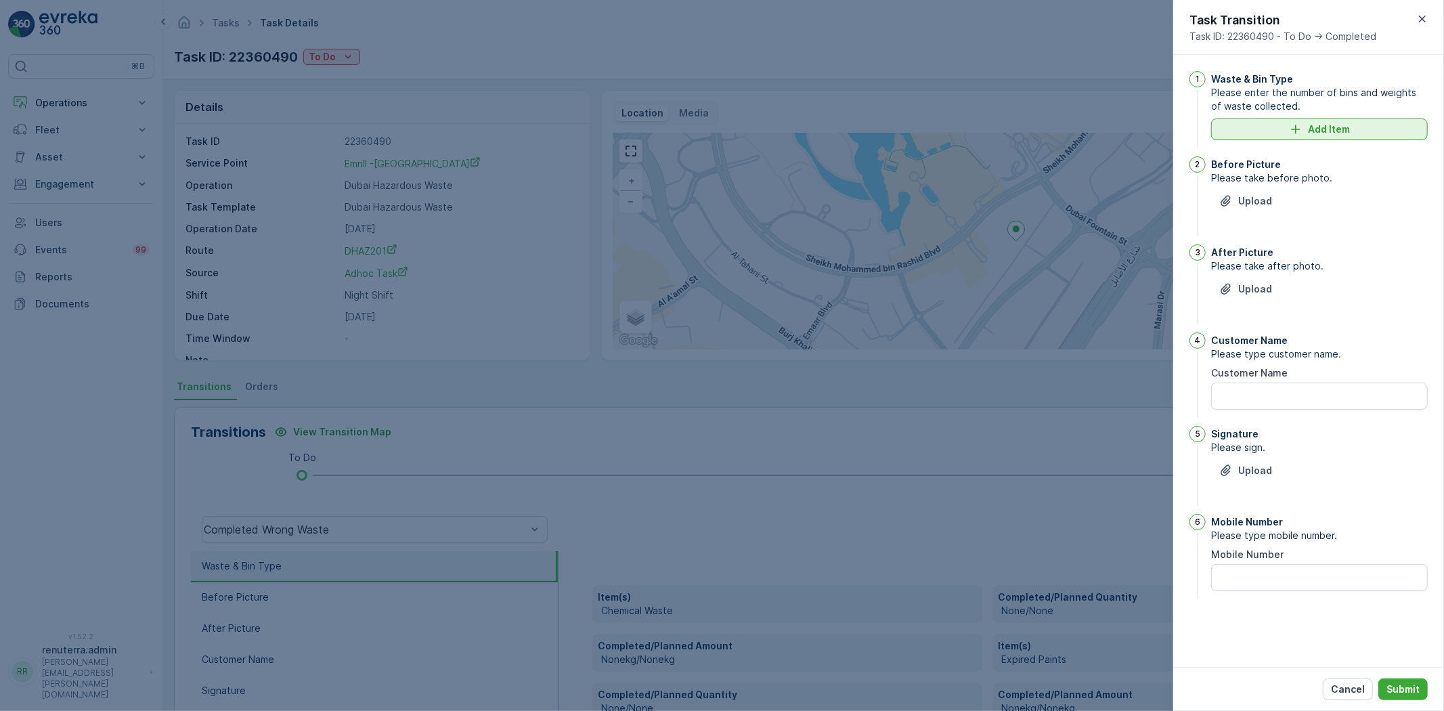
click at [1333, 126] on p "Add Item" at bounding box center [1329, 130] width 42 height 14
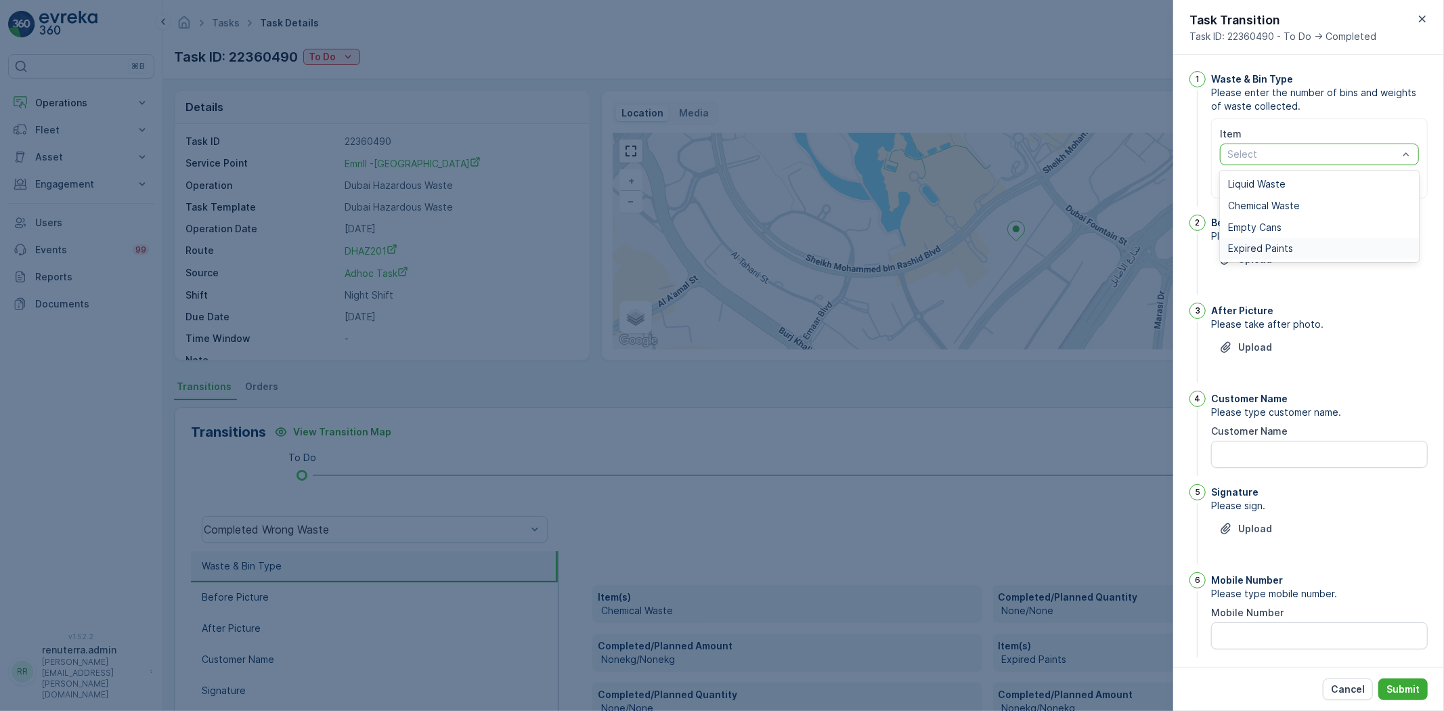
click at [1271, 246] on span "Expired Paints" at bounding box center [1260, 248] width 65 height 11
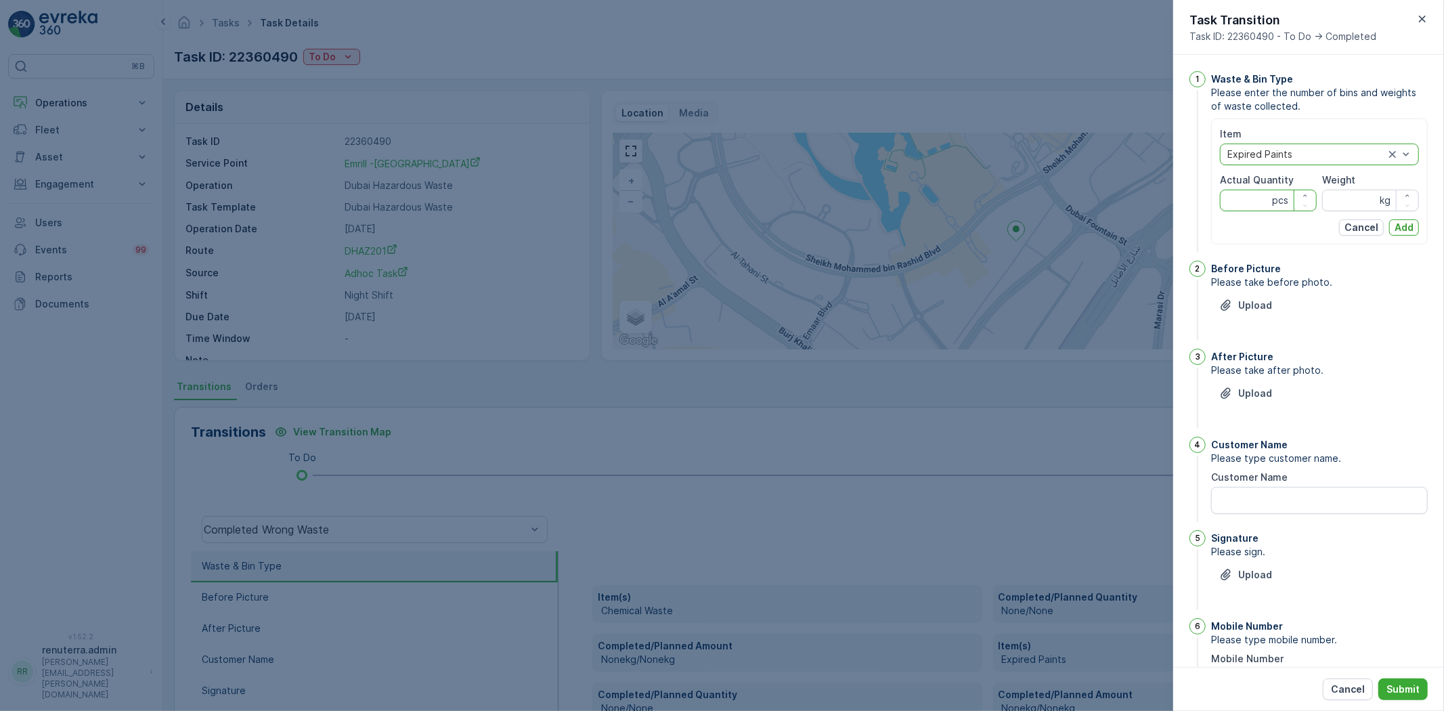
click at [1262, 202] on Quantity "Actual Quantity" at bounding box center [1268, 201] width 97 height 22
type Quantity "1"
click at [1394, 227] on p "Add" at bounding box center [1403, 228] width 19 height 14
type input "0"
click at [1398, 230] on p "Add" at bounding box center [1403, 228] width 19 height 14
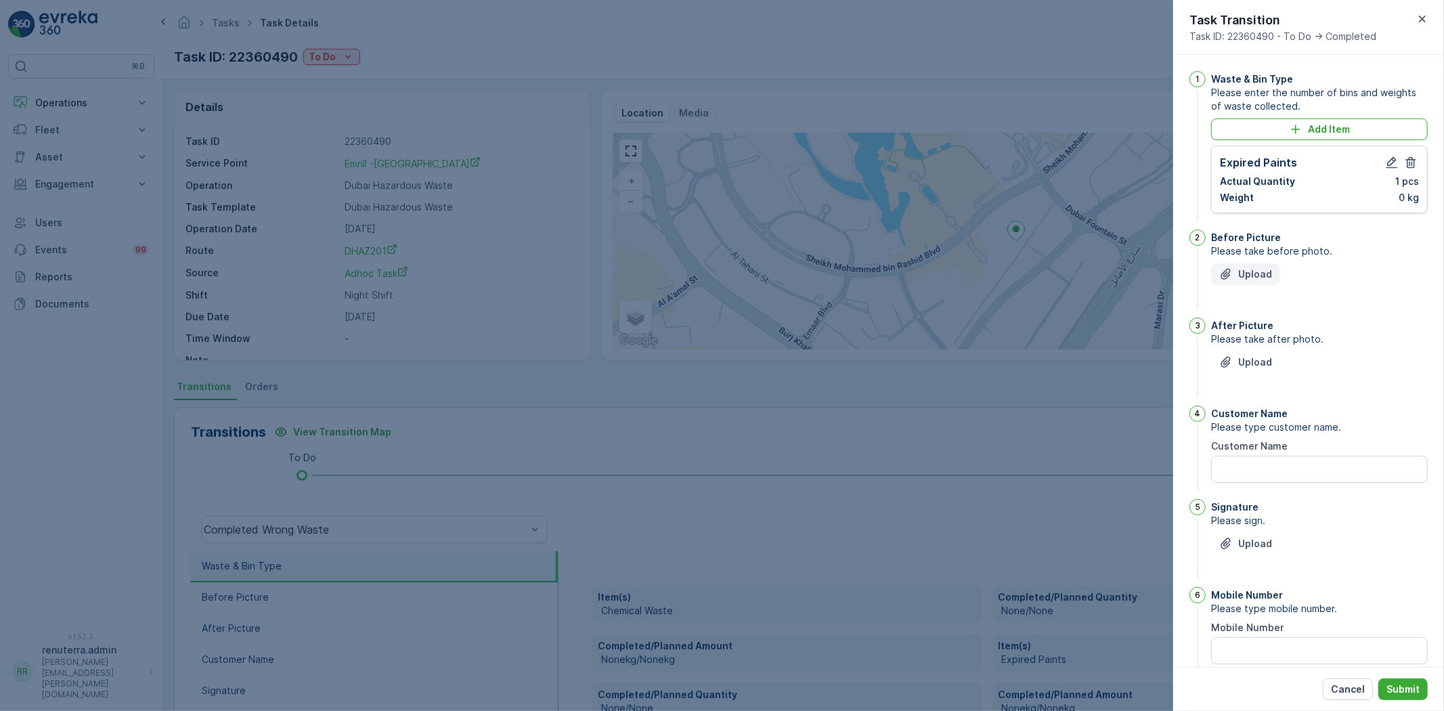
click at [1250, 269] on p "Upload" at bounding box center [1255, 274] width 34 height 14
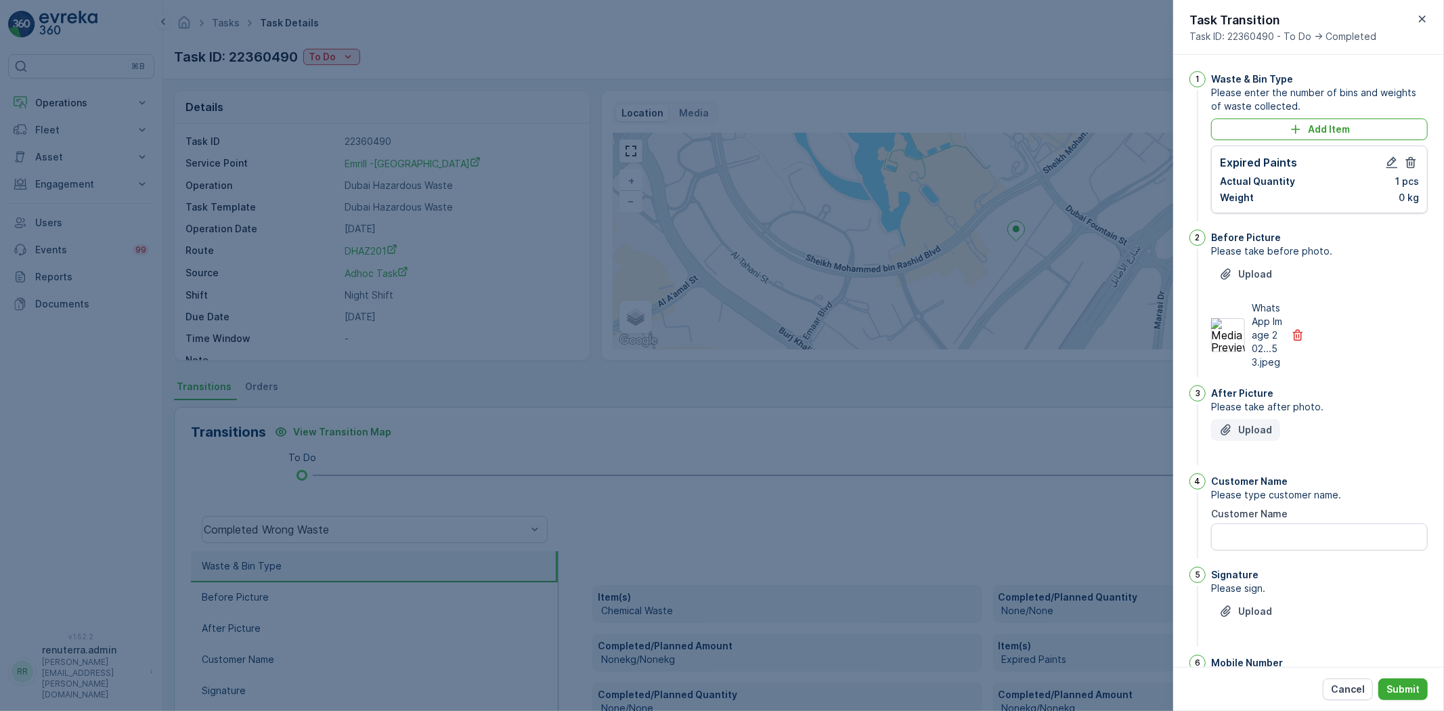
click at [1254, 437] on p "Upload" at bounding box center [1255, 430] width 34 height 14
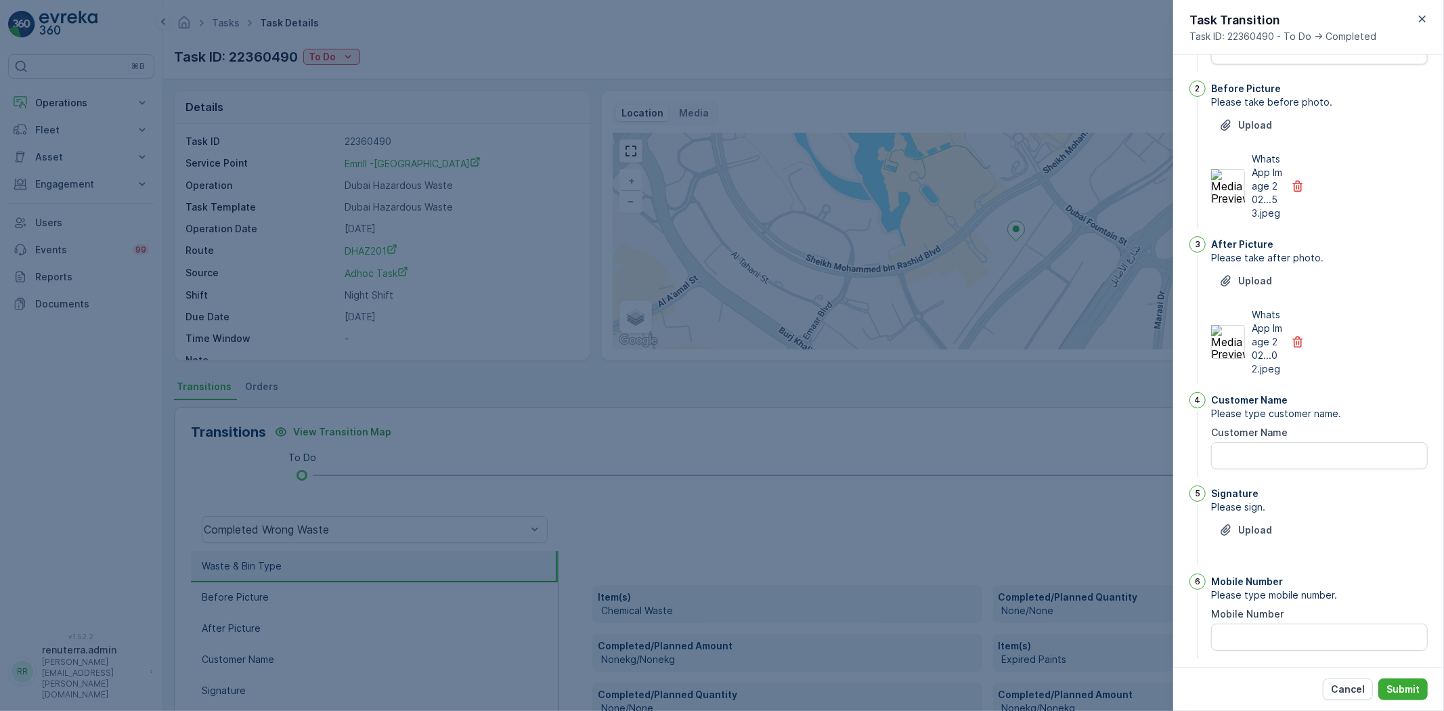
scroll to position [187, 0]
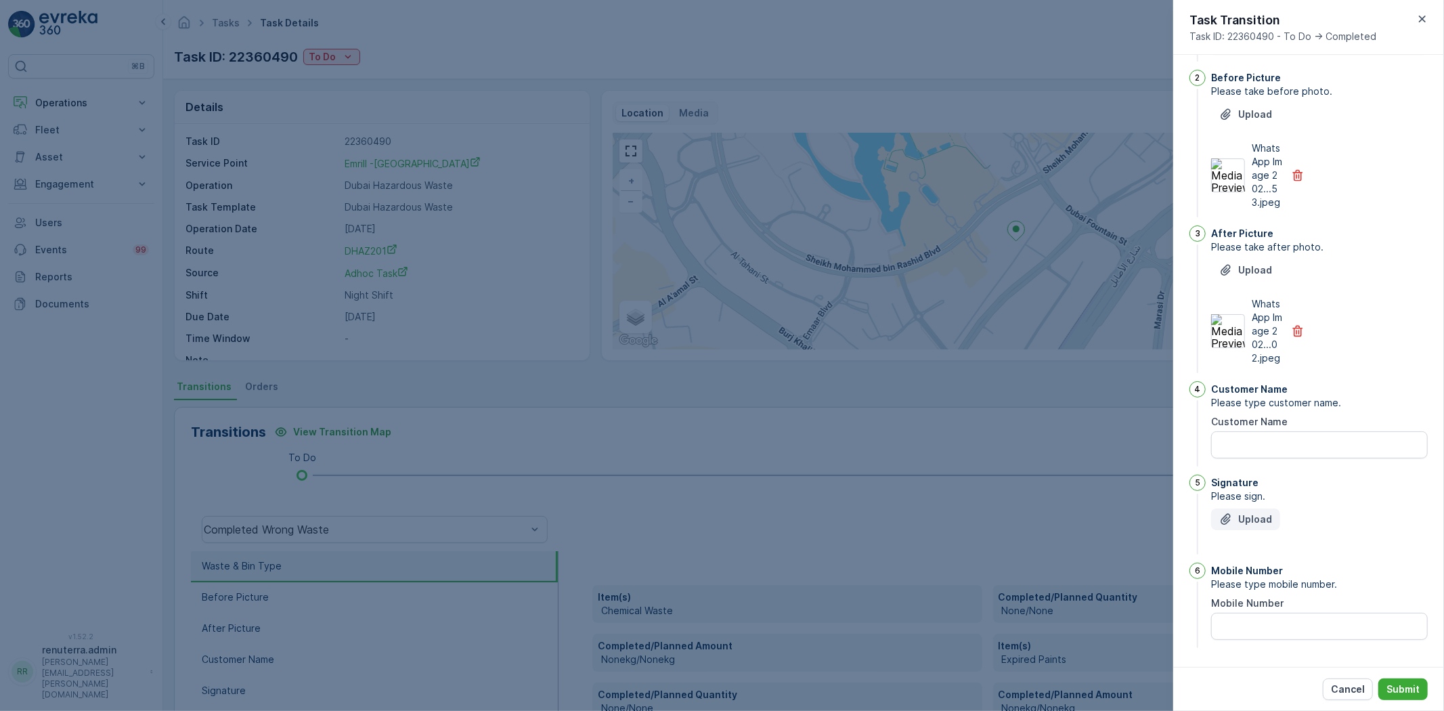
click at [1253, 520] on p "Upload" at bounding box center [1255, 519] width 34 height 14
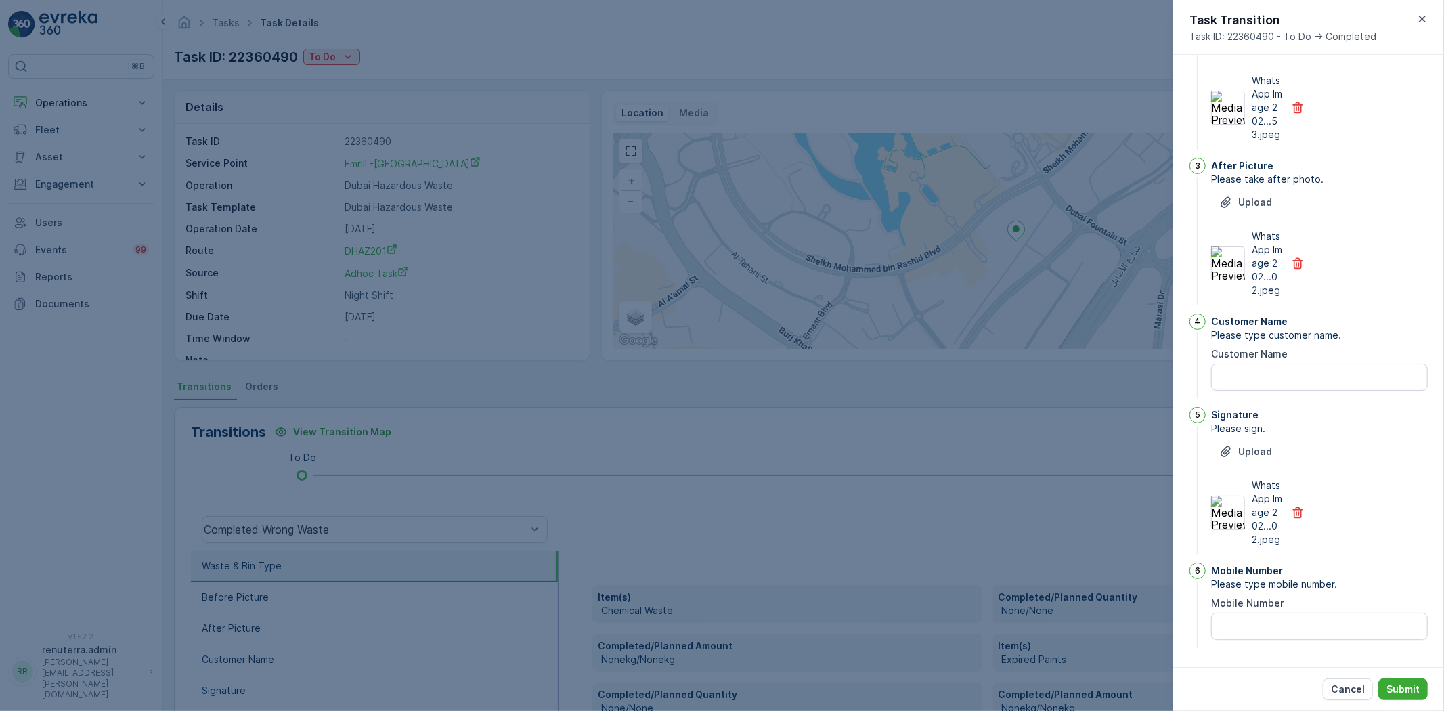
scroll to position [268, 0]
click at [1282, 621] on Number "Mobile Number" at bounding box center [1319, 626] width 217 height 27
type Number "0508509451"
click at [1233, 363] on Name "Customer Name" at bounding box center [1319, 376] width 217 height 27
type Name "Emrill - [GEOGRAPHIC_DATA]."
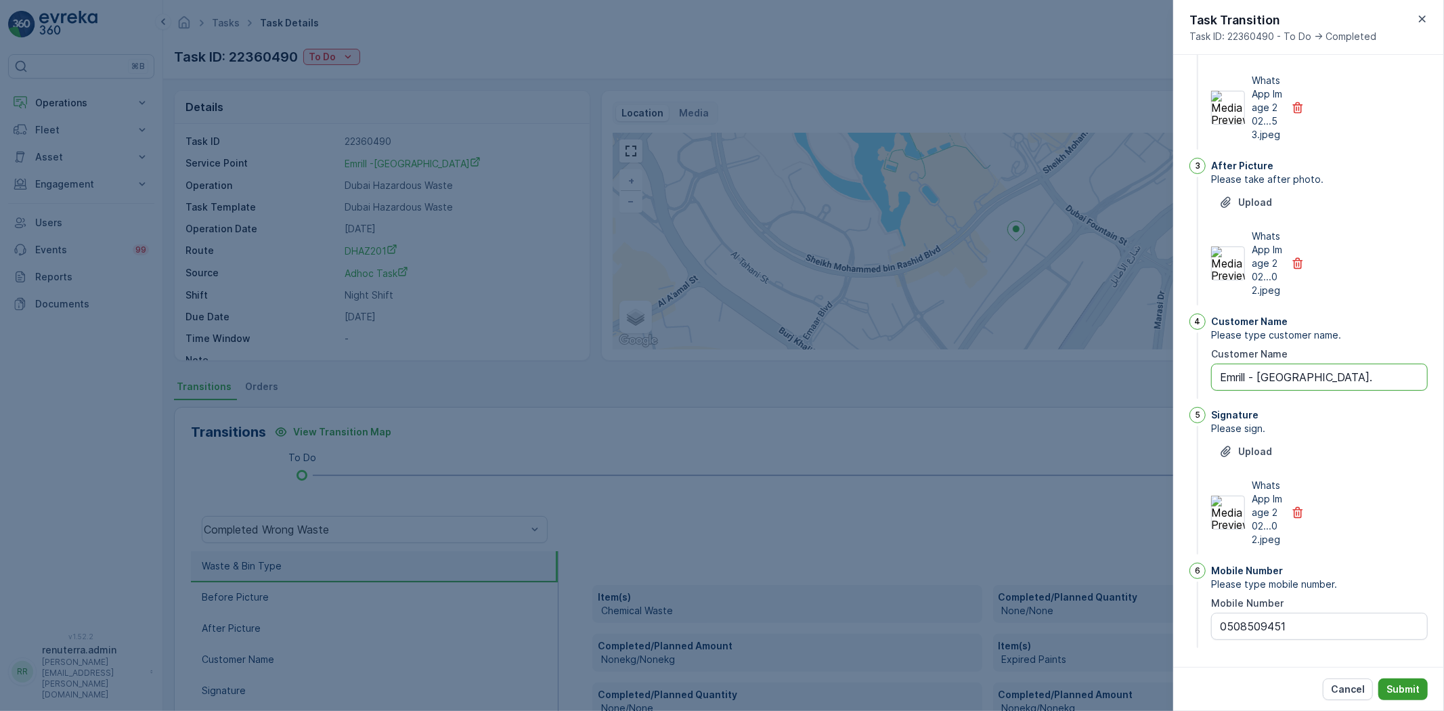
click at [1400, 680] on button "Submit" at bounding box center [1402, 689] width 49 height 22
